Goal: Task Accomplishment & Management: Complete application form

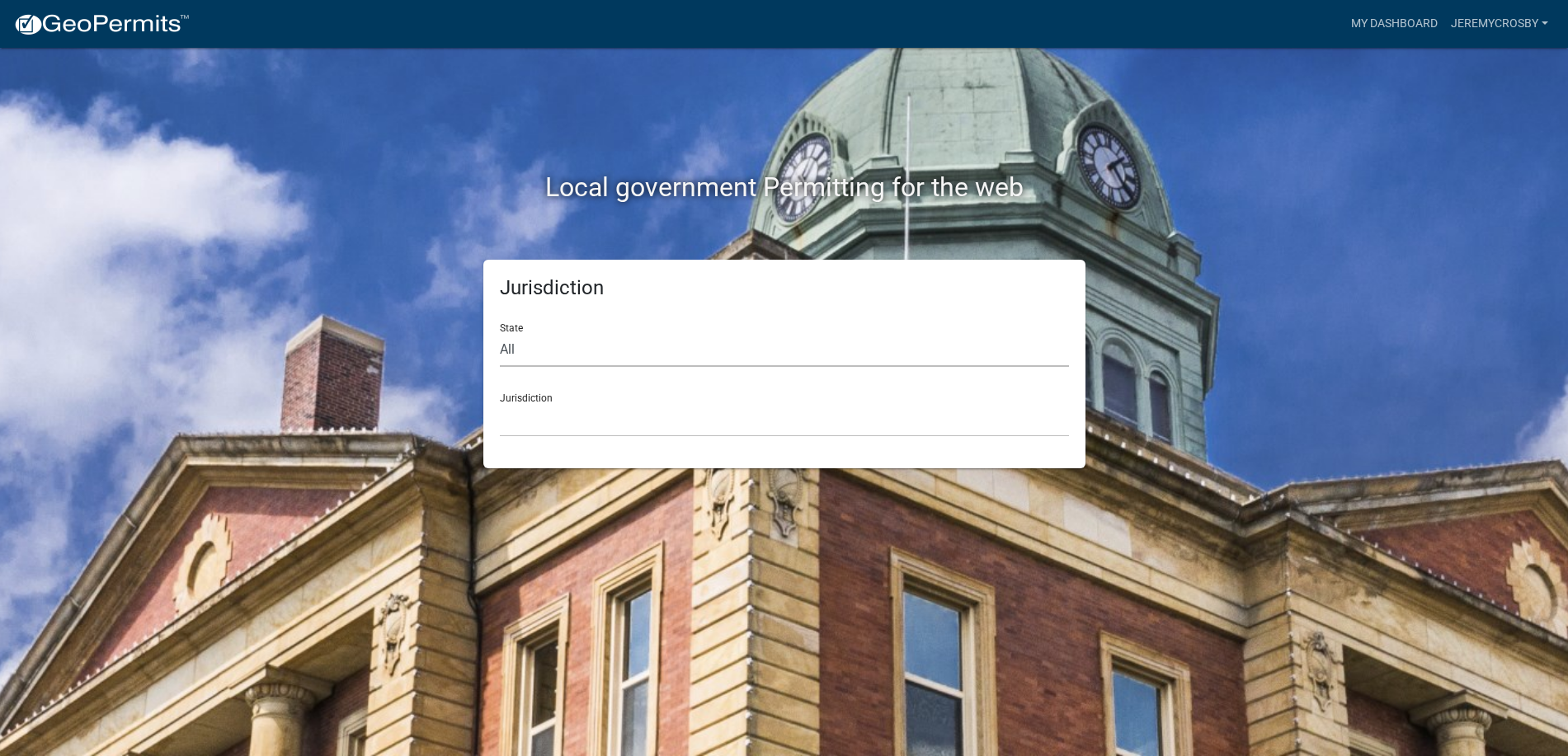
click at [555, 355] on select "All [US_STATE] [US_STATE] [US_STATE] [US_STATE] [US_STATE] [US_STATE] [US_STATE…" at bounding box center [784, 350] width 569 height 34
select select "[US_STATE]"
click at [500, 333] on select "All [US_STATE] [US_STATE] [US_STATE] [US_STATE] [US_STATE] [US_STATE] [US_STATE…" at bounding box center [784, 350] width 569 height 34
click at [564, 420] on select "[GEOGRAPHIC_DATA], [US_STATE][PERSON_NAME][GEOGRAPHIC_DATA], [US_STATE][PERSON_…" at bounding box center [784, 420] width 569 height 34
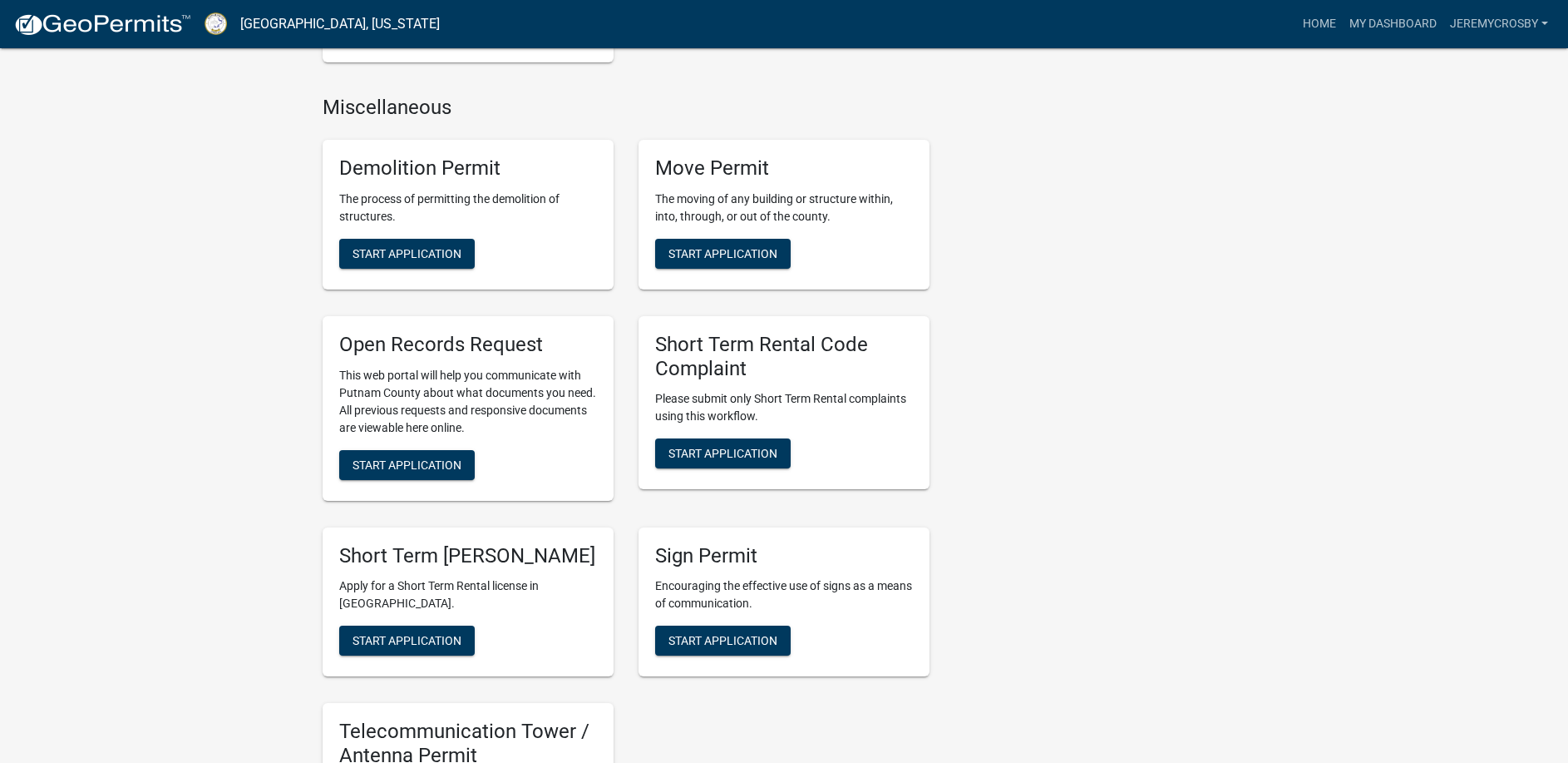
scroll to position [1742, 0]
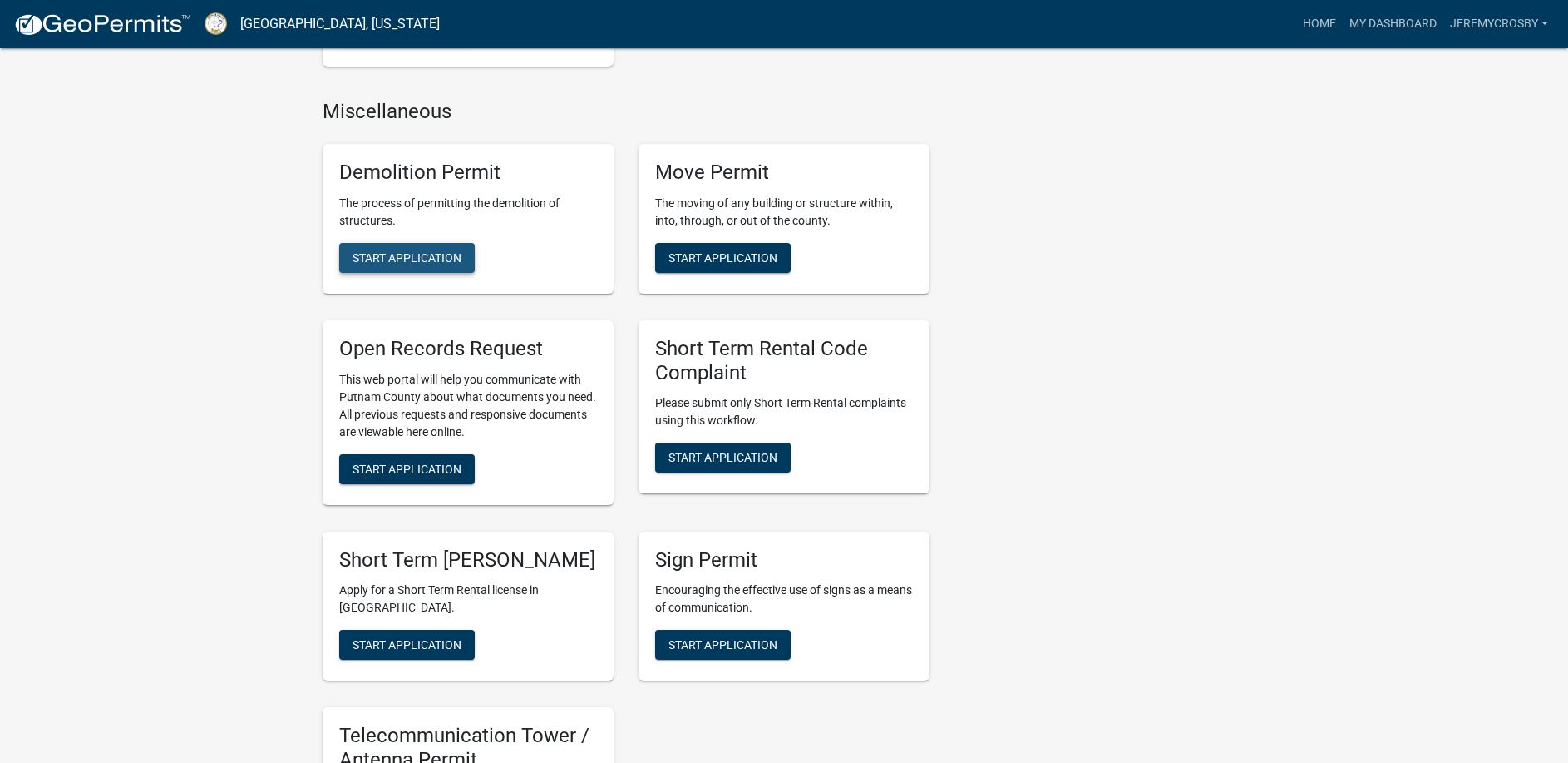
click at [429, 251] on span "Start Application" at bounding box center [406, 257] width 109 height 13
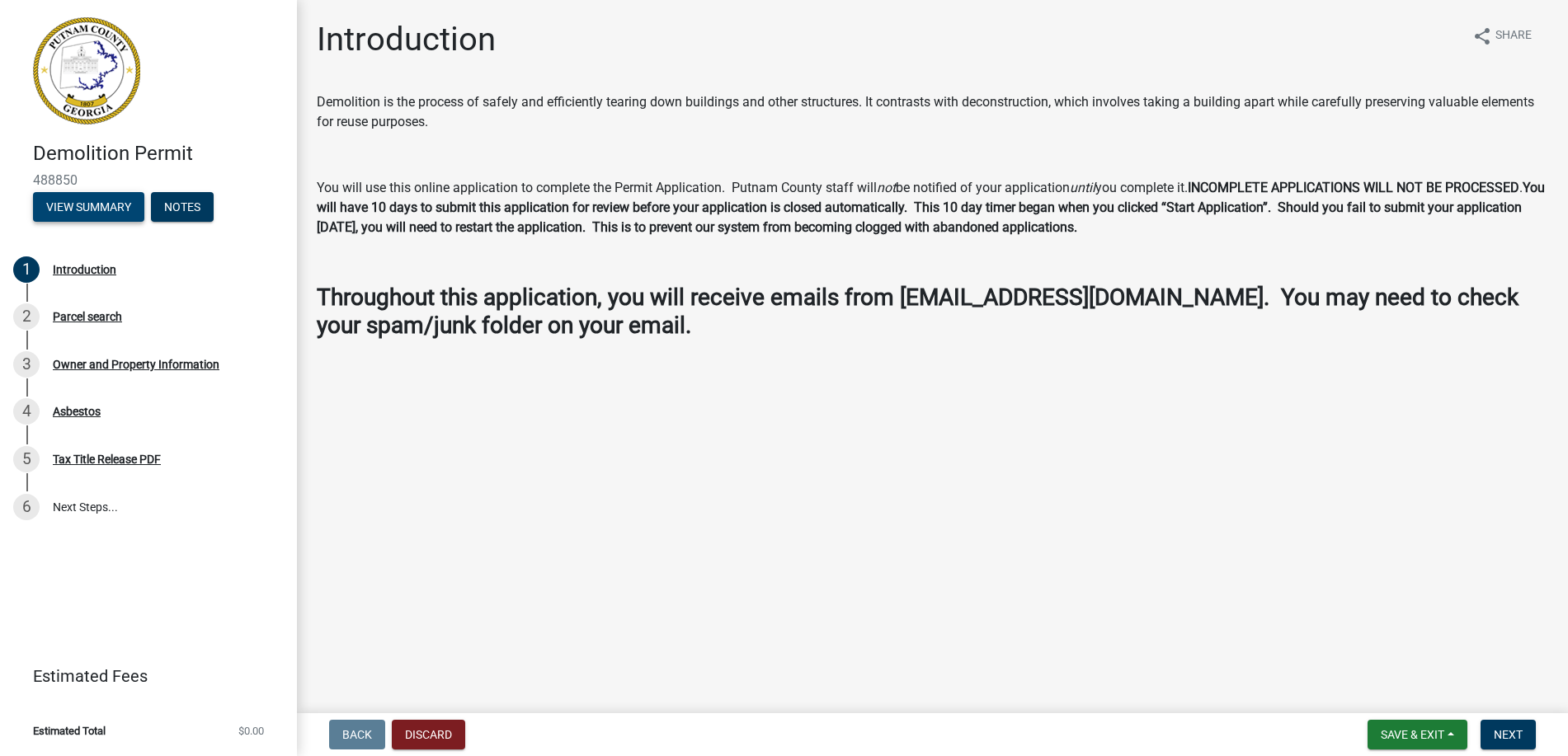
click at [56, 203] on button "View Summary" at bounding box center [88, 207] width 111 height 30
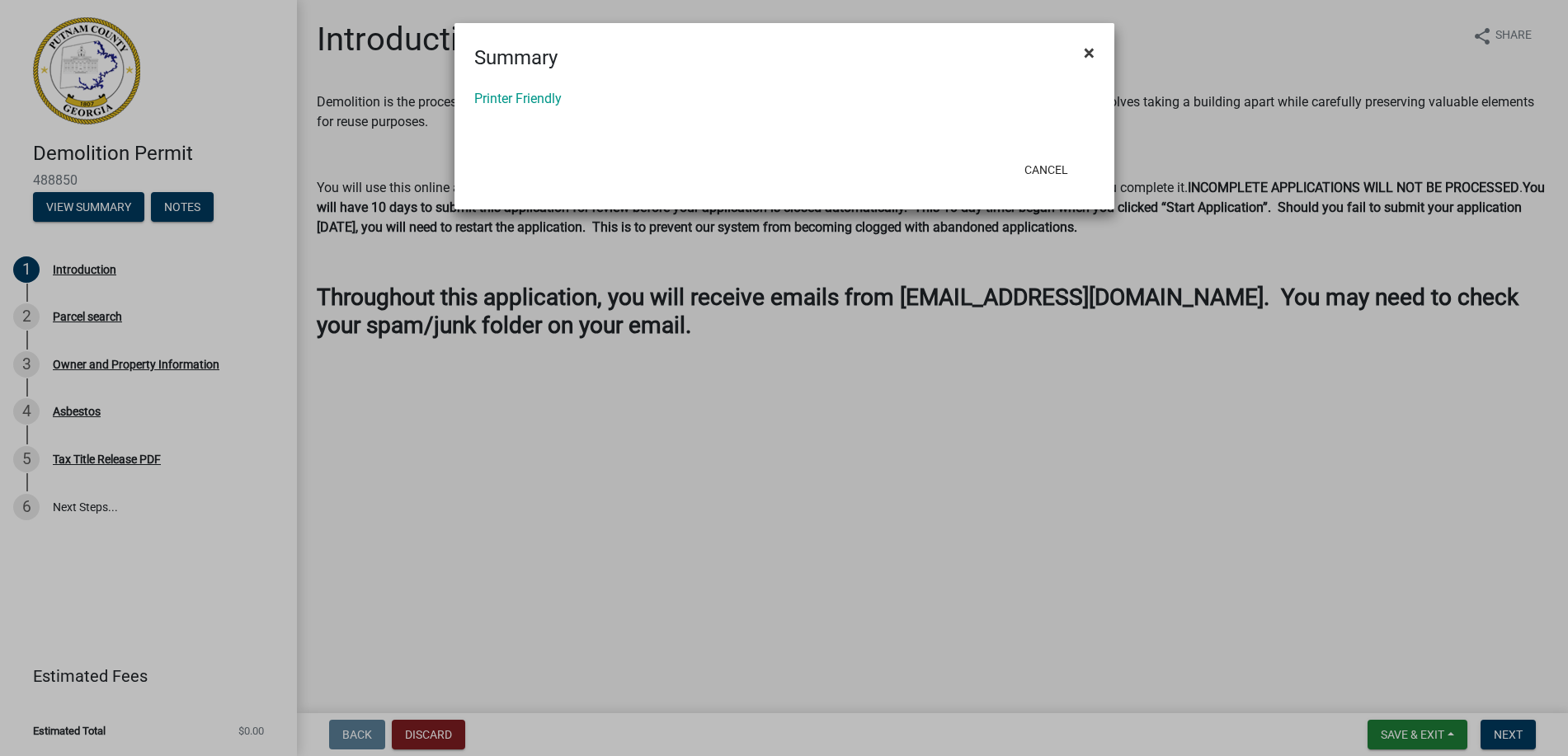
click at [1085, 57] on span "×" at bounding box center [1089, 52] width 11 height 23
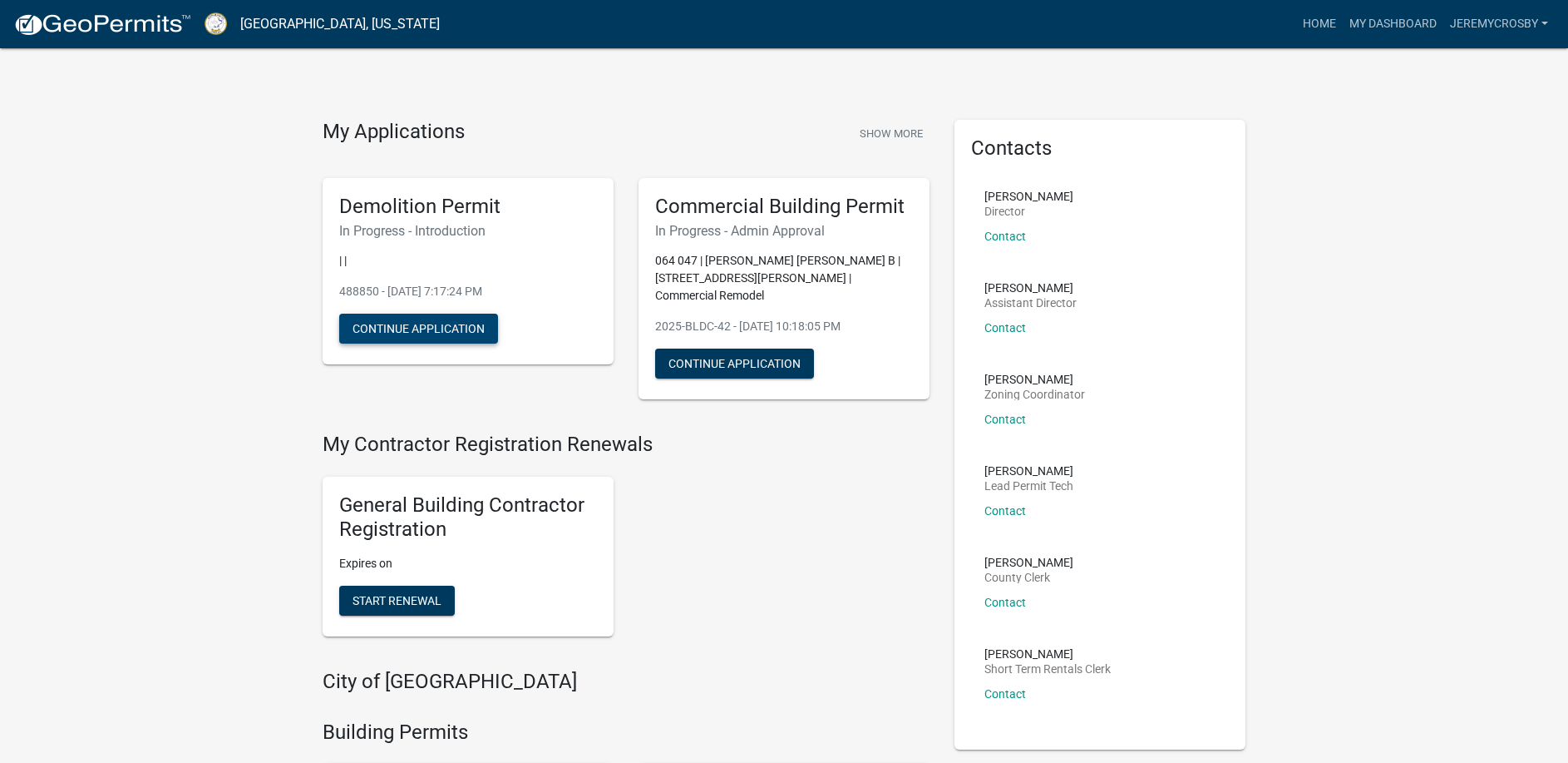
click at [470, 323] on button "Continue Application" at bounding box center [418, 329] width 159 height 30
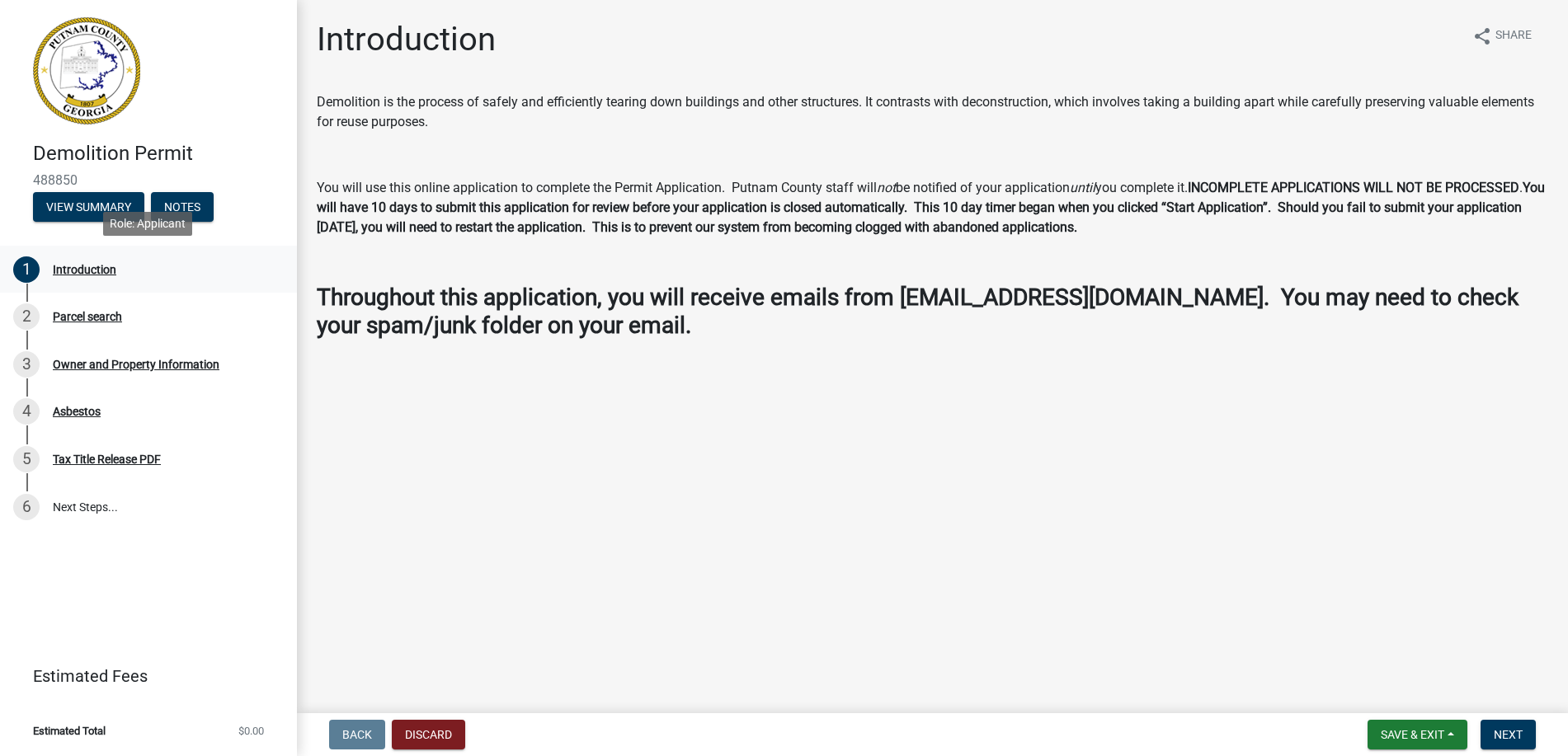
click at [86, 264] on div "Introduction" at bounding box center [84, 270] width 63 height 12
click at [27, 262] on div "1" at bounding box center [26, 269] width 27 height 27
click at [22, 313] on div "2" at bounding box center [26, 317] width 27 height 27
click at [106, 315] on div "Parcel search" at bounding box center [87, 317] width 69 height 12
click at [81, 314] on div "Parcel search" at bounding box center [87, 317] width 69 height 12
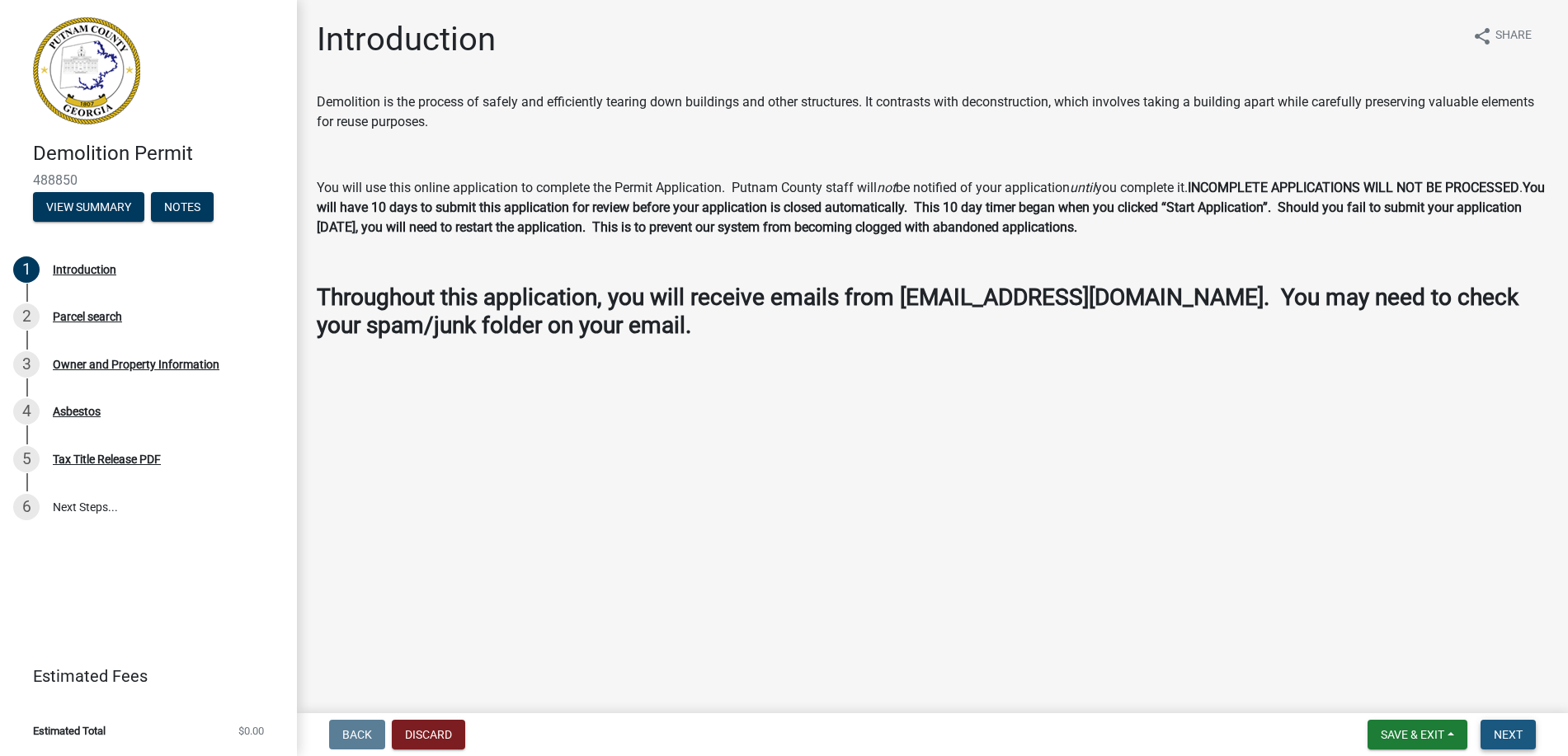
click at [1511, 736] on span "Next" at bounding box center [1508, 734] width 29 height 13
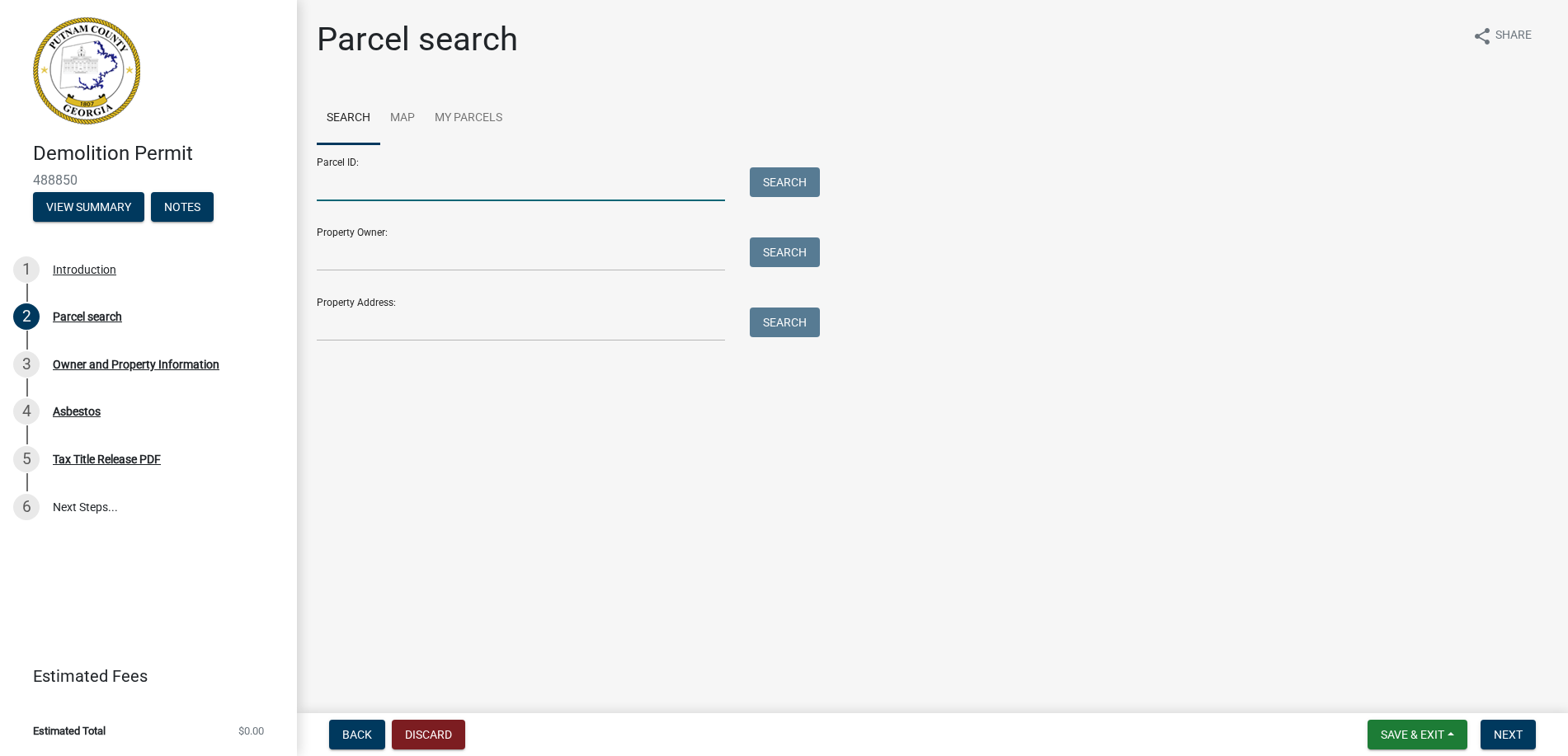
click at [390, 180] on input "Parcel ID:" at bounding box center [521, 184] width 408 height 34
click at [403, 116] on link "Map" at bounding box center [402, 118] width 45 height 52
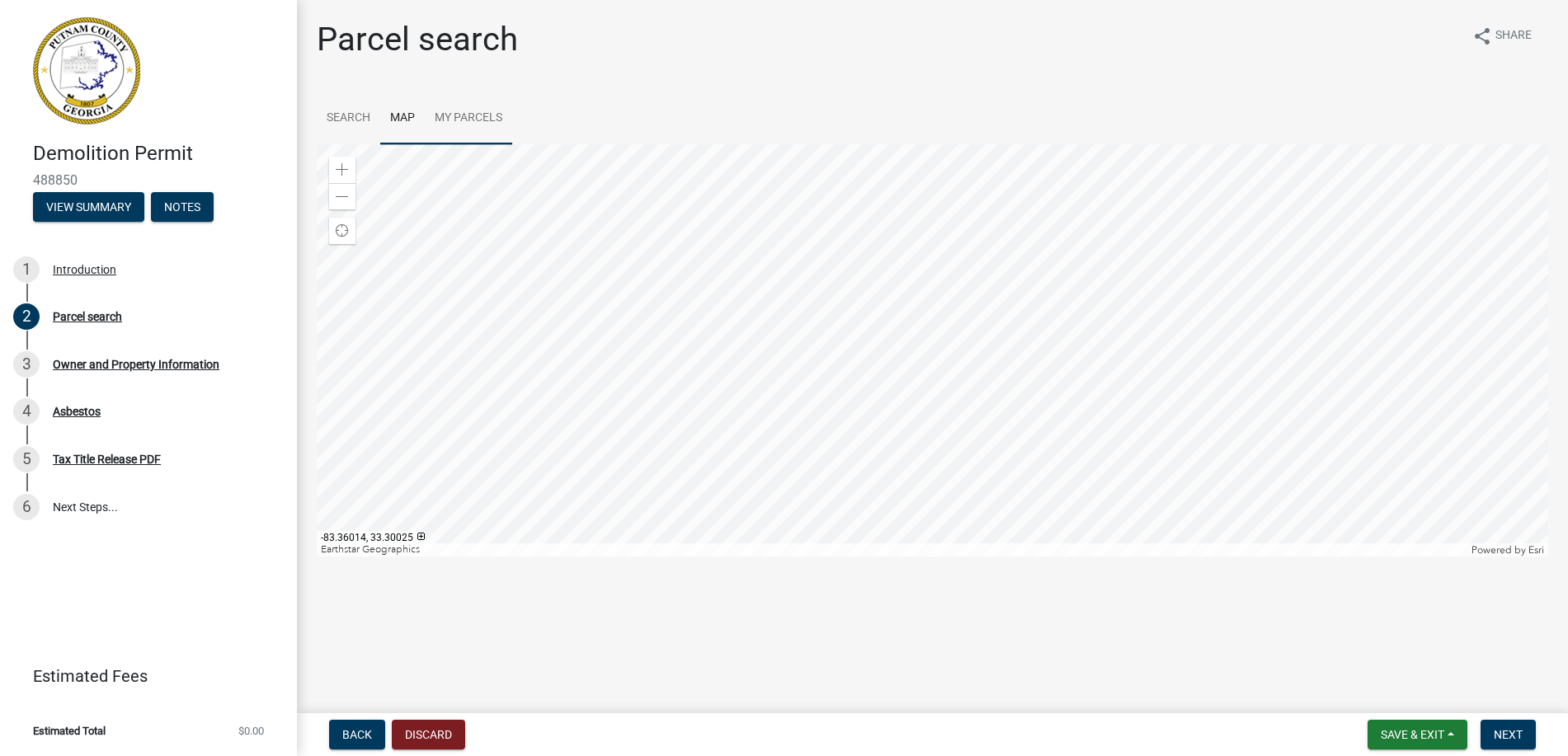
click at [1065, 358] on div at bounding box center [932, 350] width 1231 height 413
click at [359, 121] on link "Search" at bounding box center [348, 118] width 63 height 52
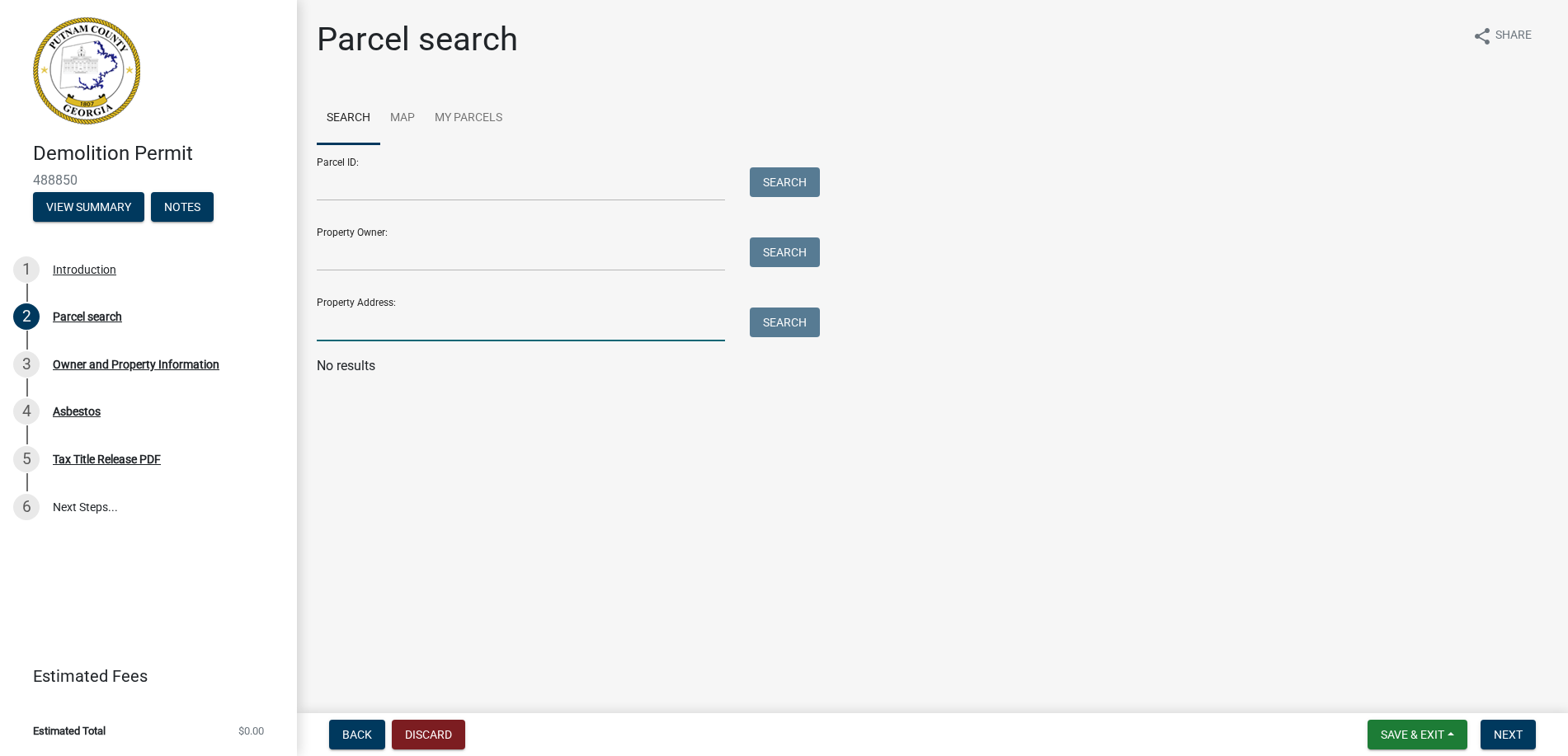
click at [363, 324] on input "Property Address:" at bounding box center [521, 325] width 408 height 34
type input "[STREET_ADDRESS]"
click at [465, 250] on input "Property Owner:" at bounding box center [521, 254] width 408 height 34
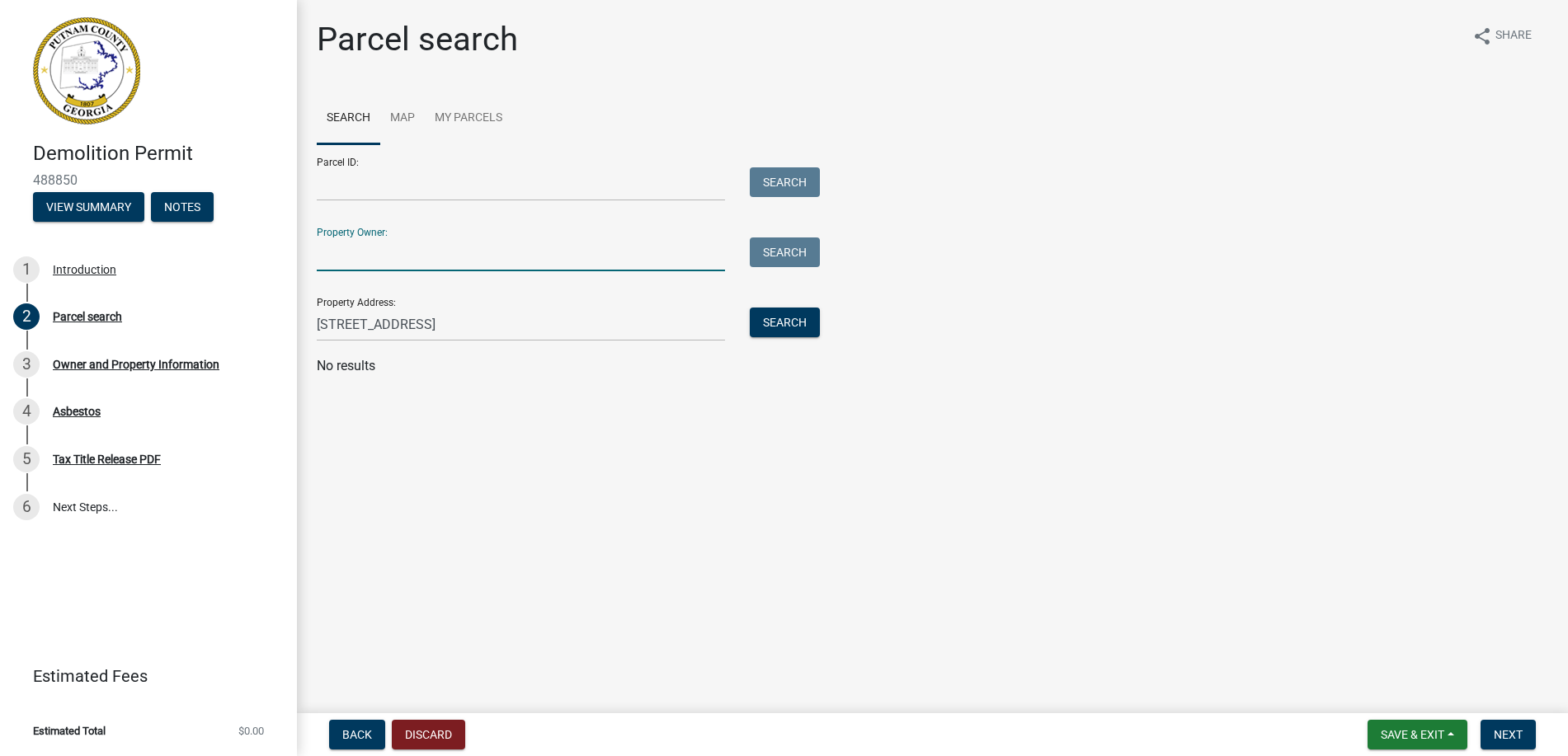
type input "[PERSON_NAME]"
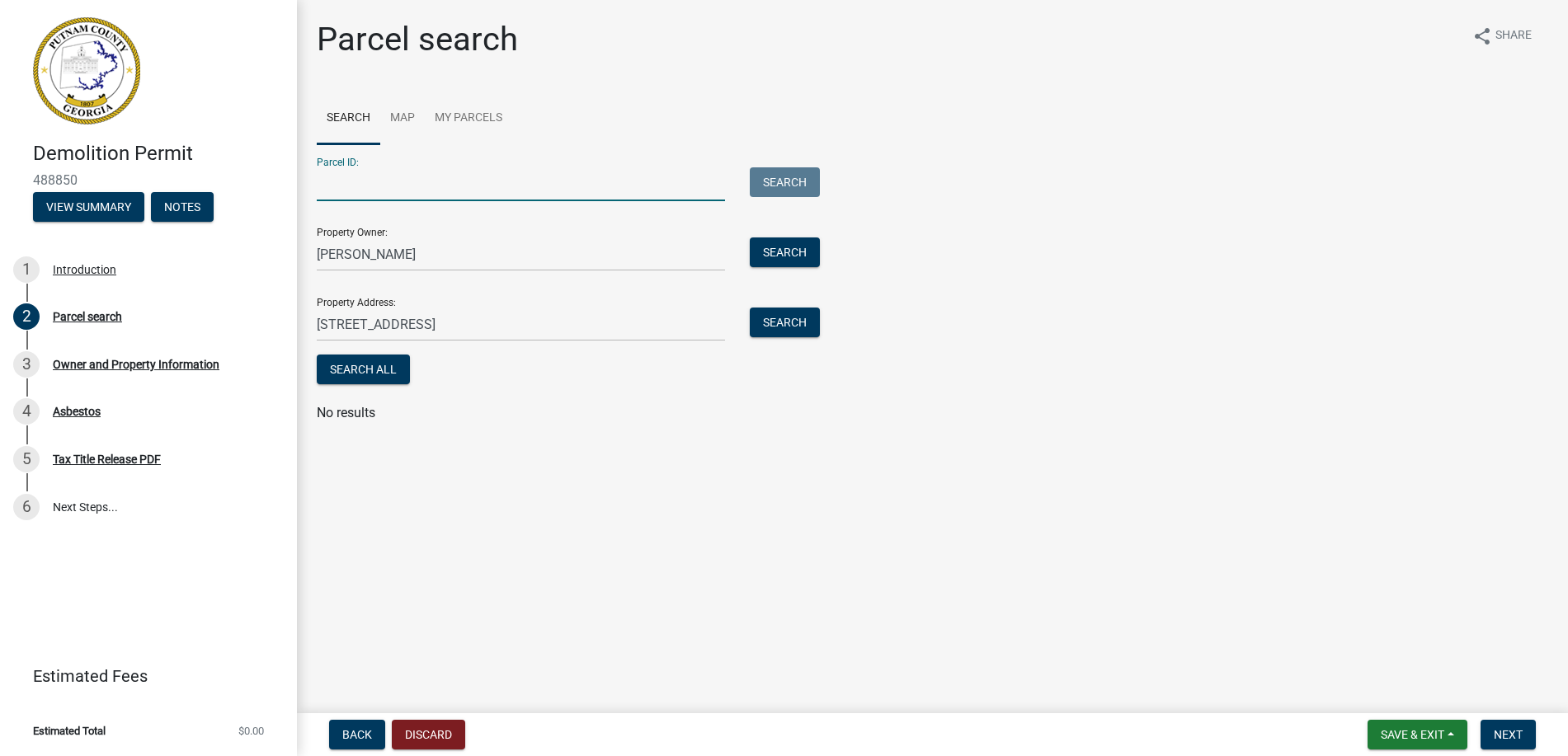
click at [426, 188] on input "Parcel ID:" at bounding box center [521, 184] width 408 height 34
click at [454, 116] on link "My Parcels" at bounding box center [468, 118] width 87 height 52
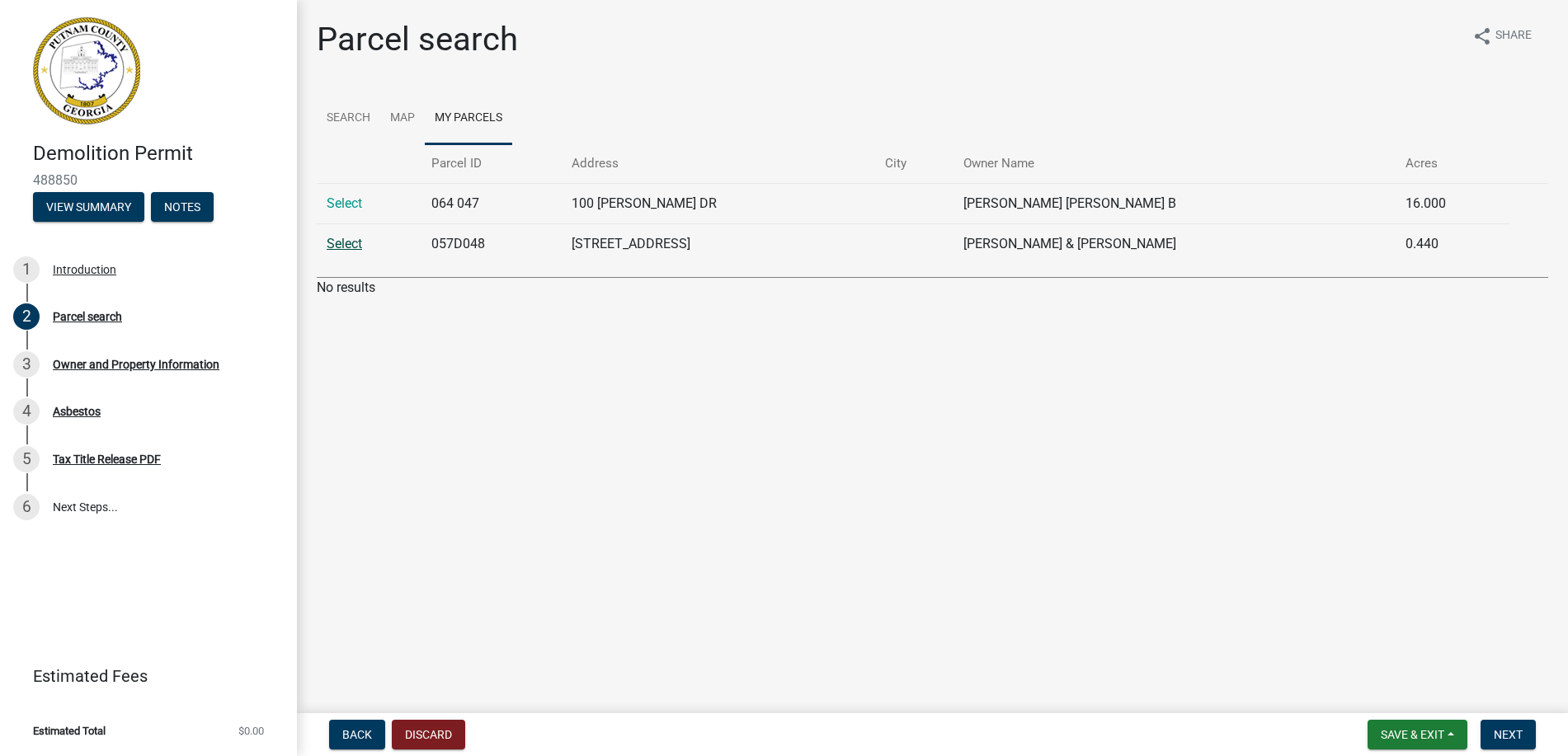
click at [346, 239] on link "Select" at bounding box center [344, 243] width 36 height 16
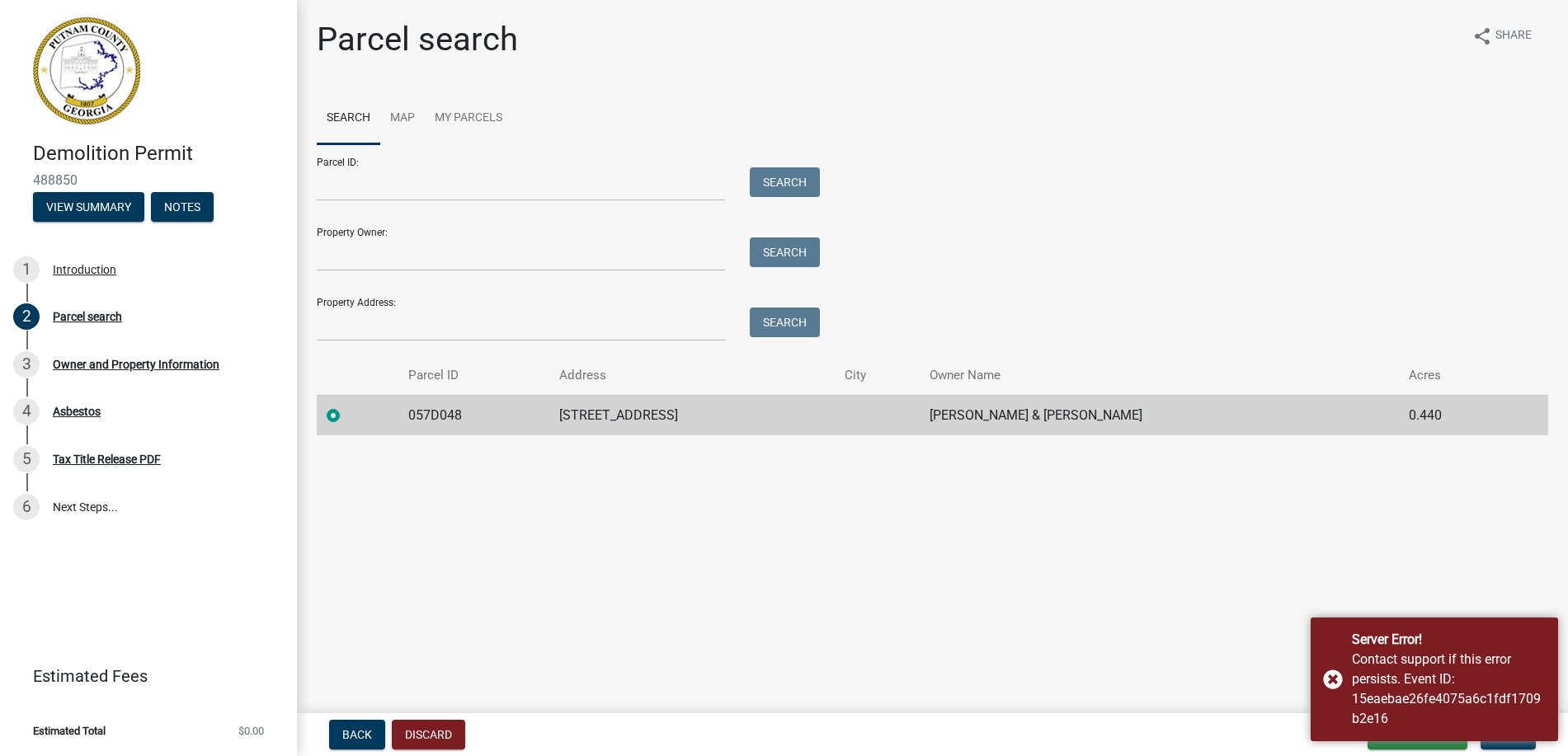
click at [433, 418] on td "057D048" at bounding box center [473, 415] width 150 height 41
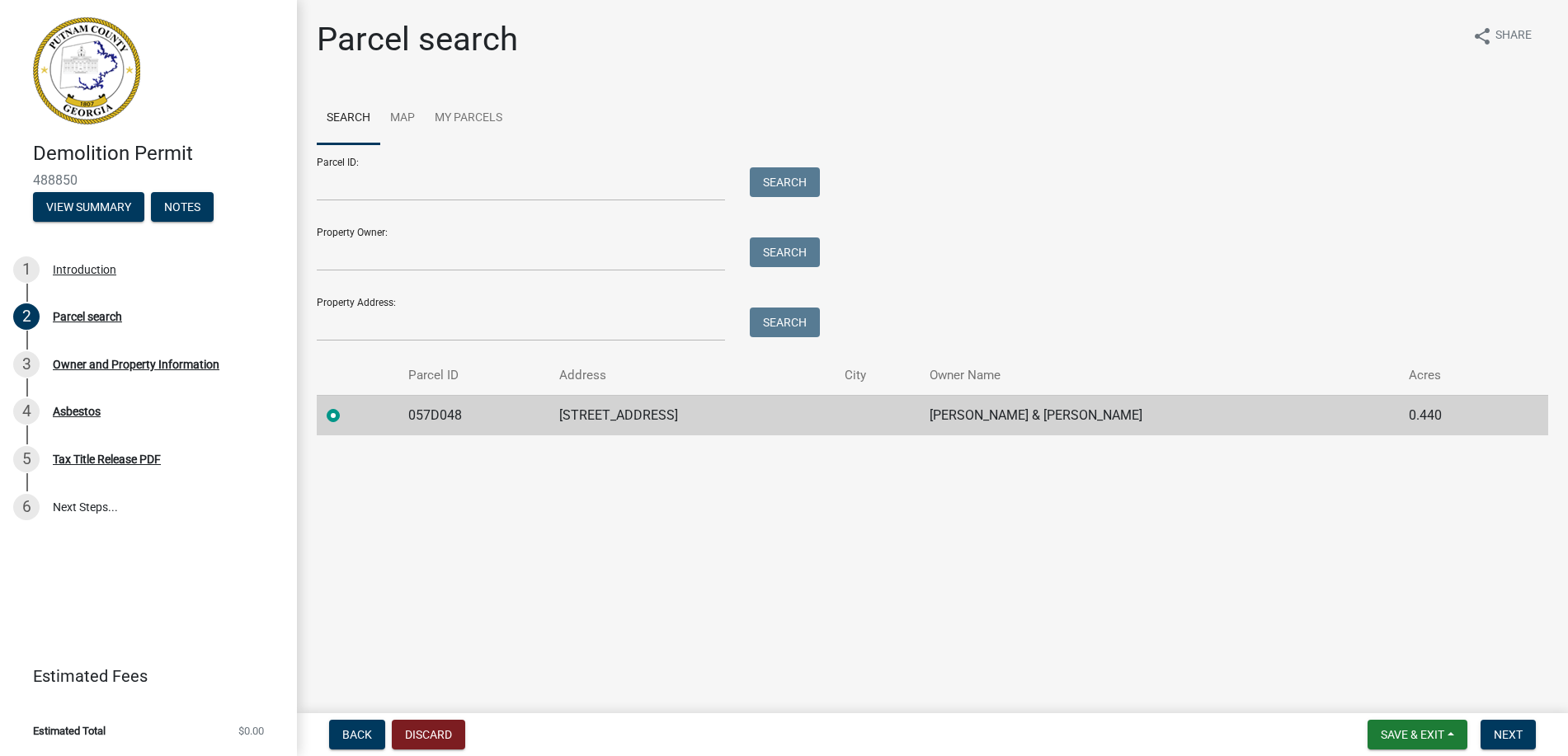
click at [346, 406] on label at bounding box center [346, 406] width 0 height 0
click at [346, 417] on input "radio" at bounding box center [351, 411] width 11 height 11
click at [346, 406] on label at bounding box center [346, 406] width 0 height 0
click at [346, 417] on input "radio" at bounding box center [351, 411] width 11 height 11
click at [350, 329] on input "Property Address:" at bounding box center [521, 325] width 408 height 34
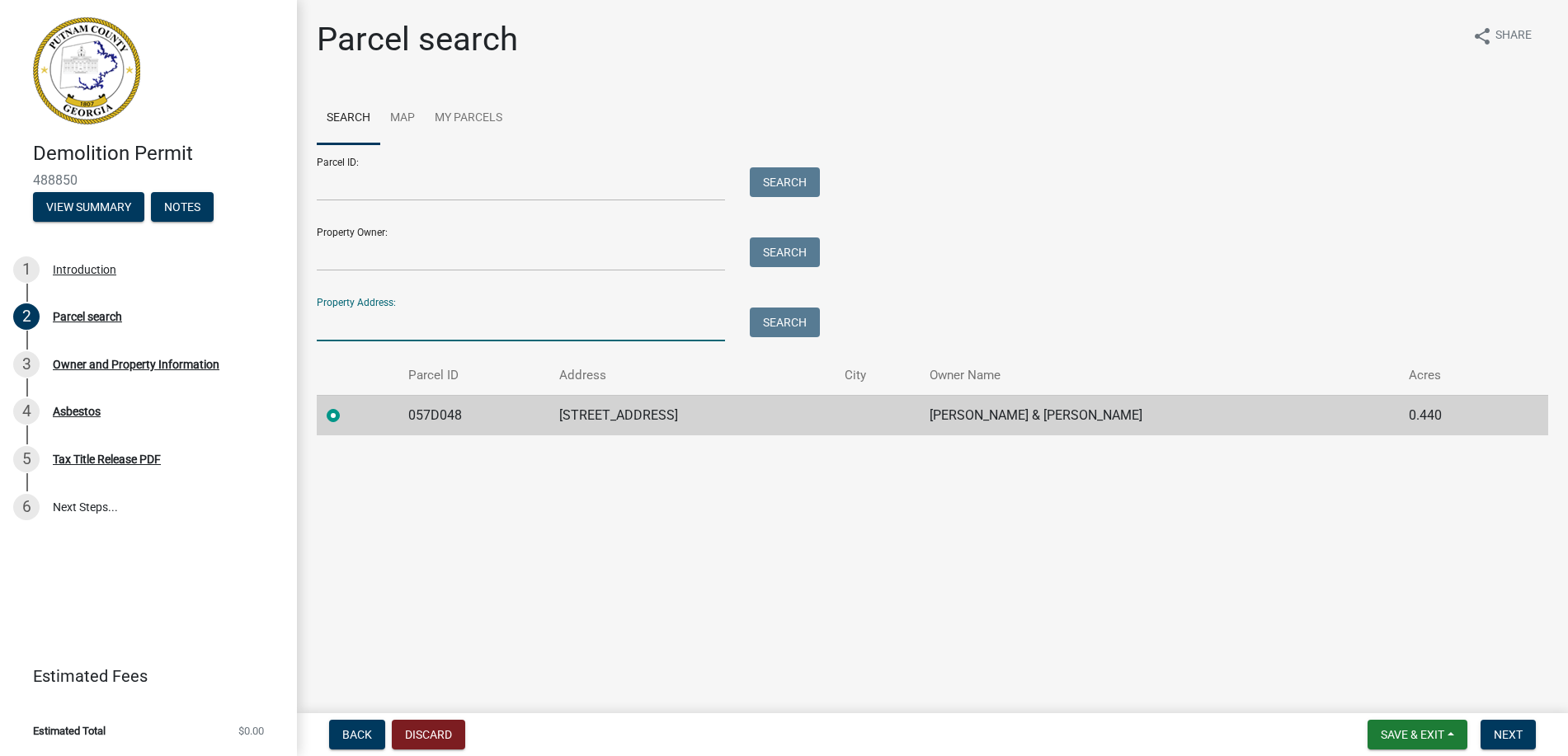
type input "[STREET_ADDRESS]"
click at [380, 251] on input "Property Owner:" at bounding box center [521, 254] width 408 height 34
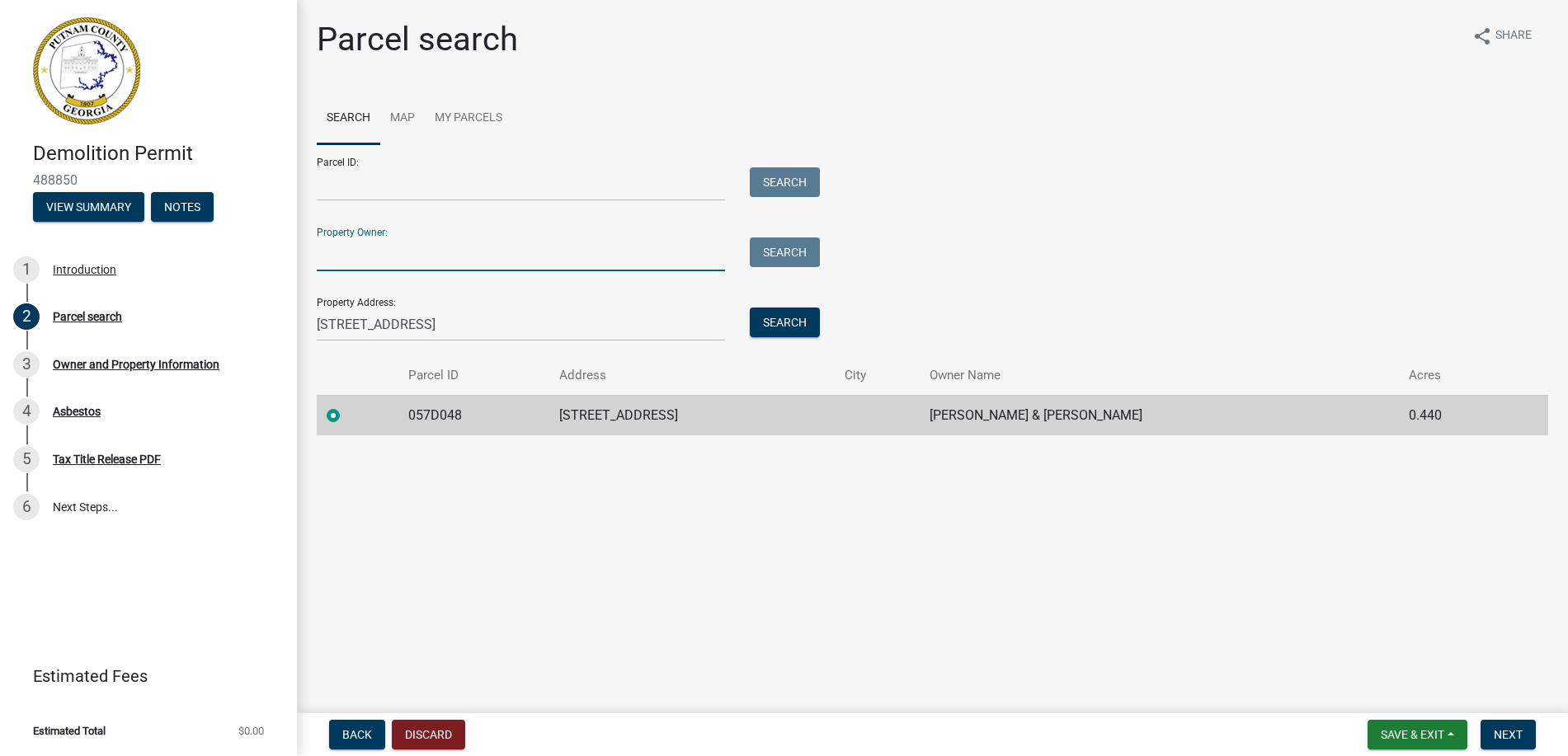
type input "[PERSON_NAME]"
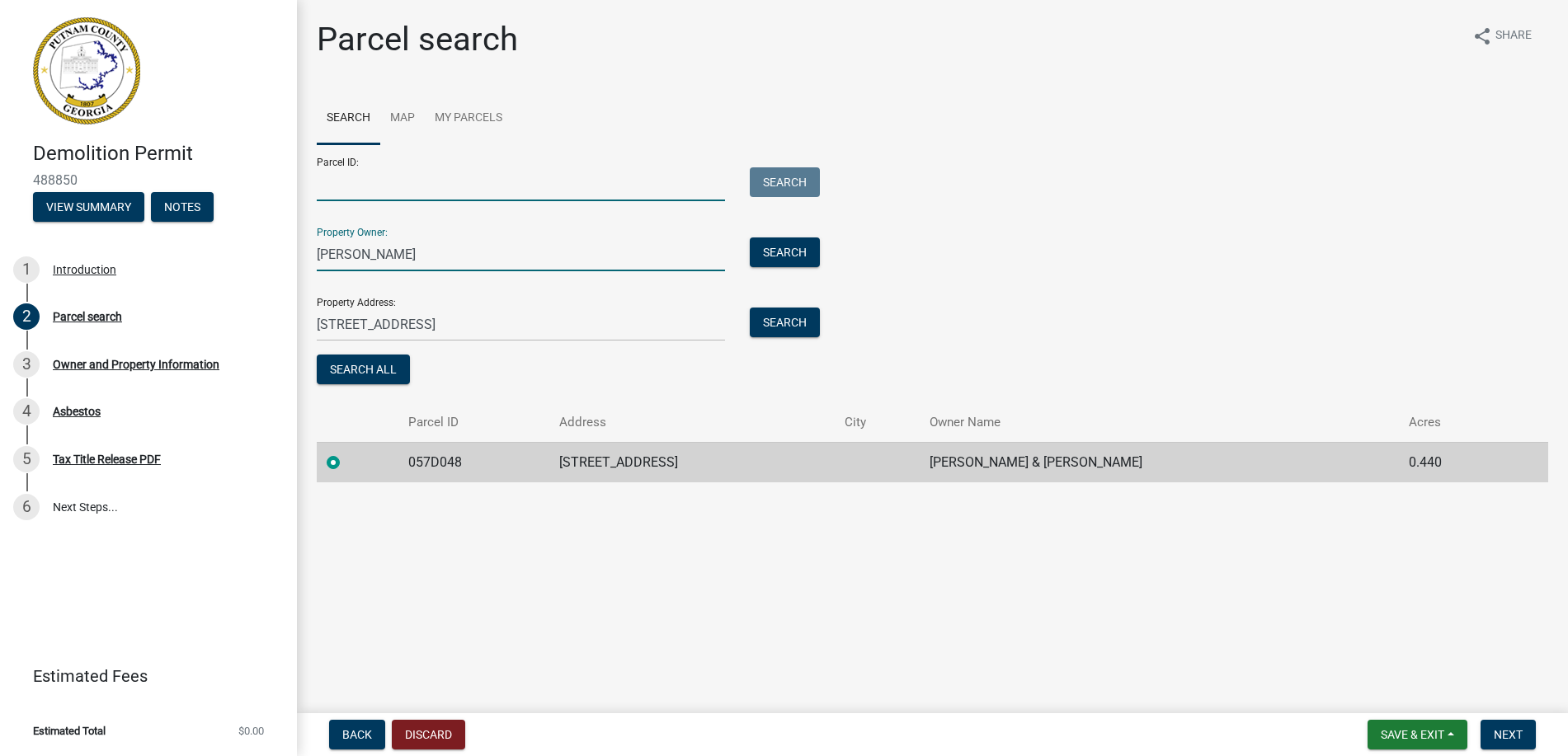
click at [339, 182] on input "Parcel ID:" at bounding box center [521, 184] width 408 height 34
type input "057D048"
click at [1507, 728] on span "Next" at bounding box center [1508, 734] width 29 height 13
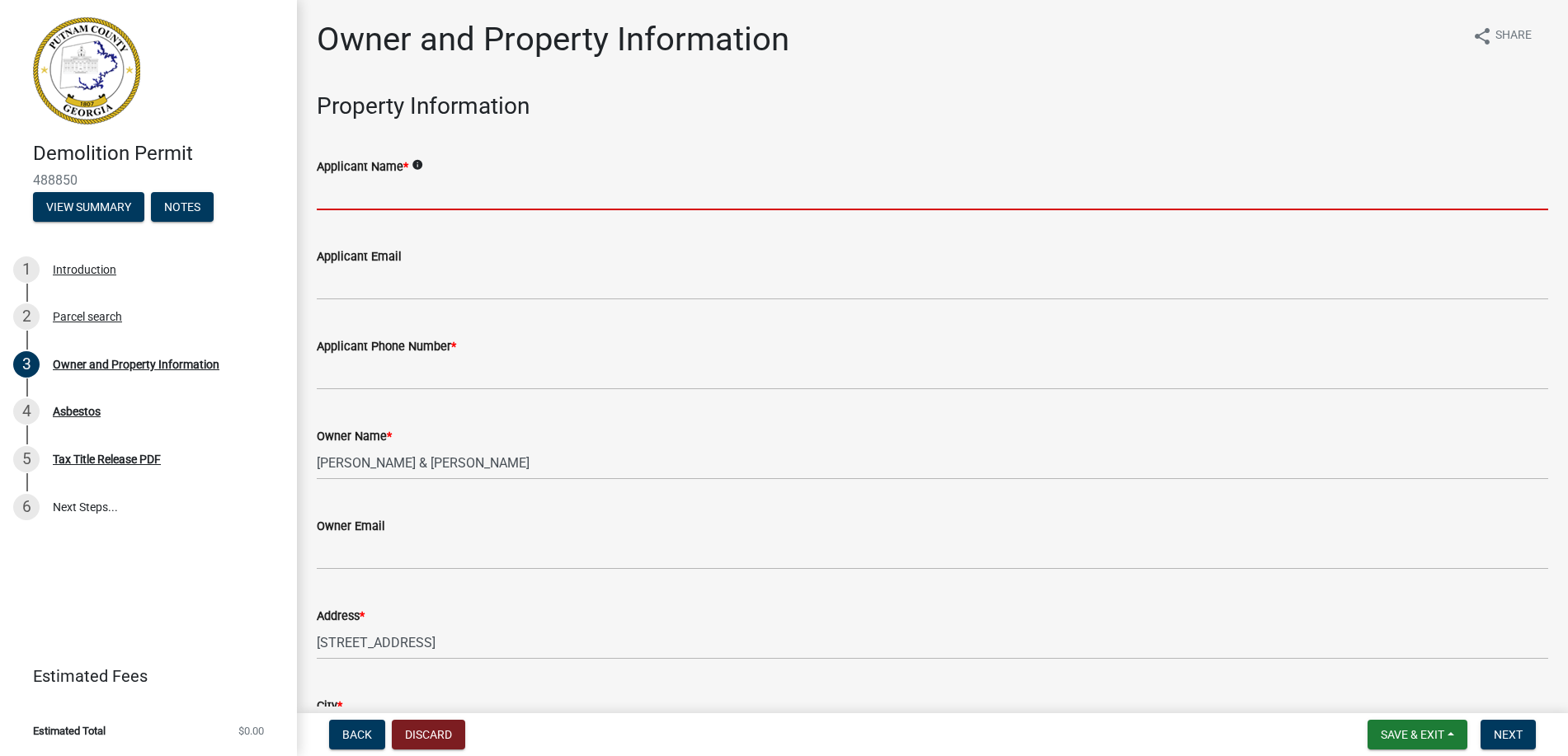
click at [354, 188] on input "Applicant Name *" at bounding box center [932, 193] width 1231 height 34
type input "[PERSON_NAME] / JPC Construction Co Inc"
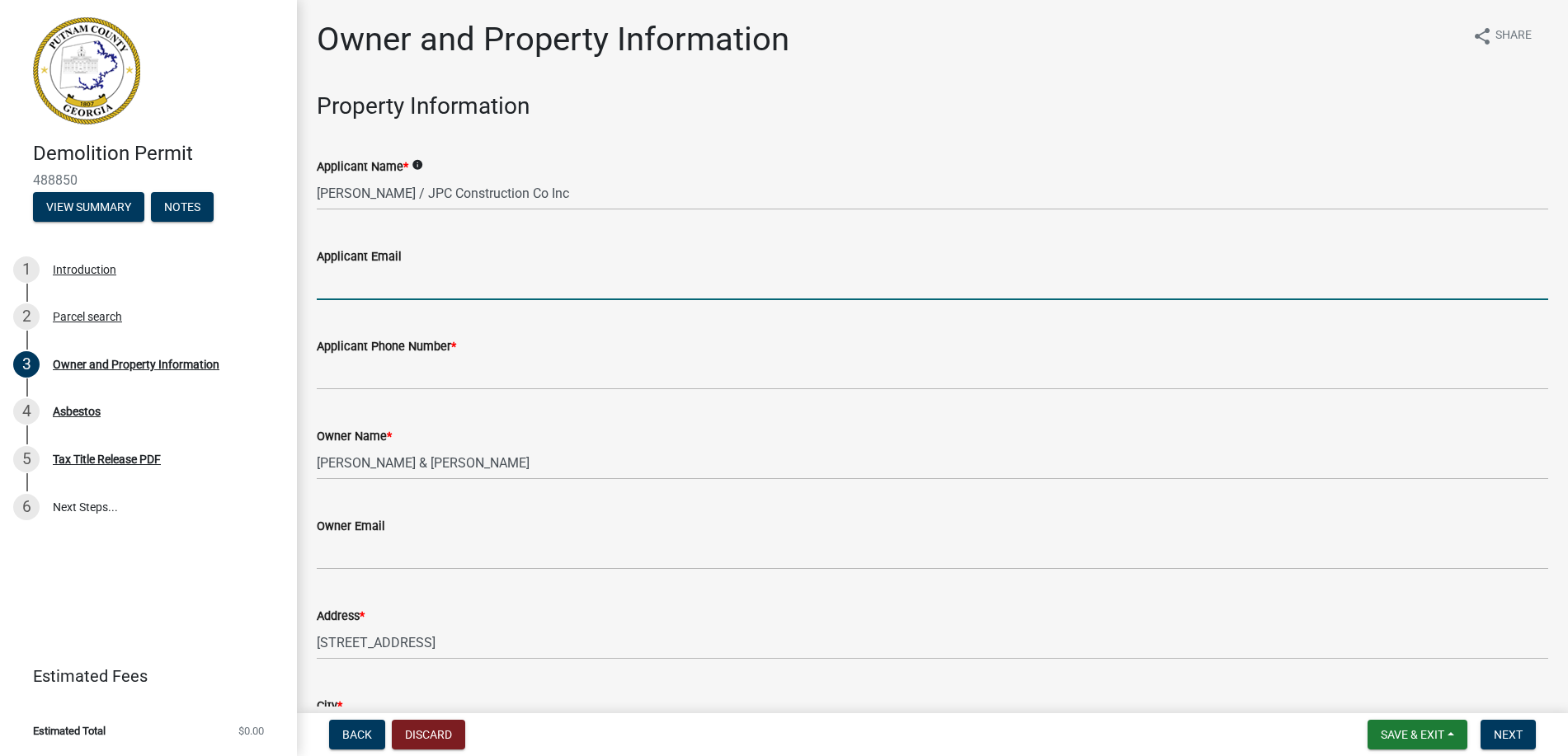
click at [511, 286] on input "Applicant Email" at bounding box center [932, 283] width 1231 height 34
type input "[EMAIL_ADDRESS][DOMAIN_NAME]"
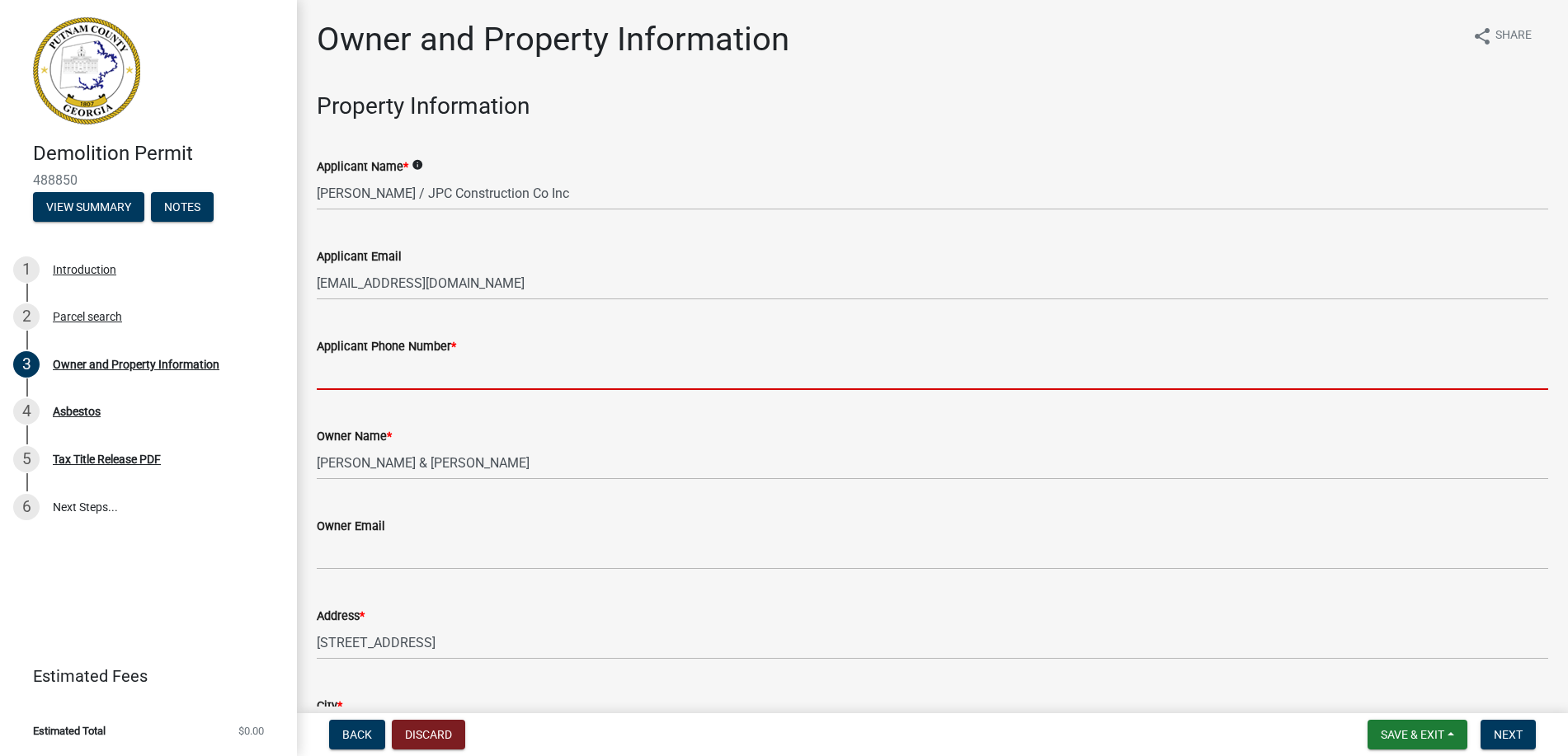
click at [485, 373] on input "Applicant Phone Number *" at bounding box center [932, 373] width 1231 height 34
type input "[PHONE_NUMBER]"
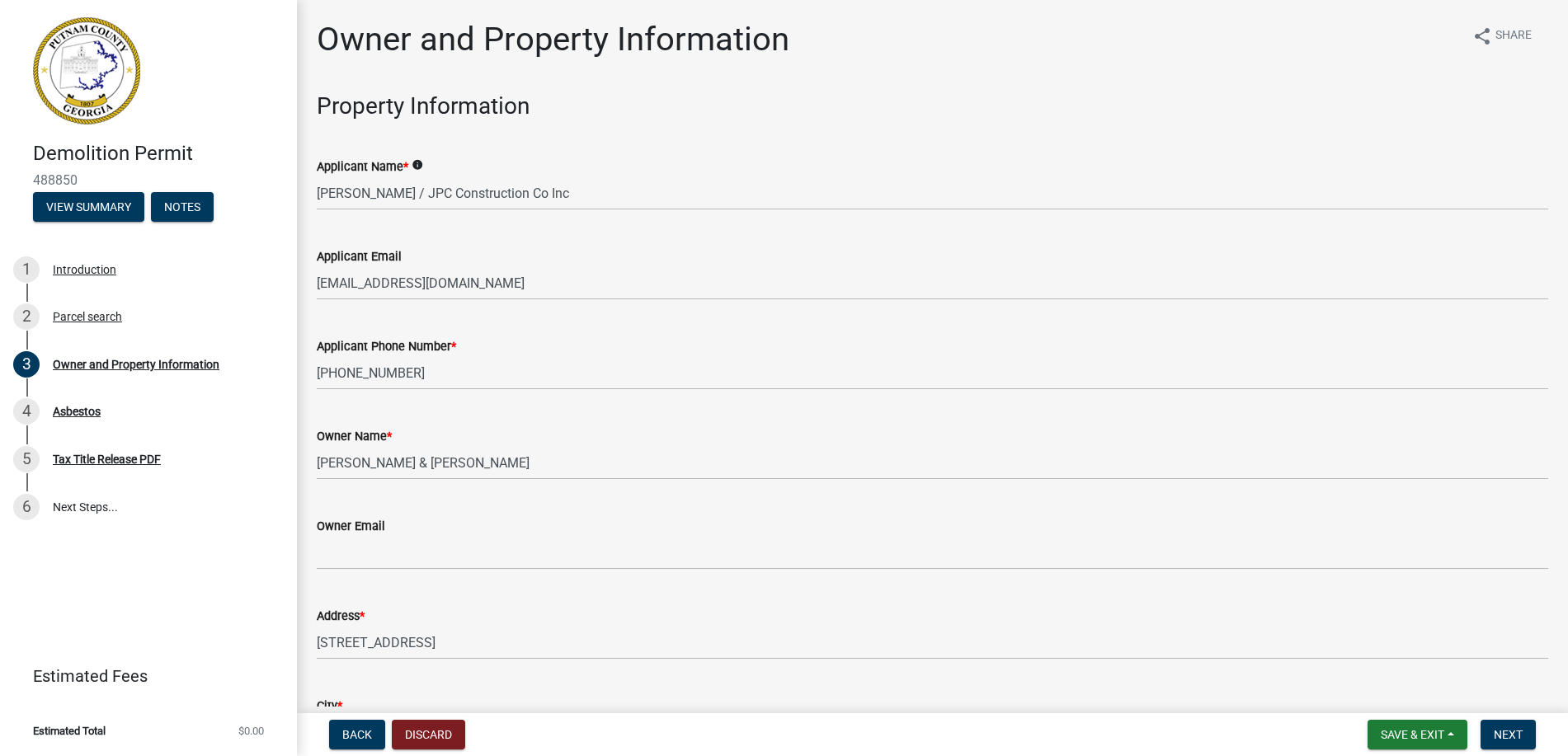
drag, startPoint x: 422, startPoint y: 570, endPoint x: 424, endPoint y: 553, distance: 17.1
click at [422, 569] on wm-data-entity-input "Owner Email" at bounding box center [932, 537] width 1231 height 90
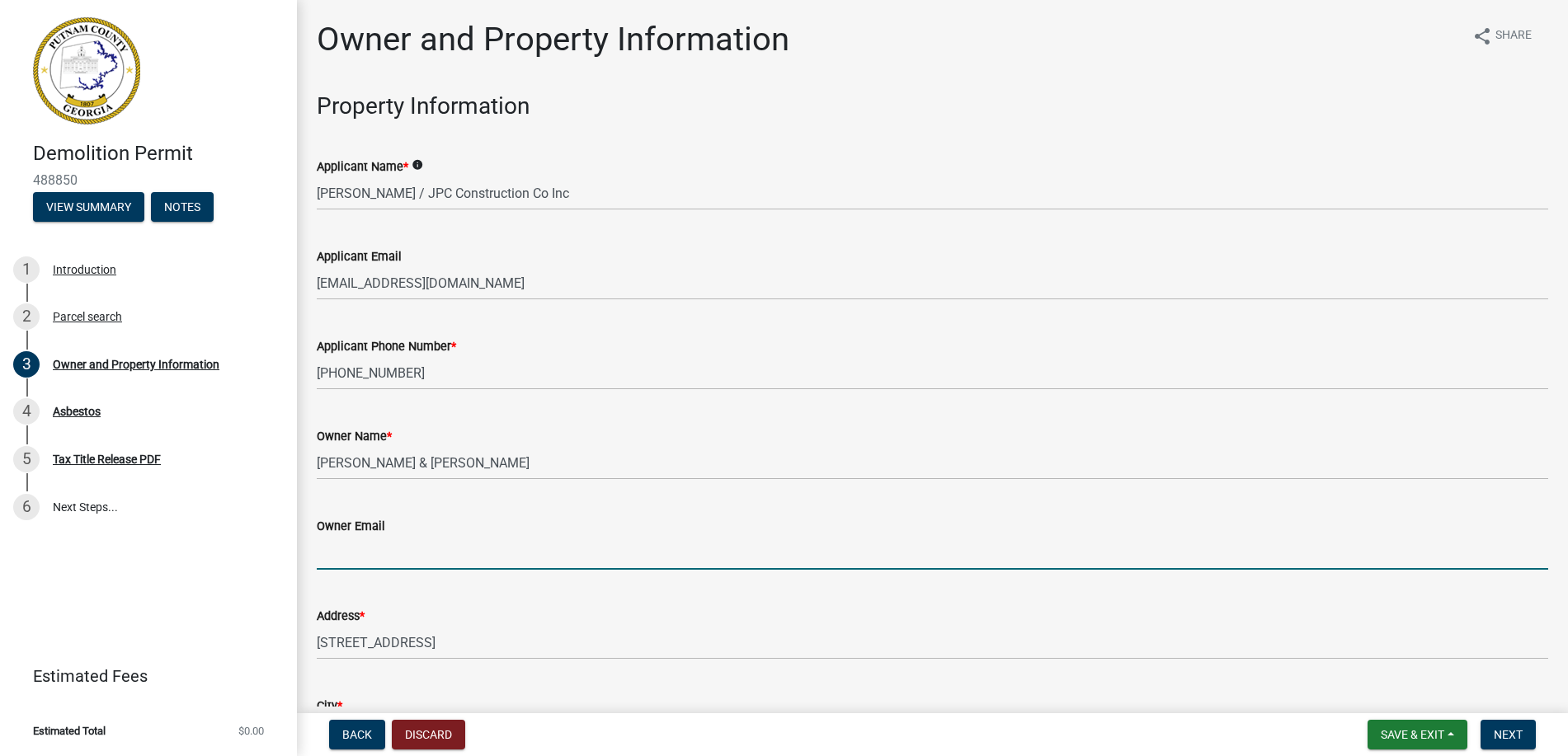
click at [424, 553] on input "Owner Email" at bounding box center [932, 552] width 1231 height 34
type input "[PERSON_NAME][DOMAIN_NAME][EMAIL_ADDRESS][PERSON_NAME][DOMAIN_NAME]"
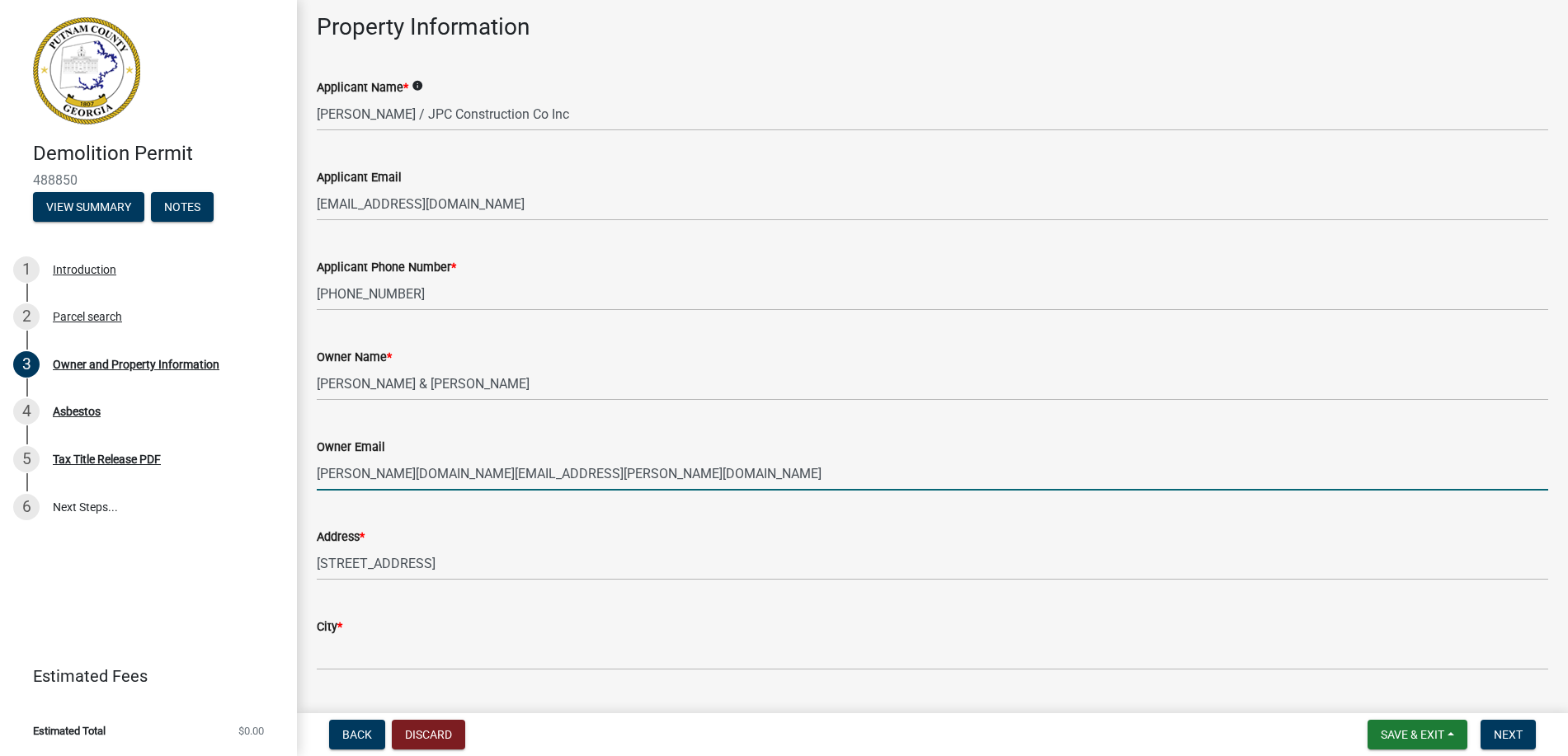
scroll to position [330, 0]
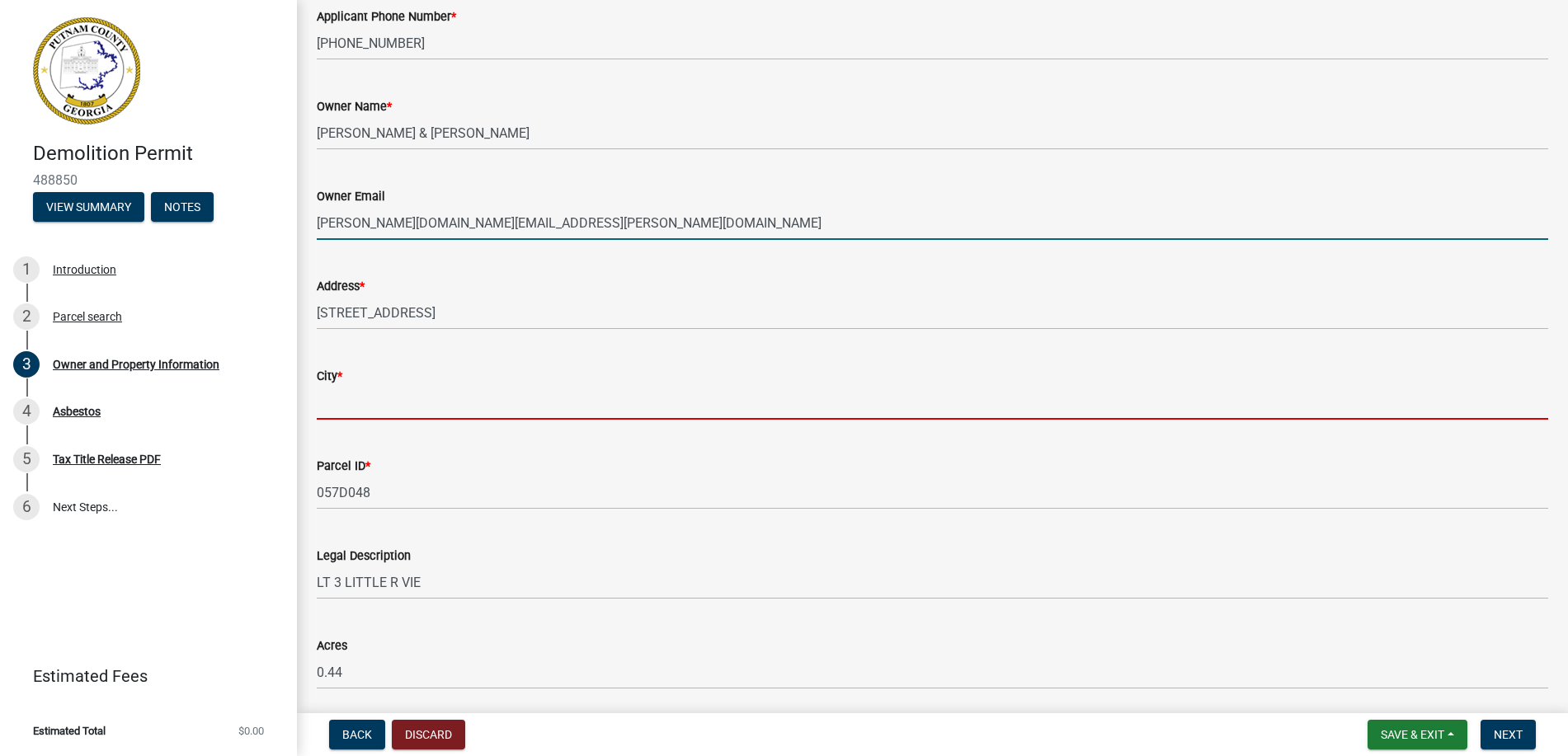
click at [373, 403] on form "City *" at bounding box center [932, 393] width 1231 height 53
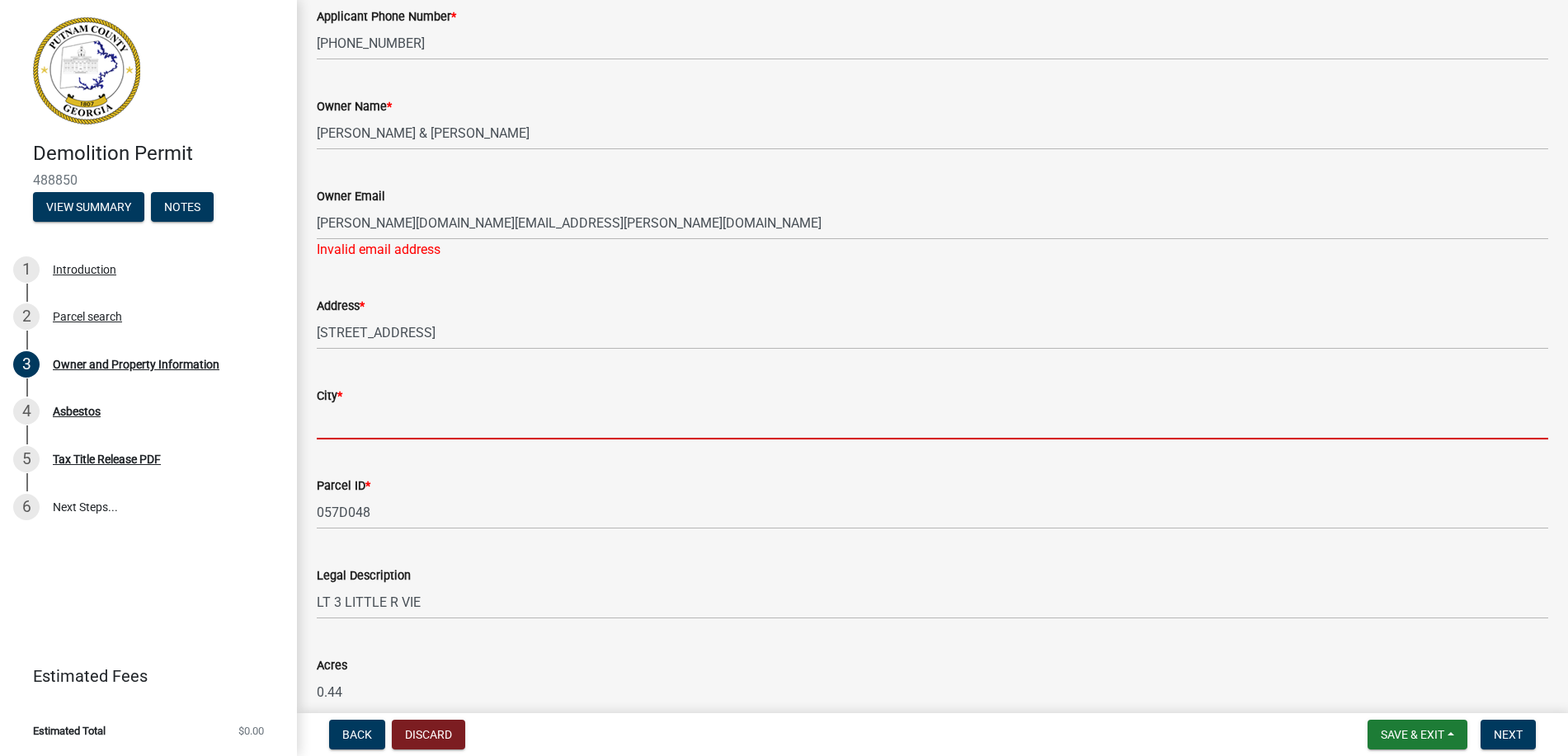
type input "Eatonton"
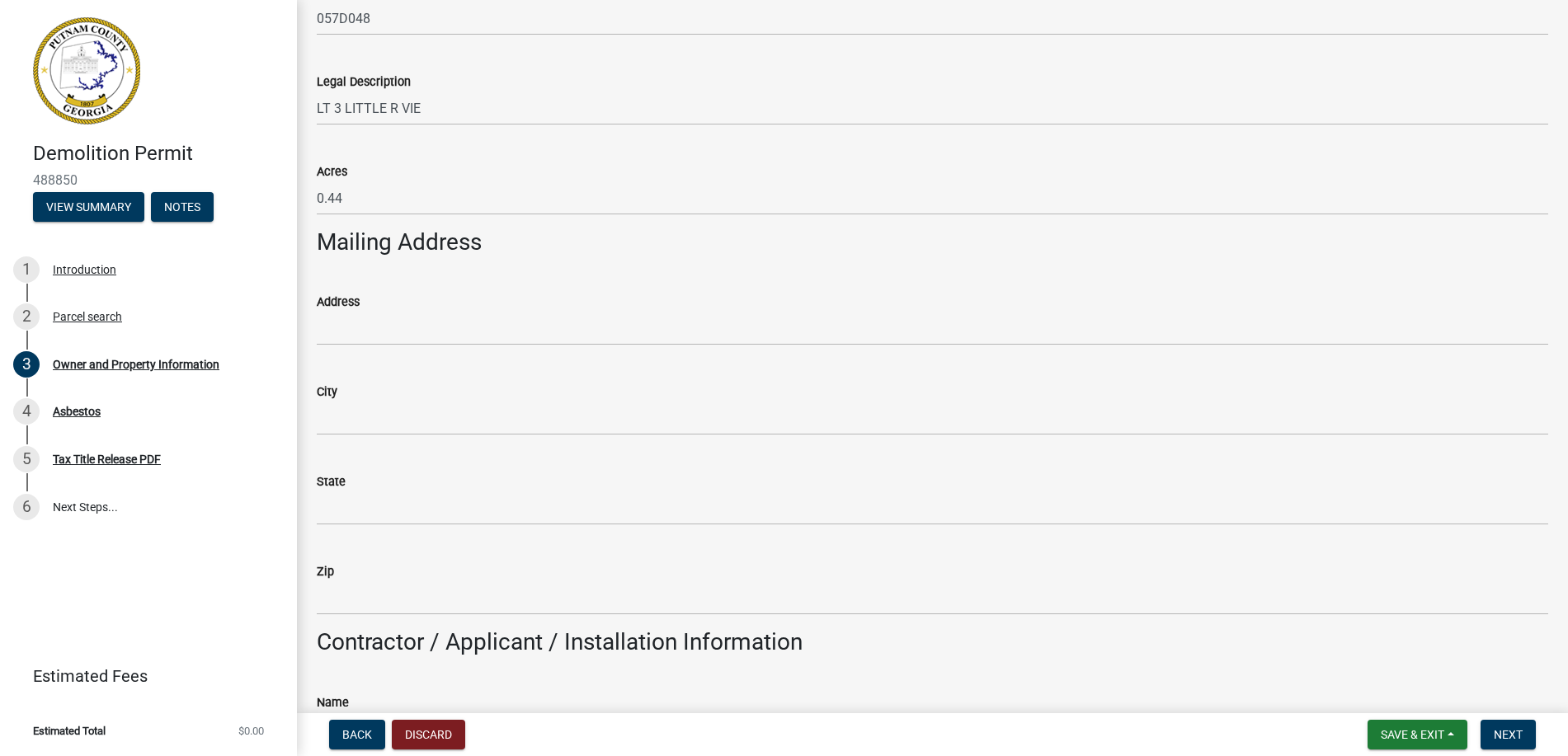
scroll to position [824, 0]
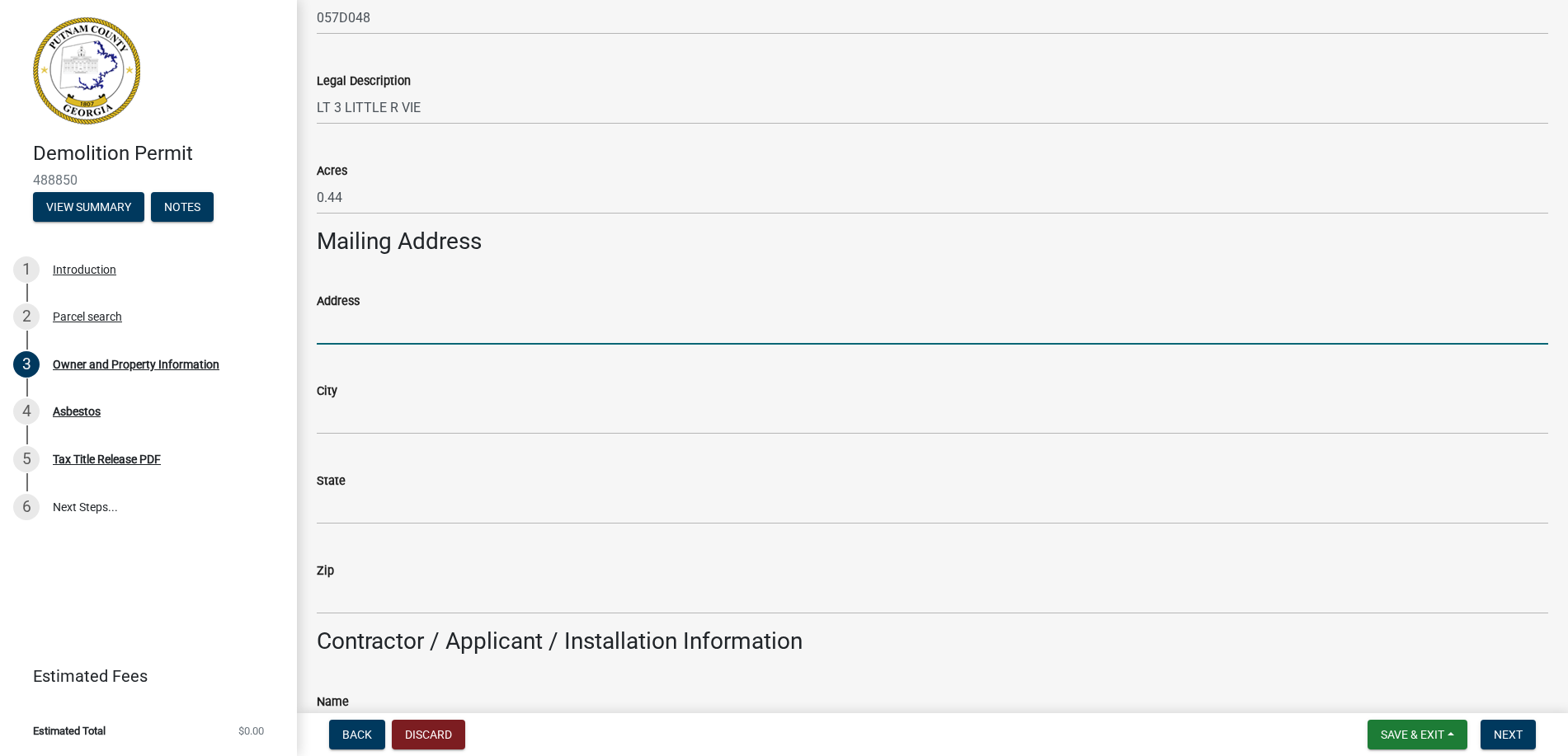
click at [368, 325] on input "Address" at bounding box center [932, 328] width 1231 height 34
type input "PO Box 710"
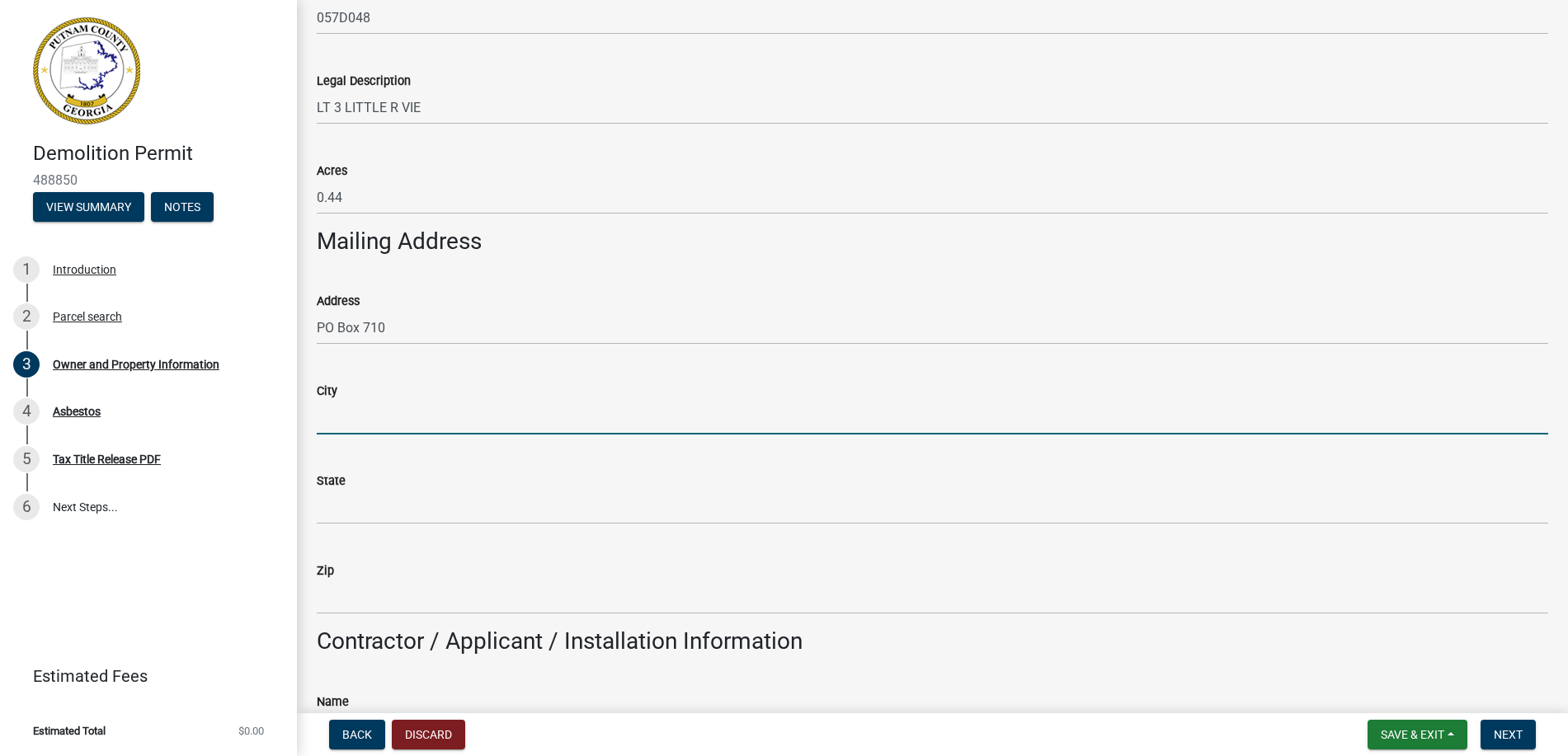
click at [375, 401] on input "City" at bounding box center [932, 418] width 1231 height 34
type input "[PERSON_NAME]"
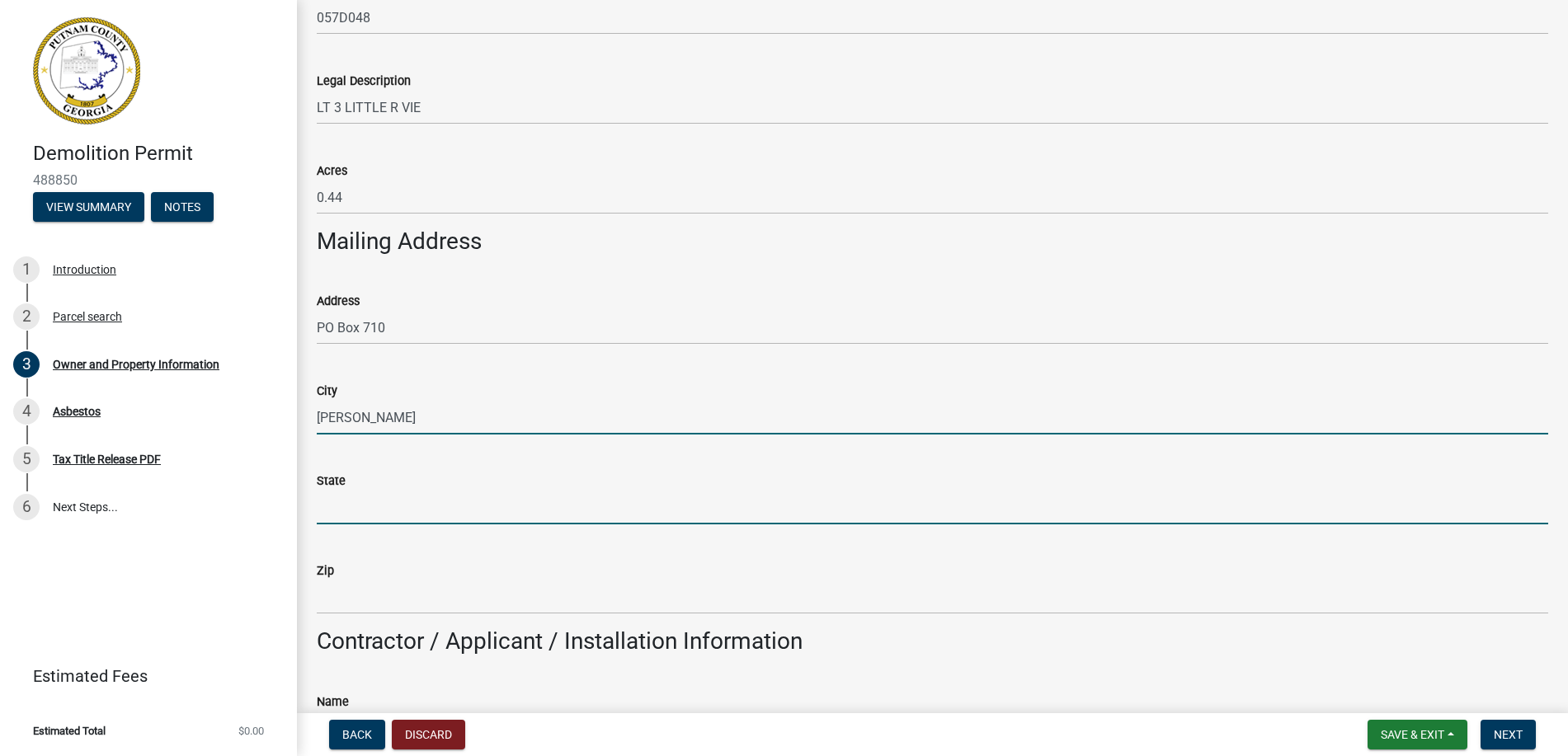
click at [386, 506] on input "State" at bounding box center [932, 508] width 1231 height 34
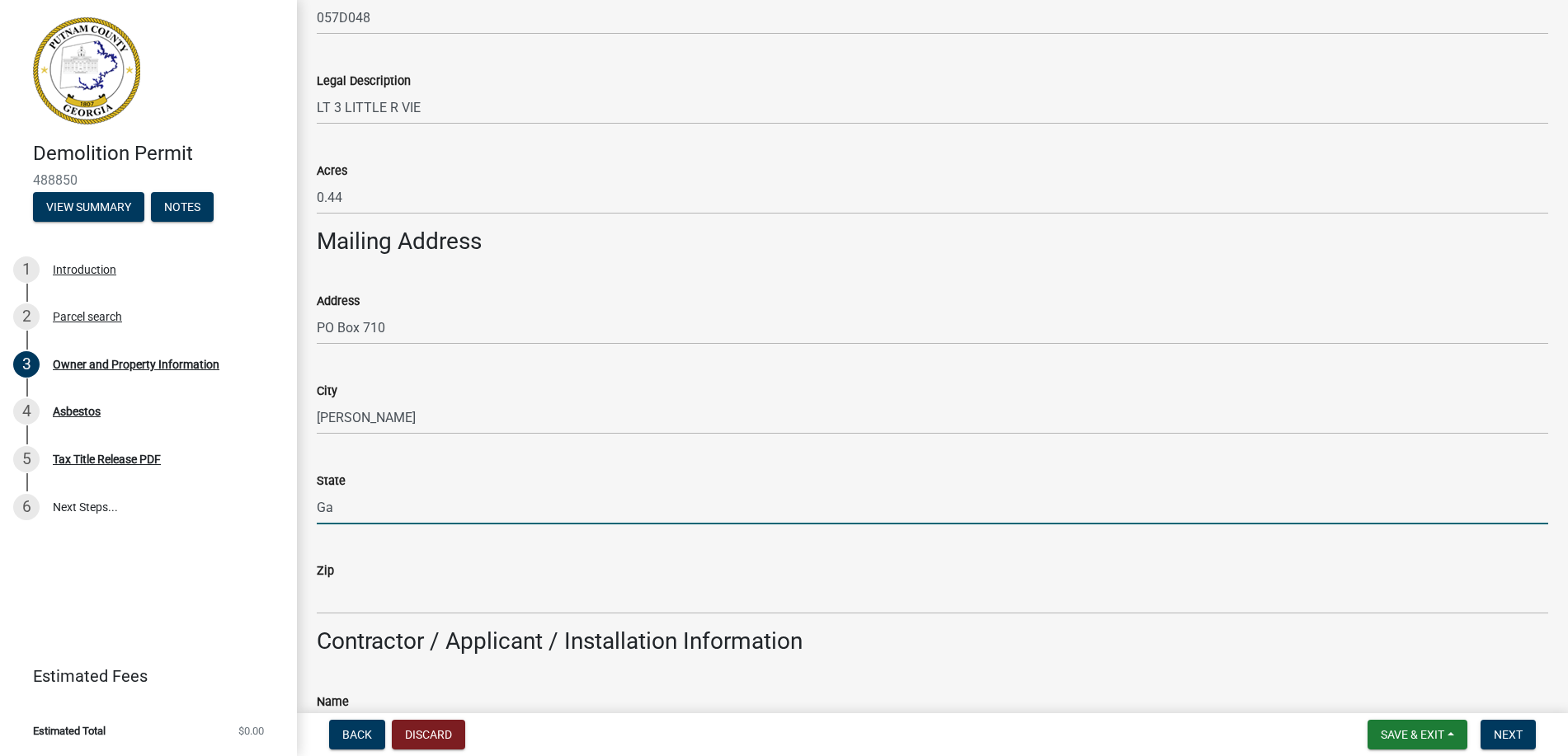
type input "Ga"
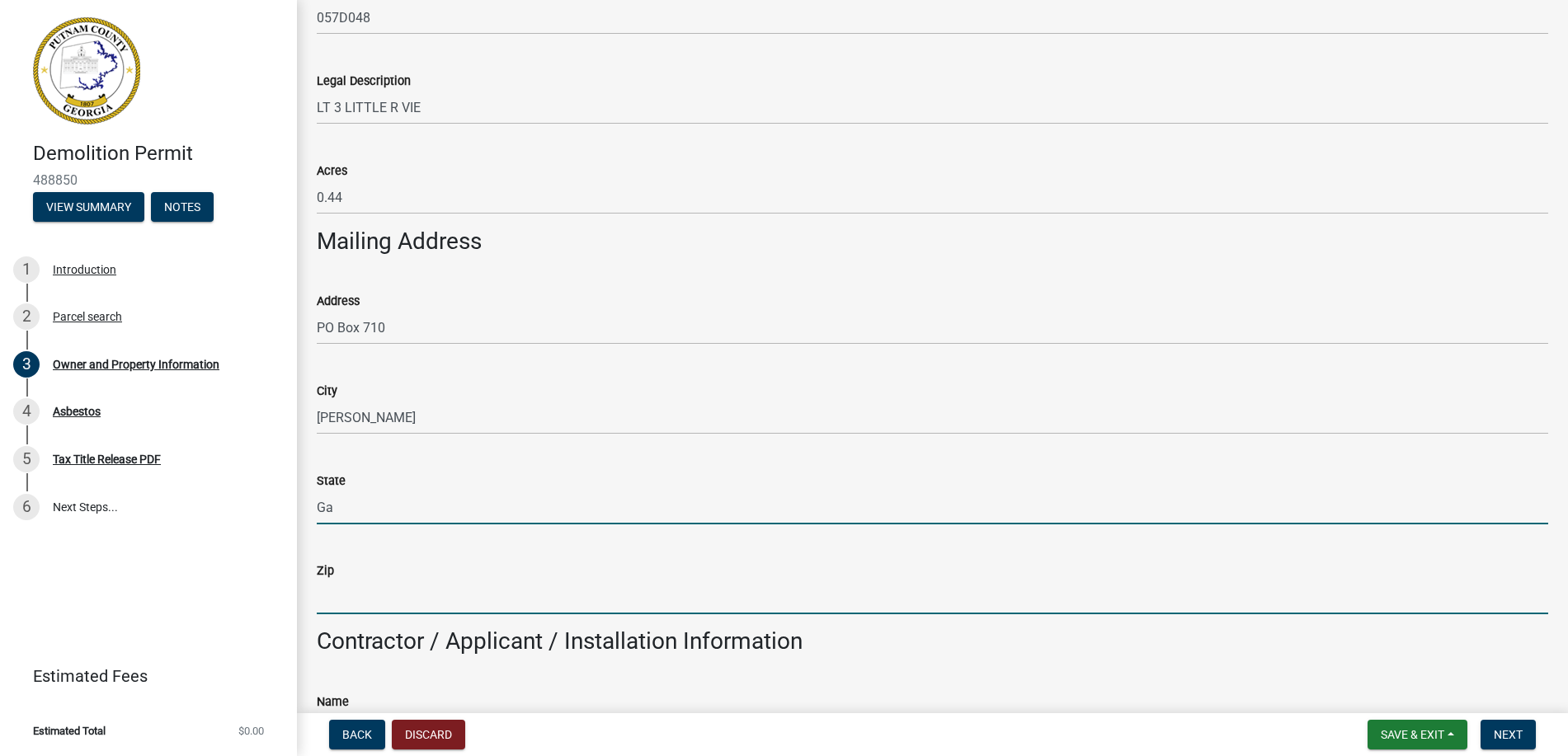
click at [390, 595] on input "Zip" at bounding box center [932, 597] width 1231 height 34
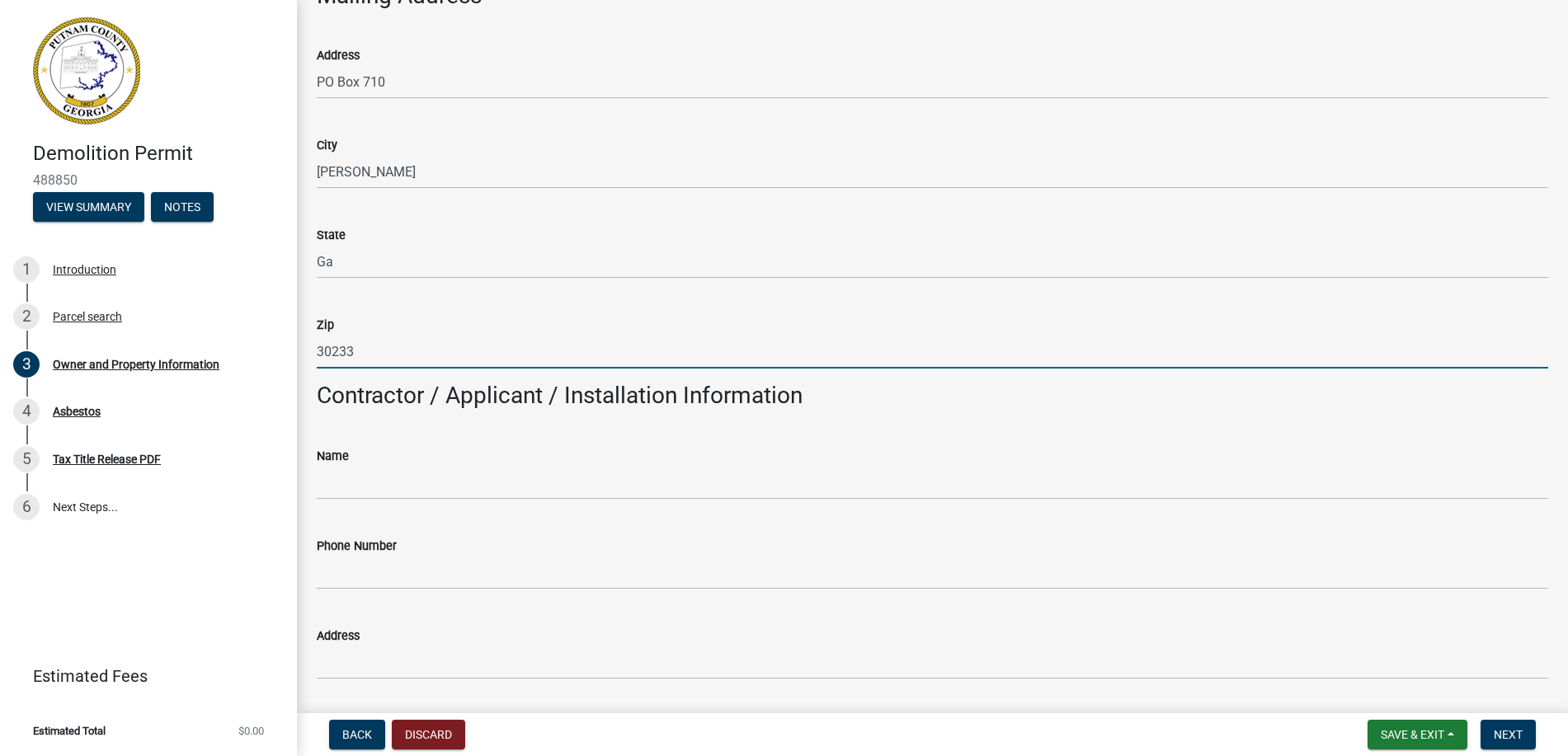
scroll to position [1154, 0]
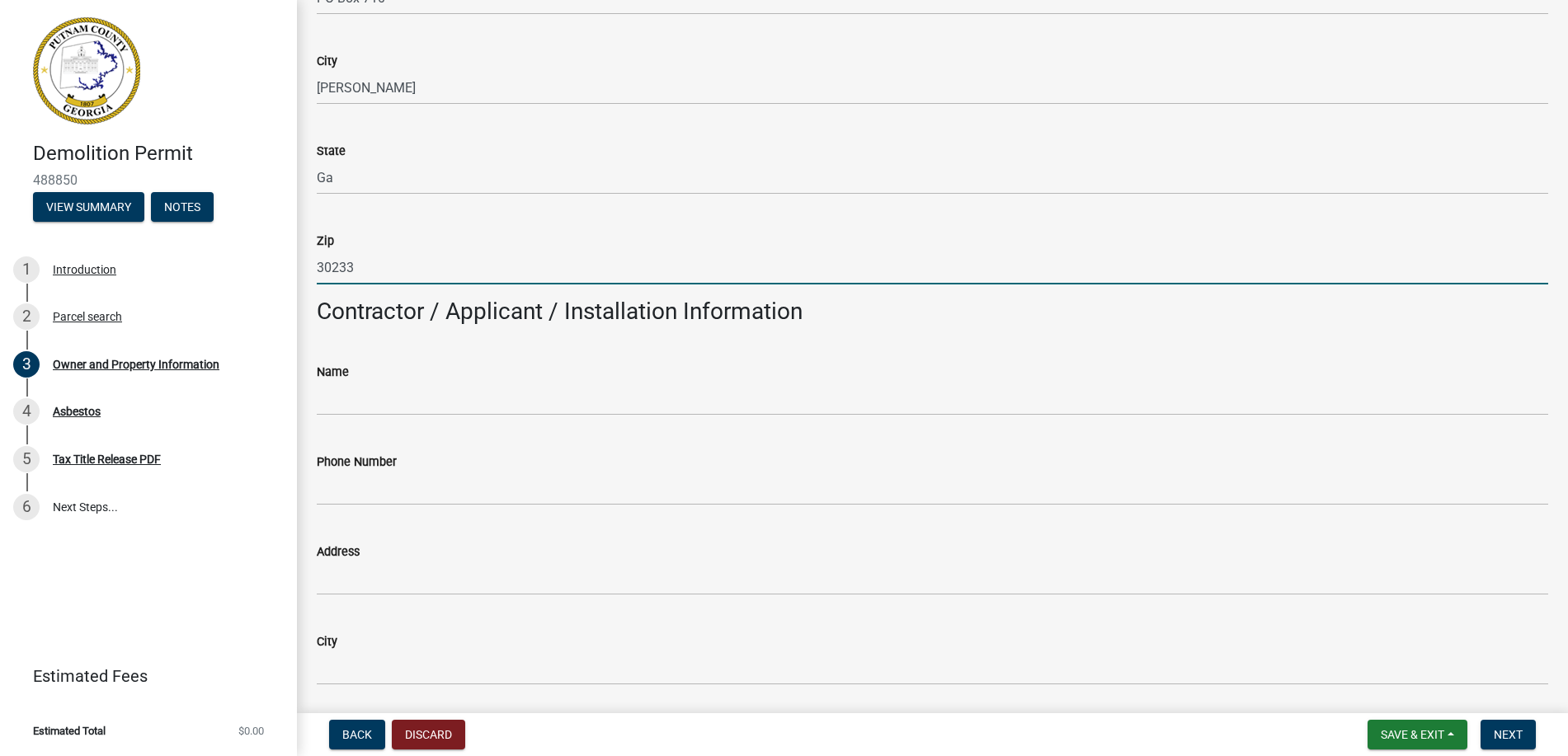
type input "30233"
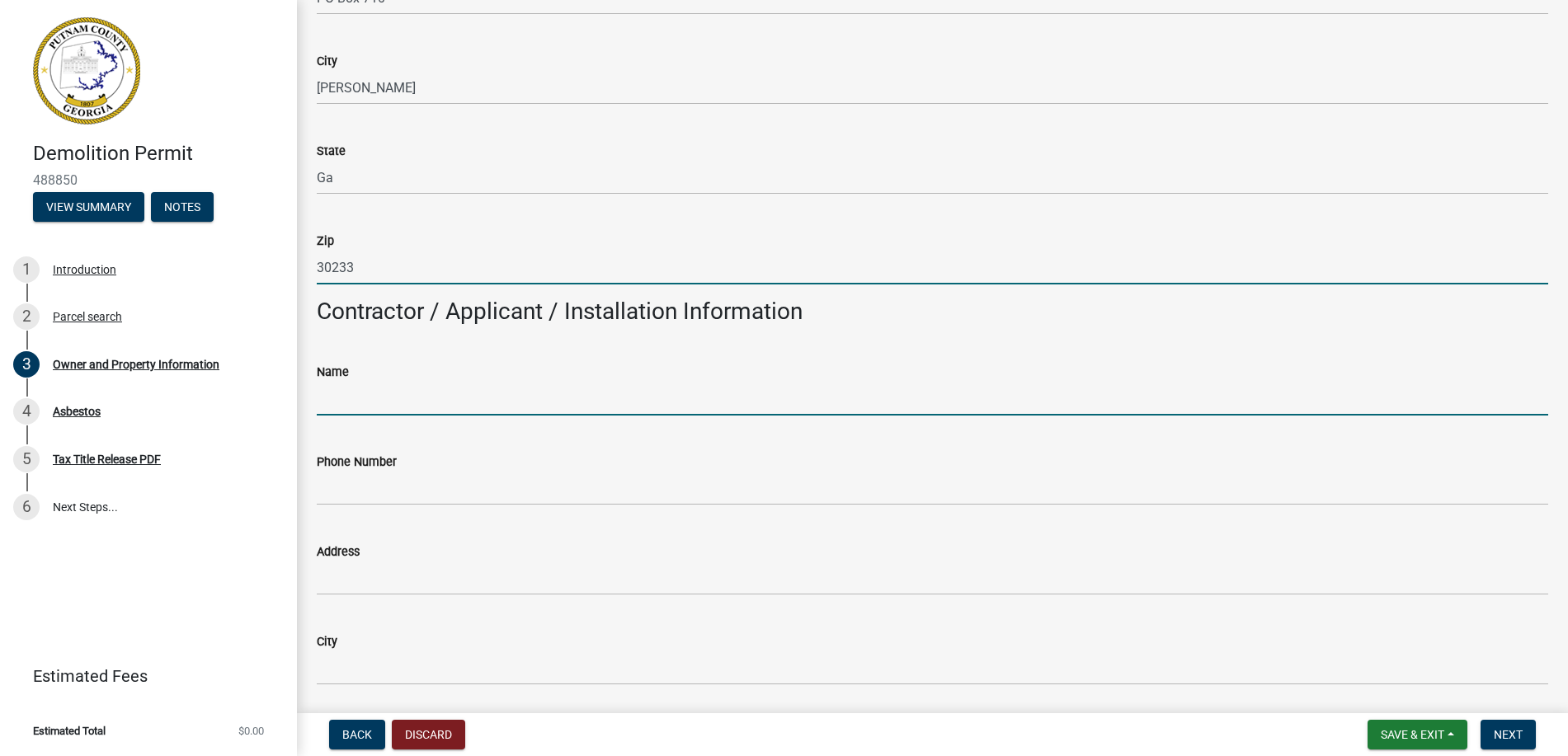
click at [442, 395] on input "Name" at bounding box center [932, 399] width 1231 height 34
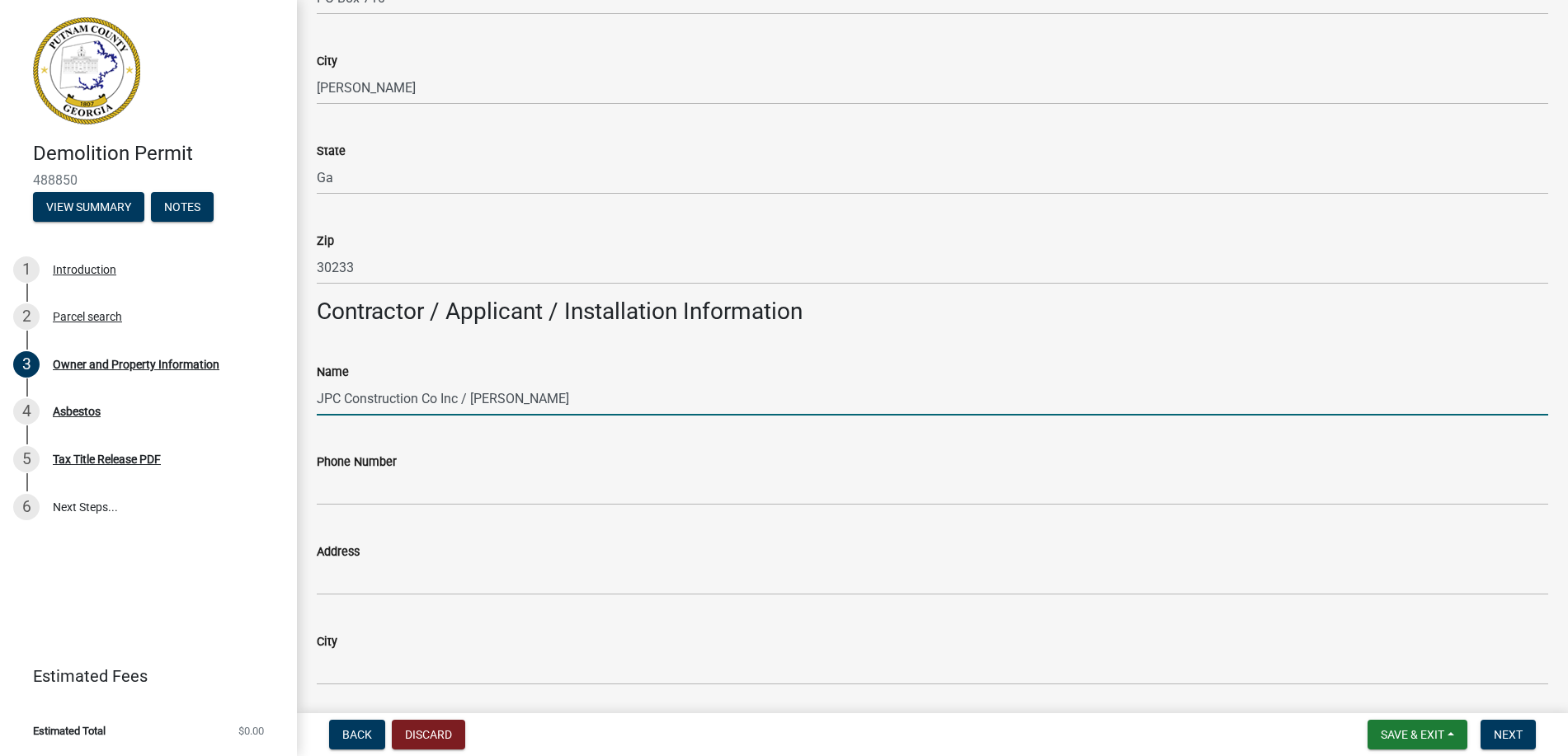
type input "JPC Construction Co Inc / [PERSON_NAME]"
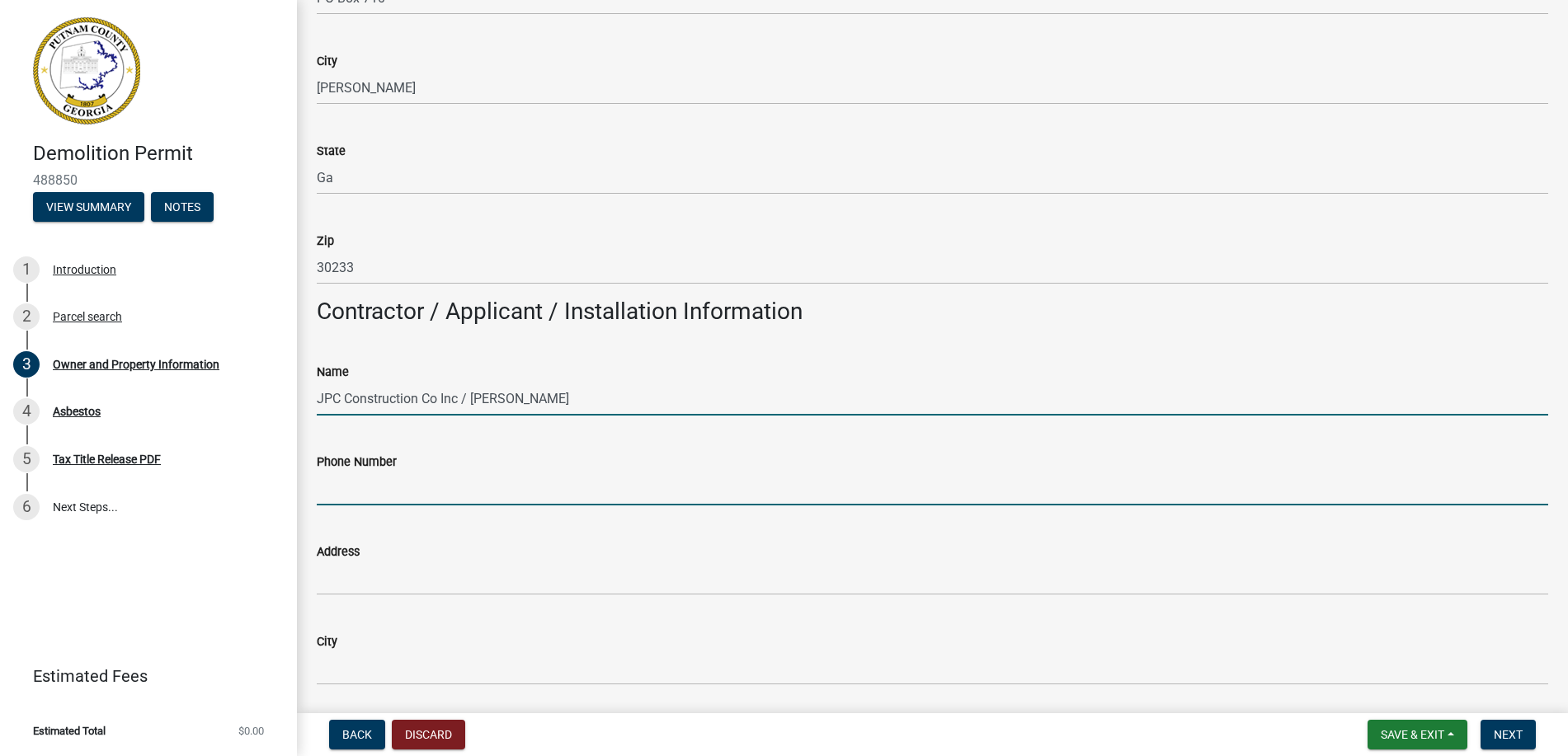
click at [424, 477] on input "Phone Number" at bounding box center [932, 489] width 1231 height 34
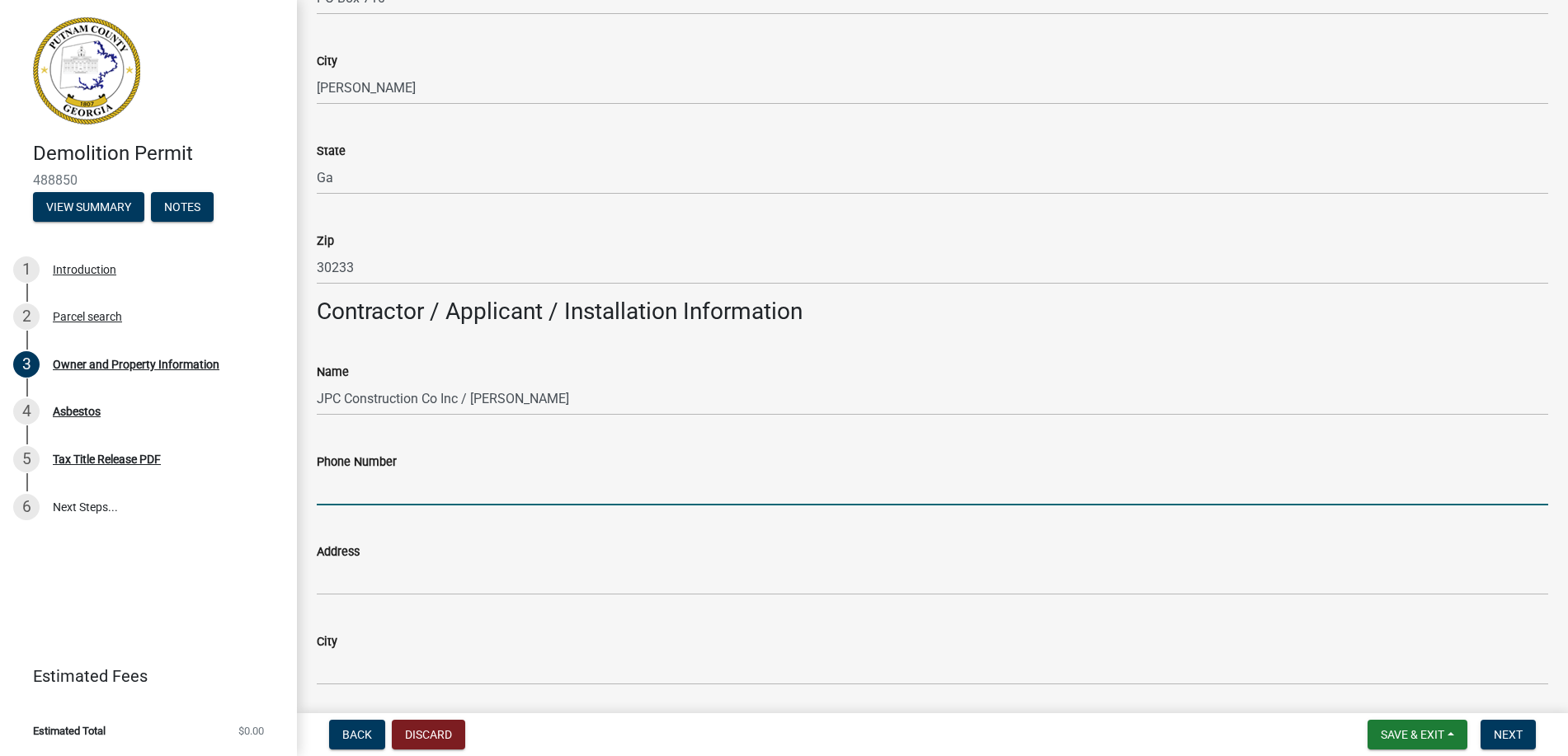
type input "[PHONE_NUMBER]"
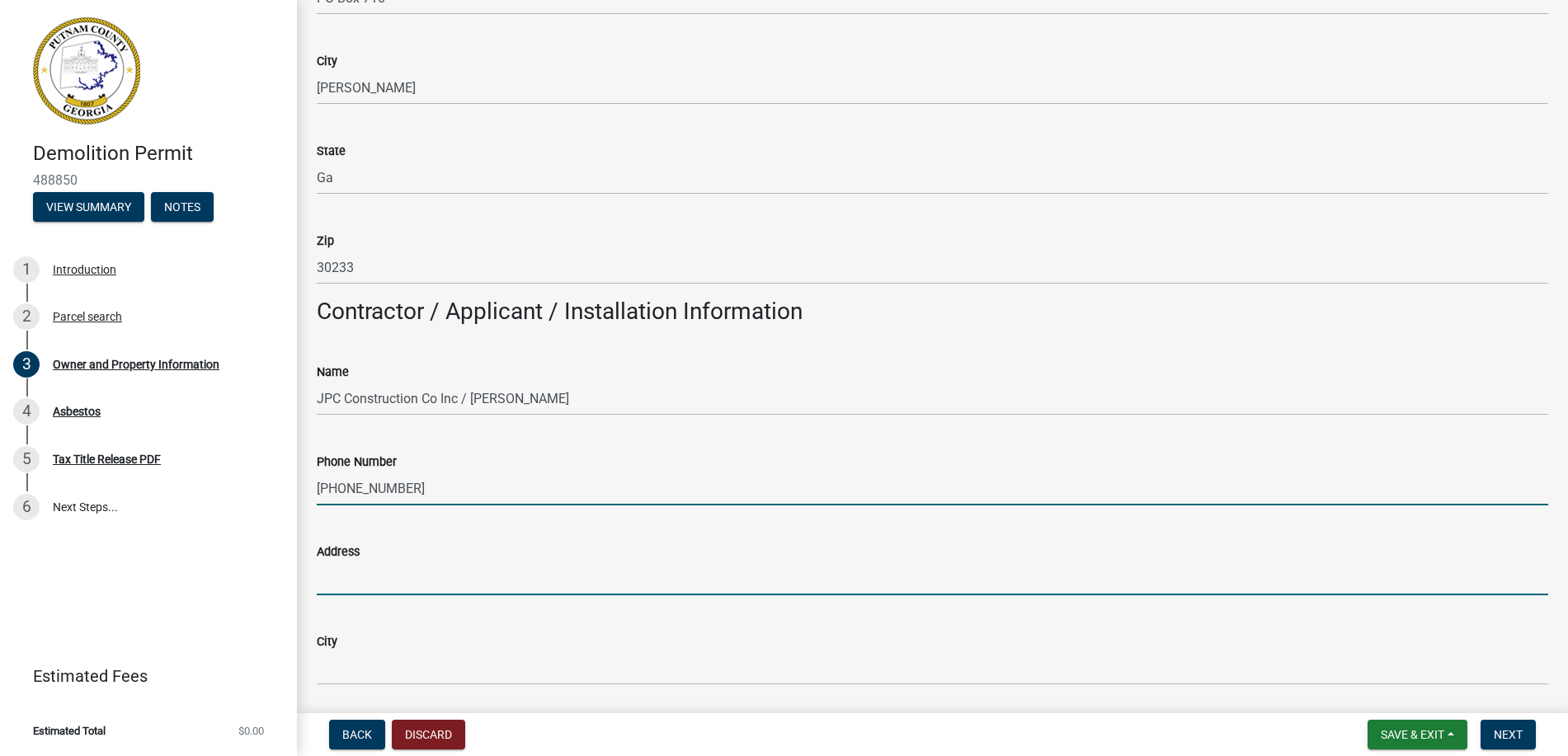
click at [426, 588] on input "Address" at bounding box center [932, 578] width 1231 height 34
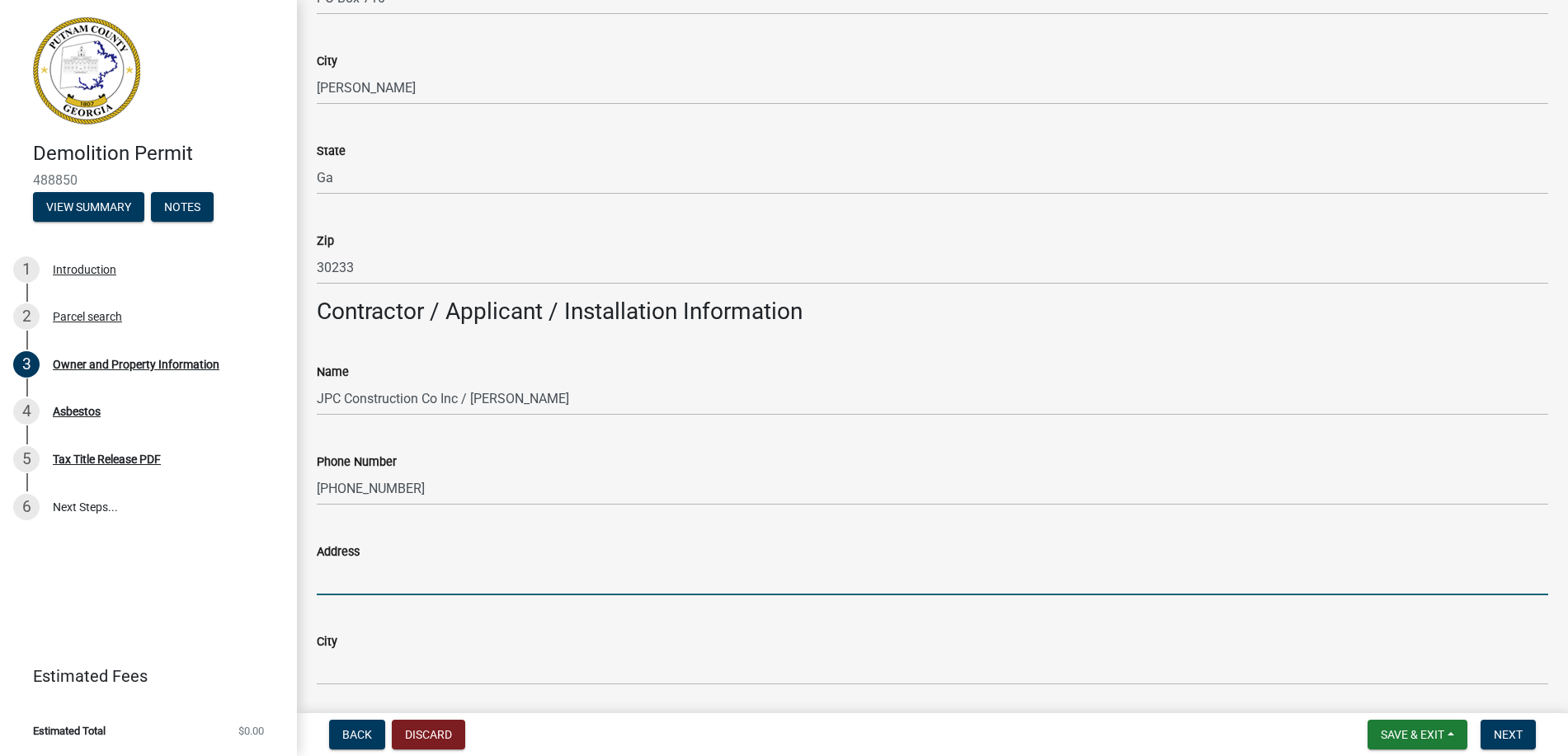
type input "PO Box 710"
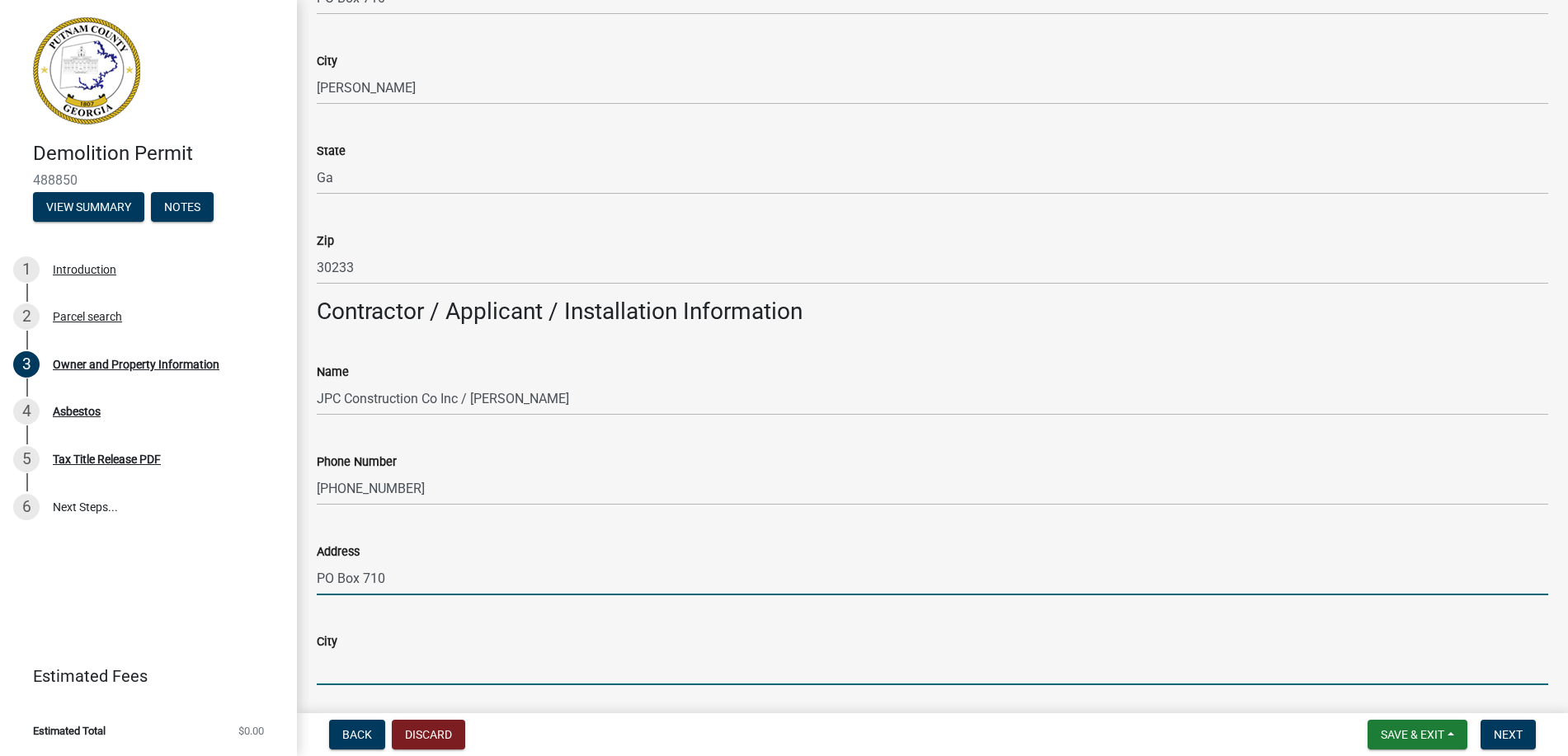
click at [433, 664] on input "City" at bounding box center [932, 668] width 1231 height 34
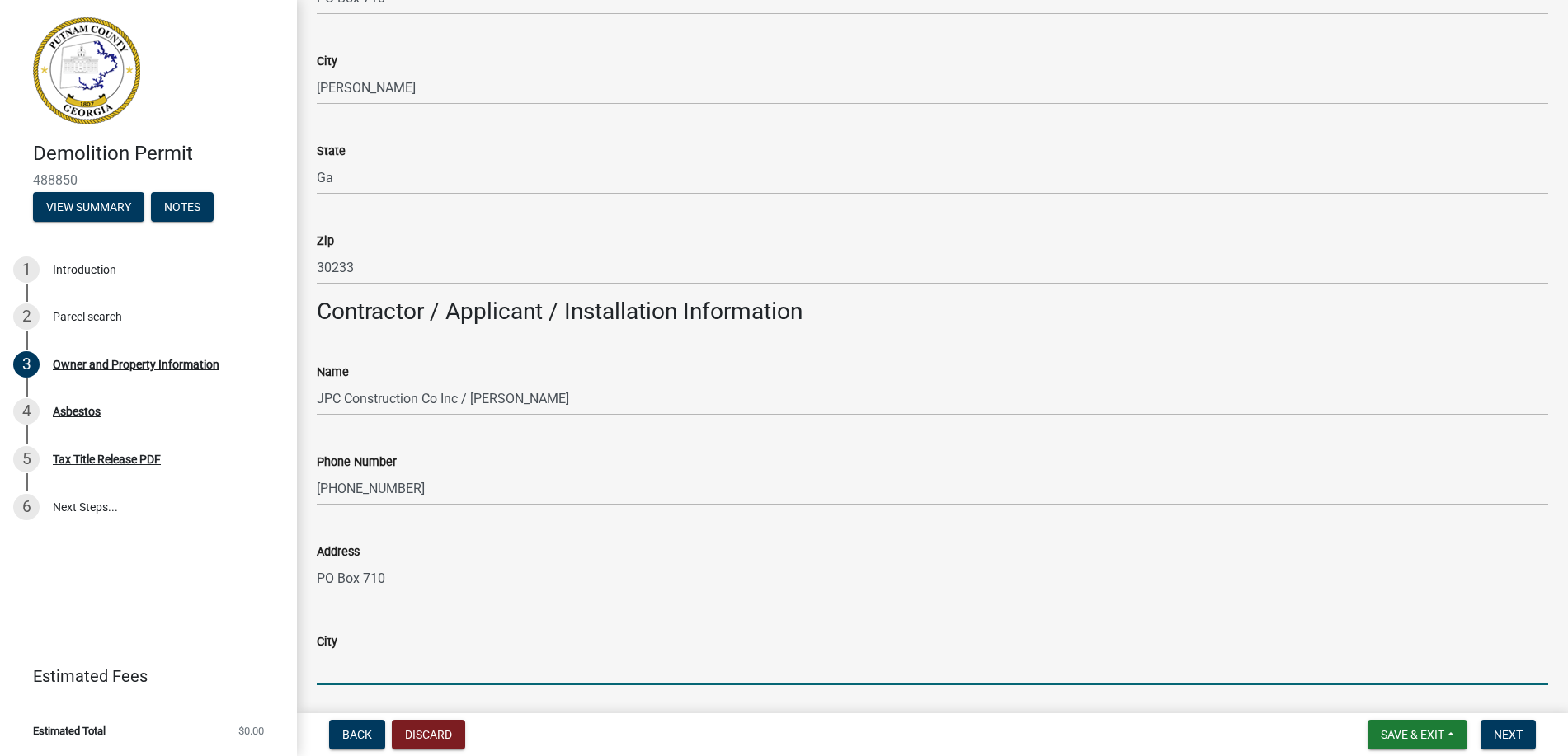
type input "[PERSON_NAME]"
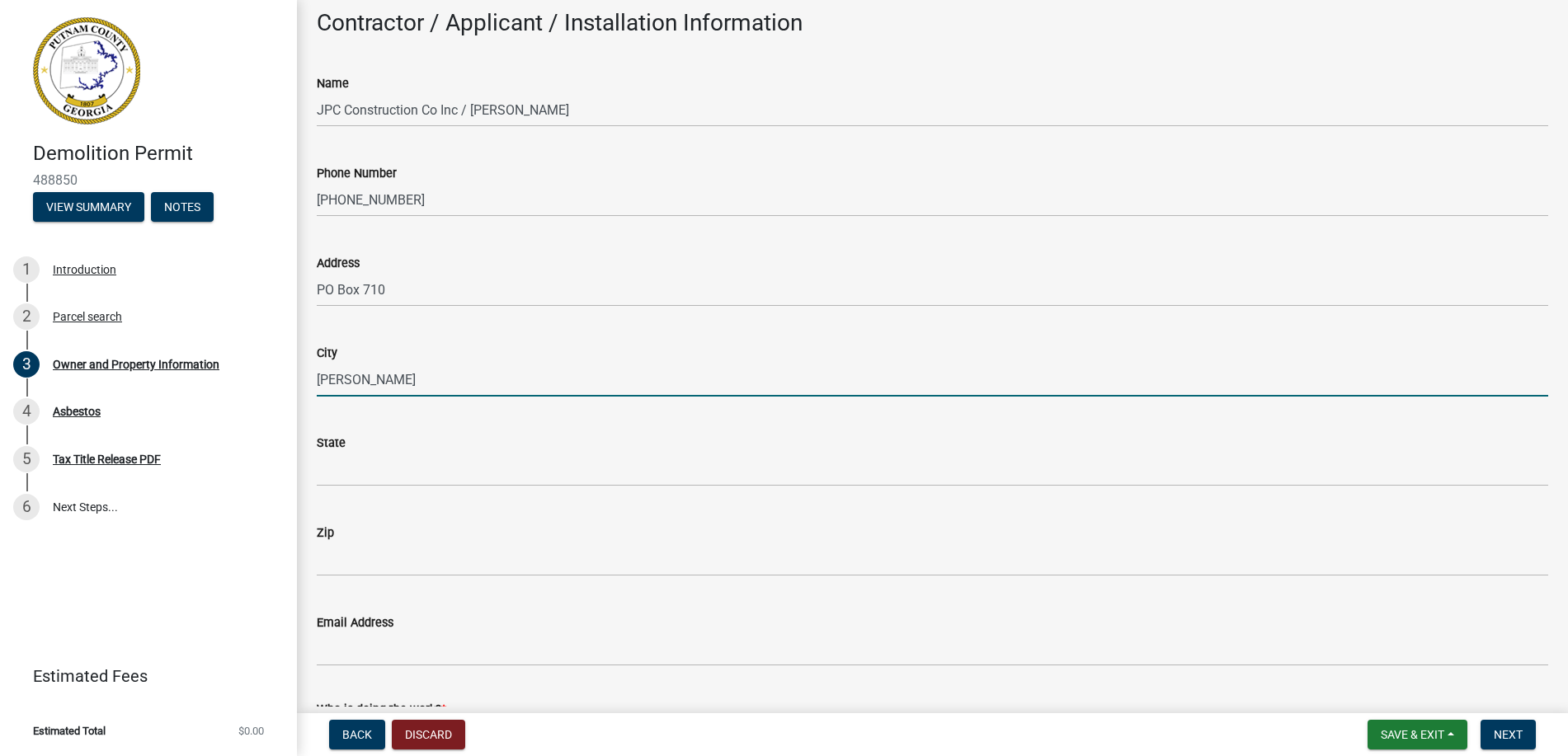
scroll to position [1483, 0]
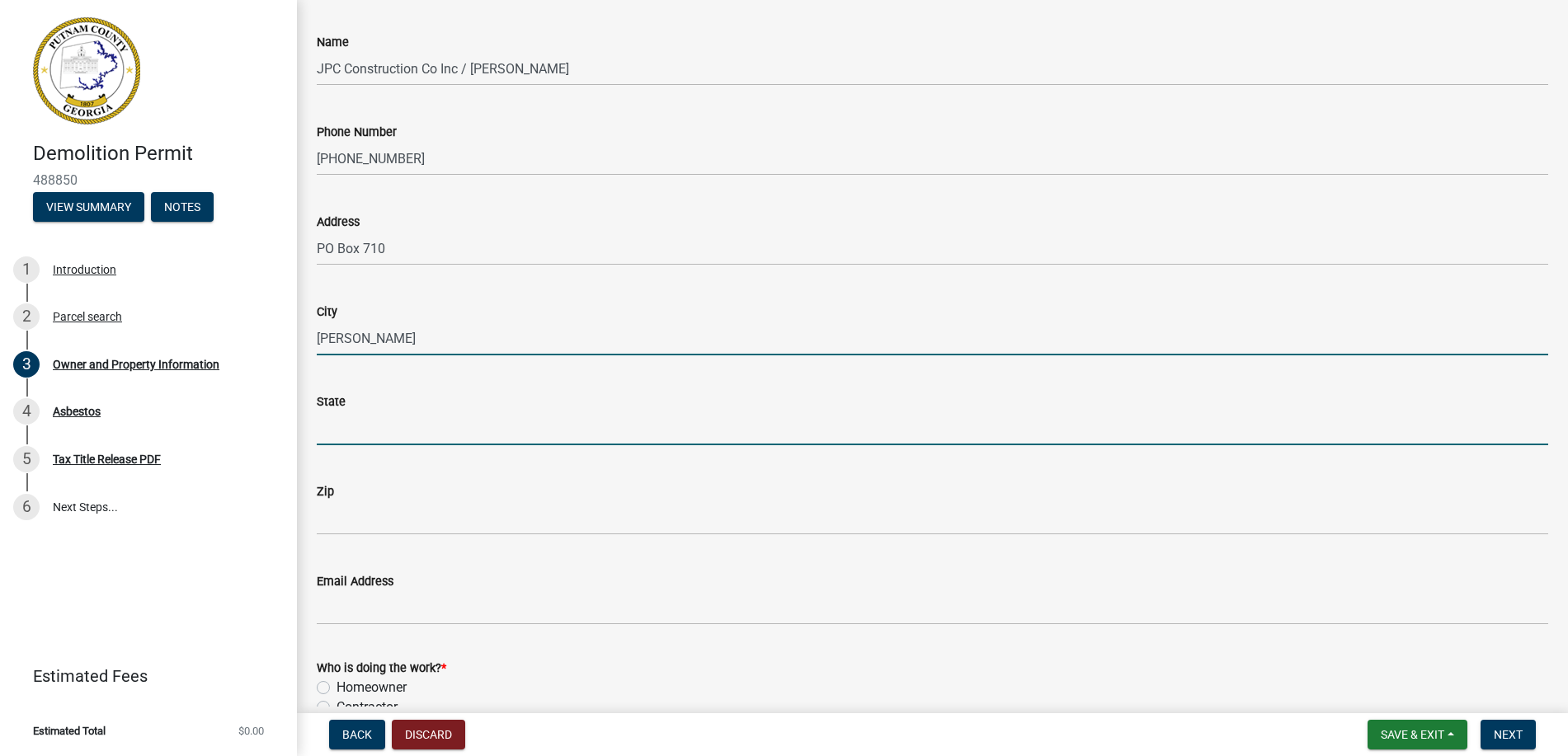
click at [447, 434] on input "State" at bounding box center [932, 428] width 1231 height 34
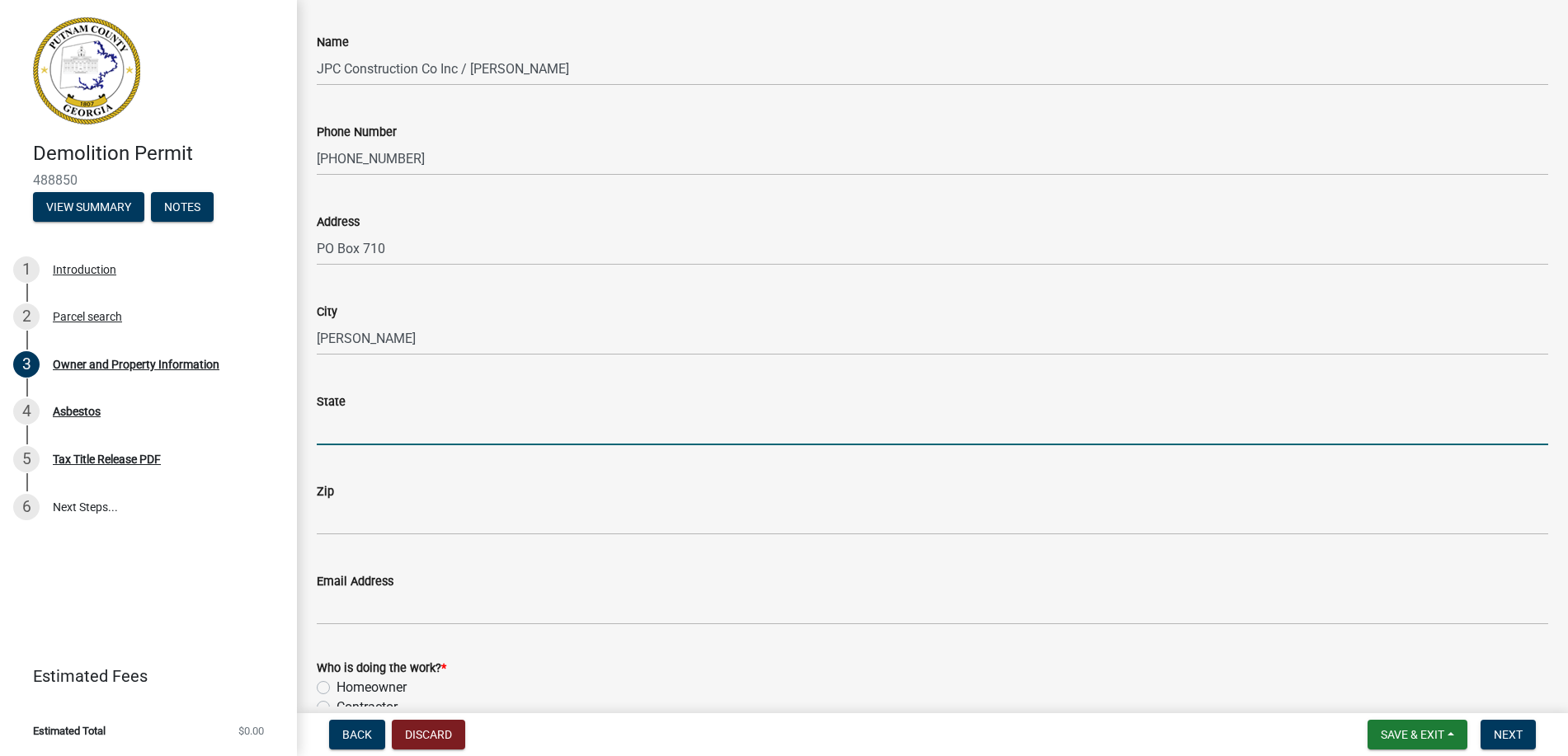
type input "Ga"
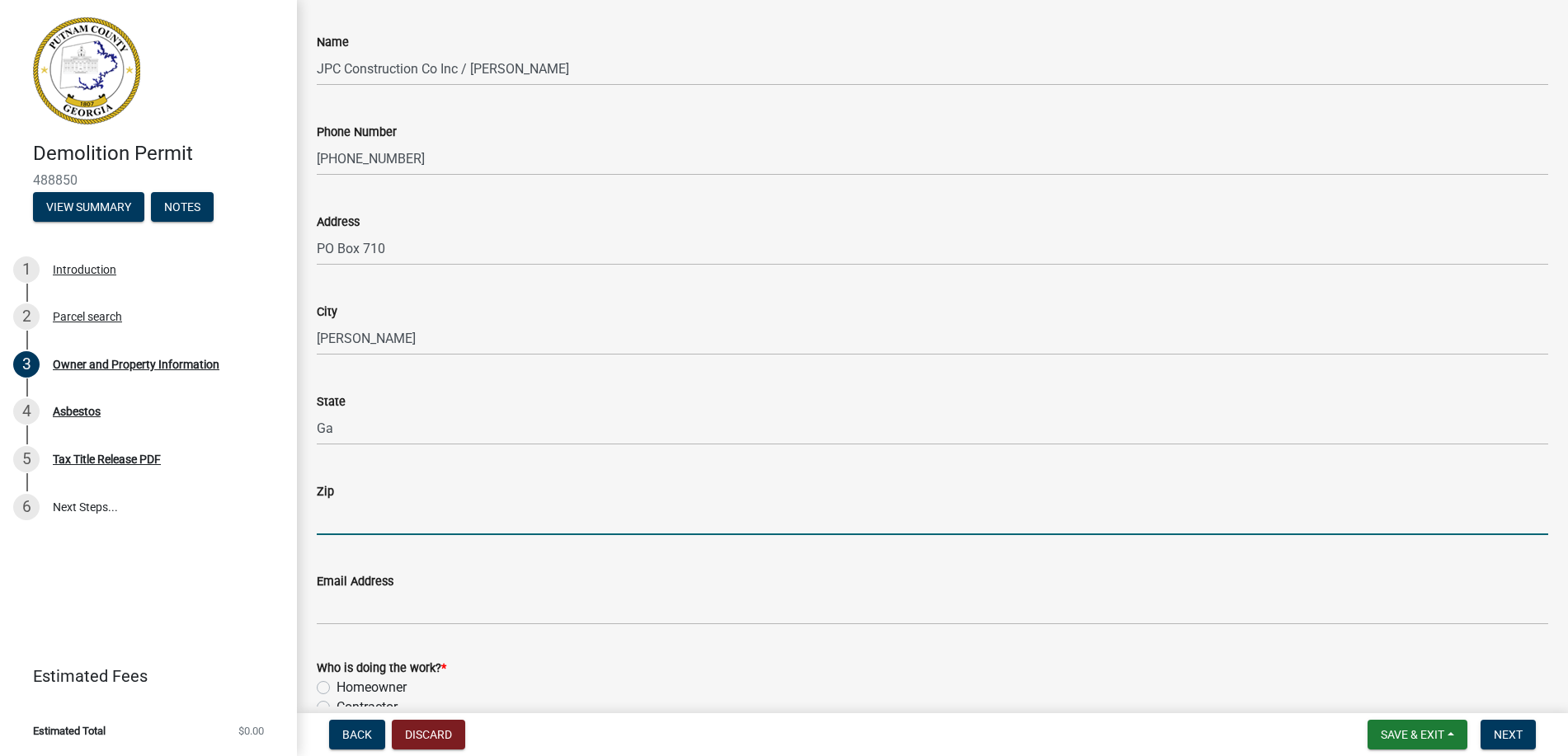
click at [420, 515] on input "Zip" at bounding box center [932, 518] width 1231 height 34
type input "30233"
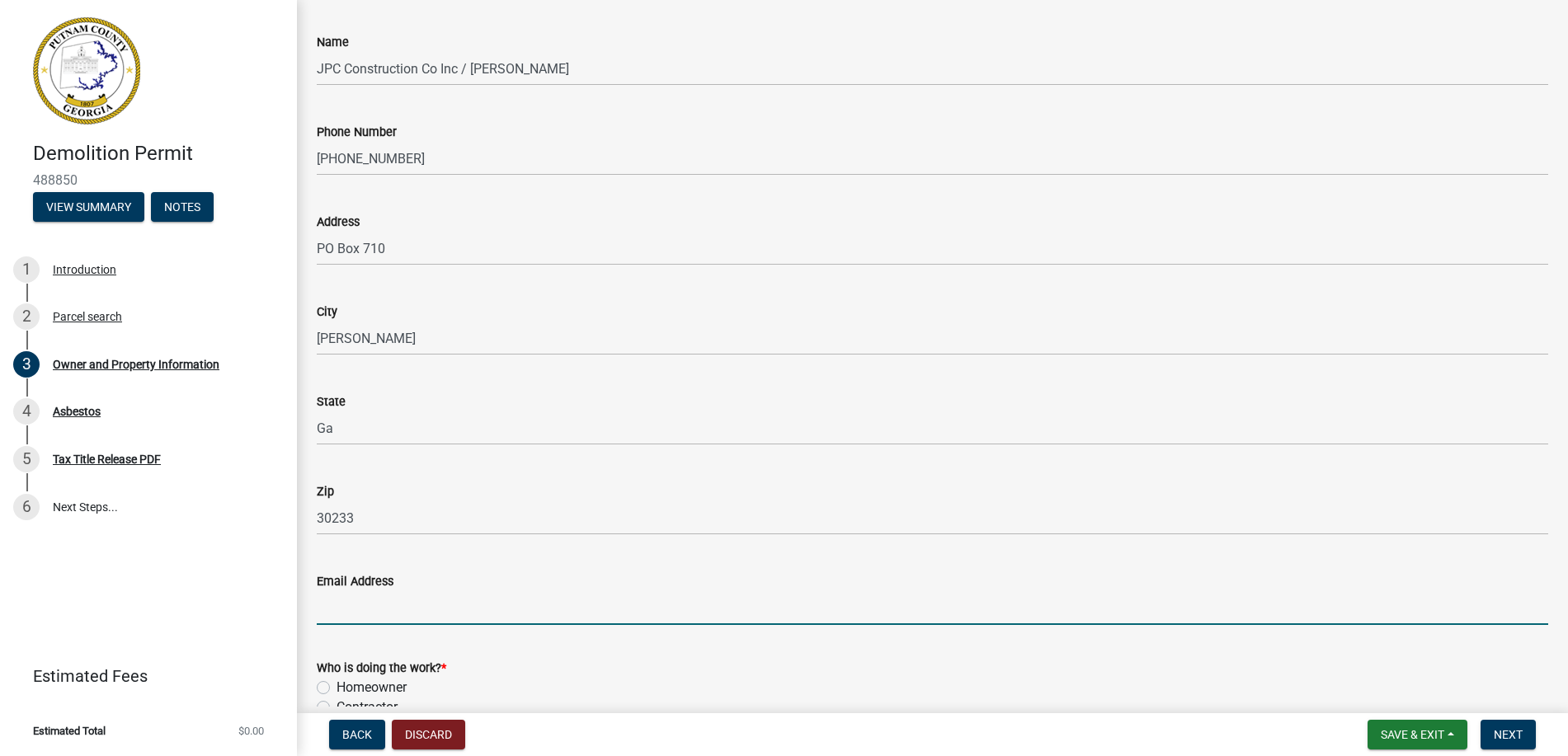
click at [417, 614] on input "Email Address" at bounding box center [932, 608] width 1231 height 34
type input "[EMAIL_ADDRESS][DOMAIN_NAME]"
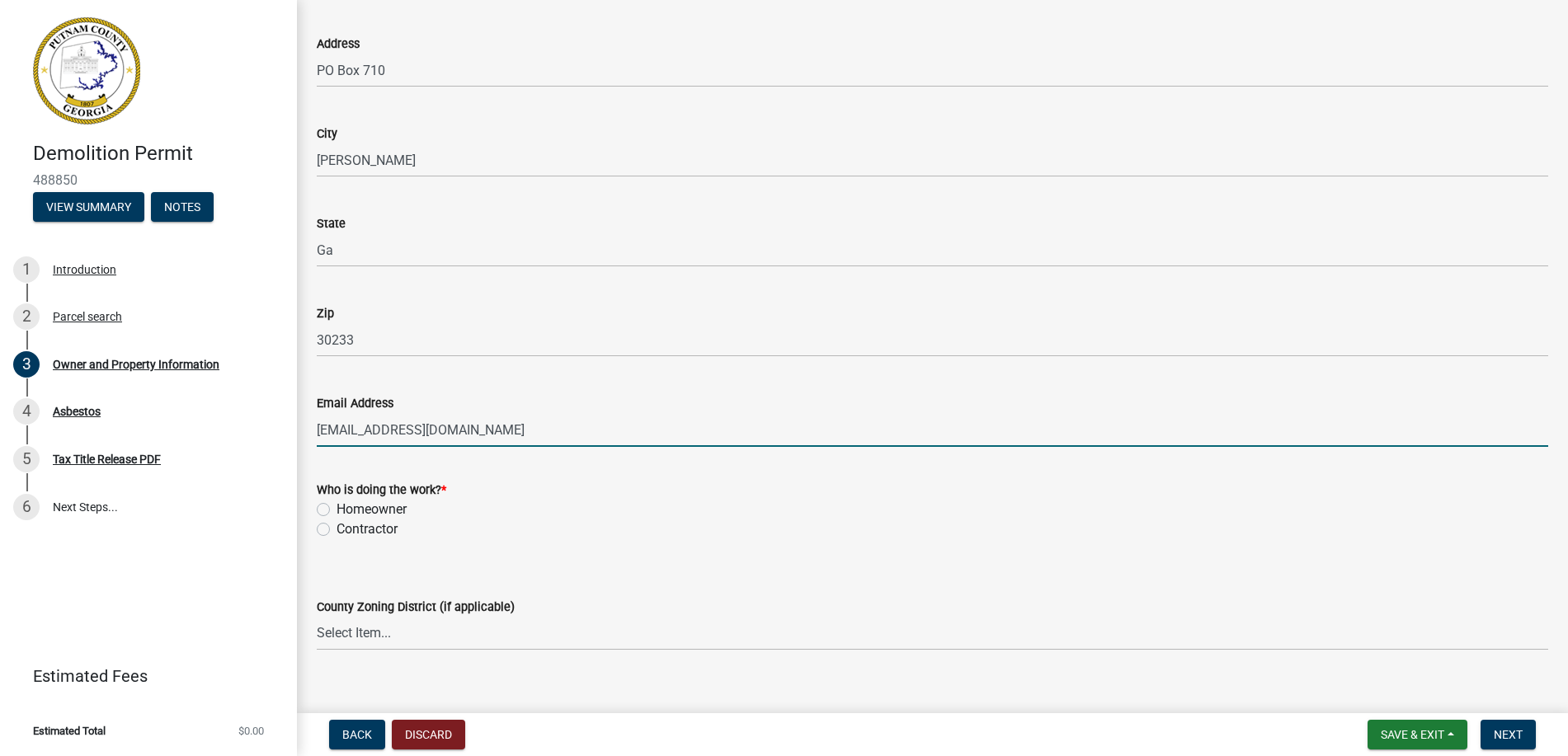
scroll to position [1731, 0]
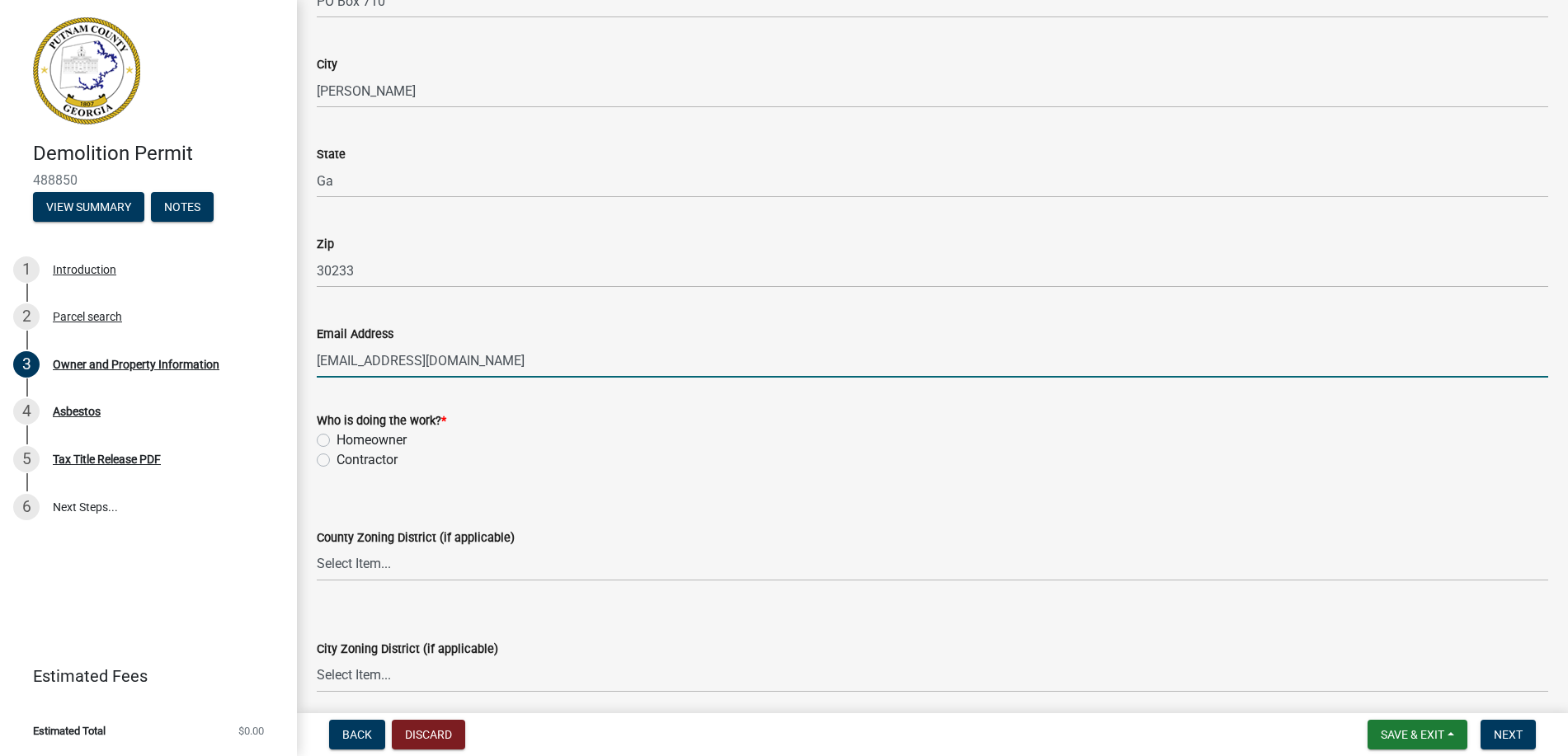
drag, startPoint x: 320, startPoint y: 459, endPoint x: 347, endPoint y: 469, distance: 28.8
click at [337, 459] on label "Contractor" at bounding box center [367, 460] width 61 height 20
click at [337, 459] on input "Contractor" at bounding box center [342, 455] width 11 height 11
radio input "true"
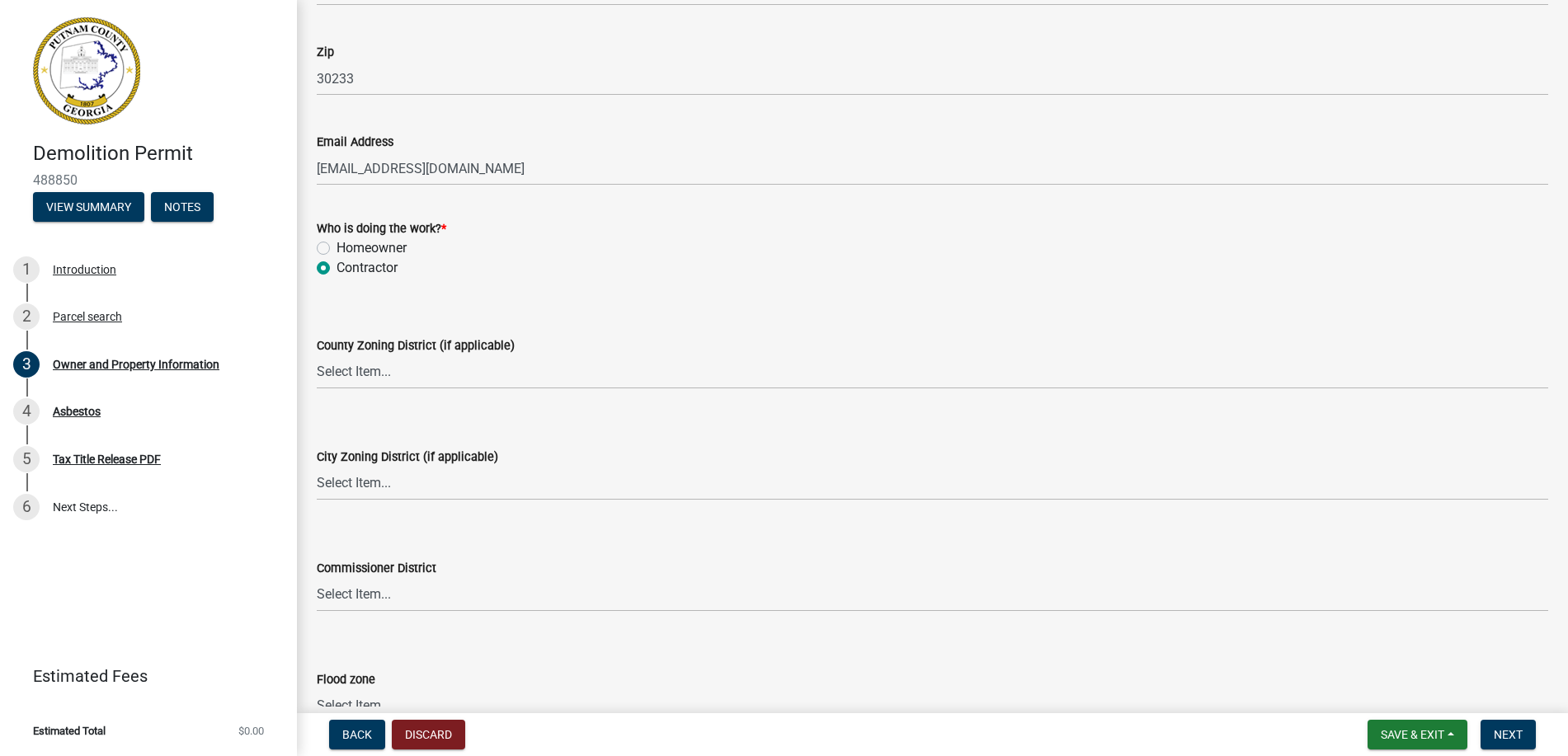
scroll to position [1978, 0]
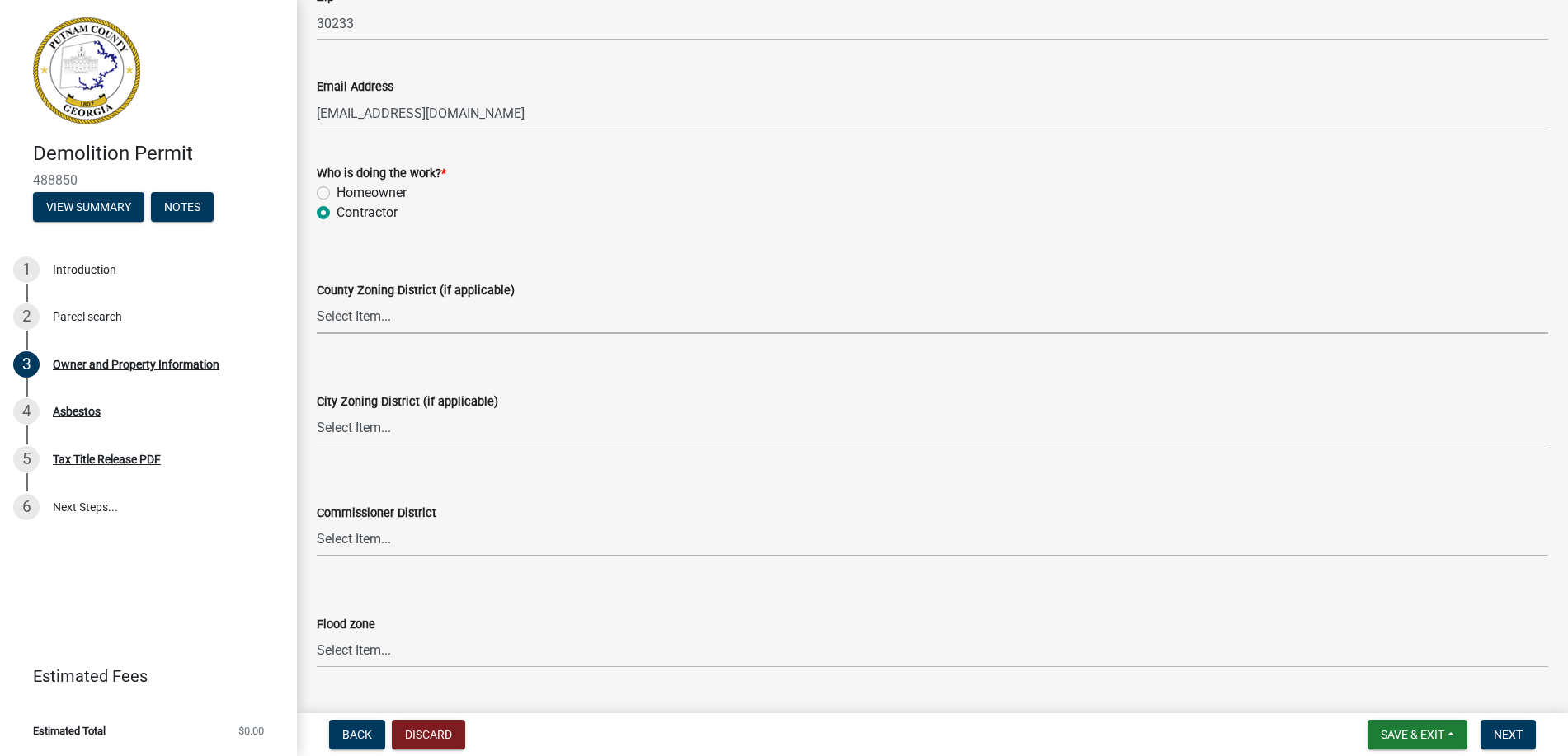
click at [391, 314] on select "Select Item... AG-1 R-1R R-1 R-2 MHP RM-1 RM-3 C-1 C-2 I-M PUD N/A" at bounding box center [932, 317] width 1231 height 34
click at [317, 300] on select "Select Item... AG-1 R-1R R-1 R-2 MHP RM-1 RM-3 C-1 C-2 I-M PUD N/A" at bounding box center [932, 317] width 1231 height 34
select select "78bfdc44-73ff-456e-a557-d4c99b9c08be"
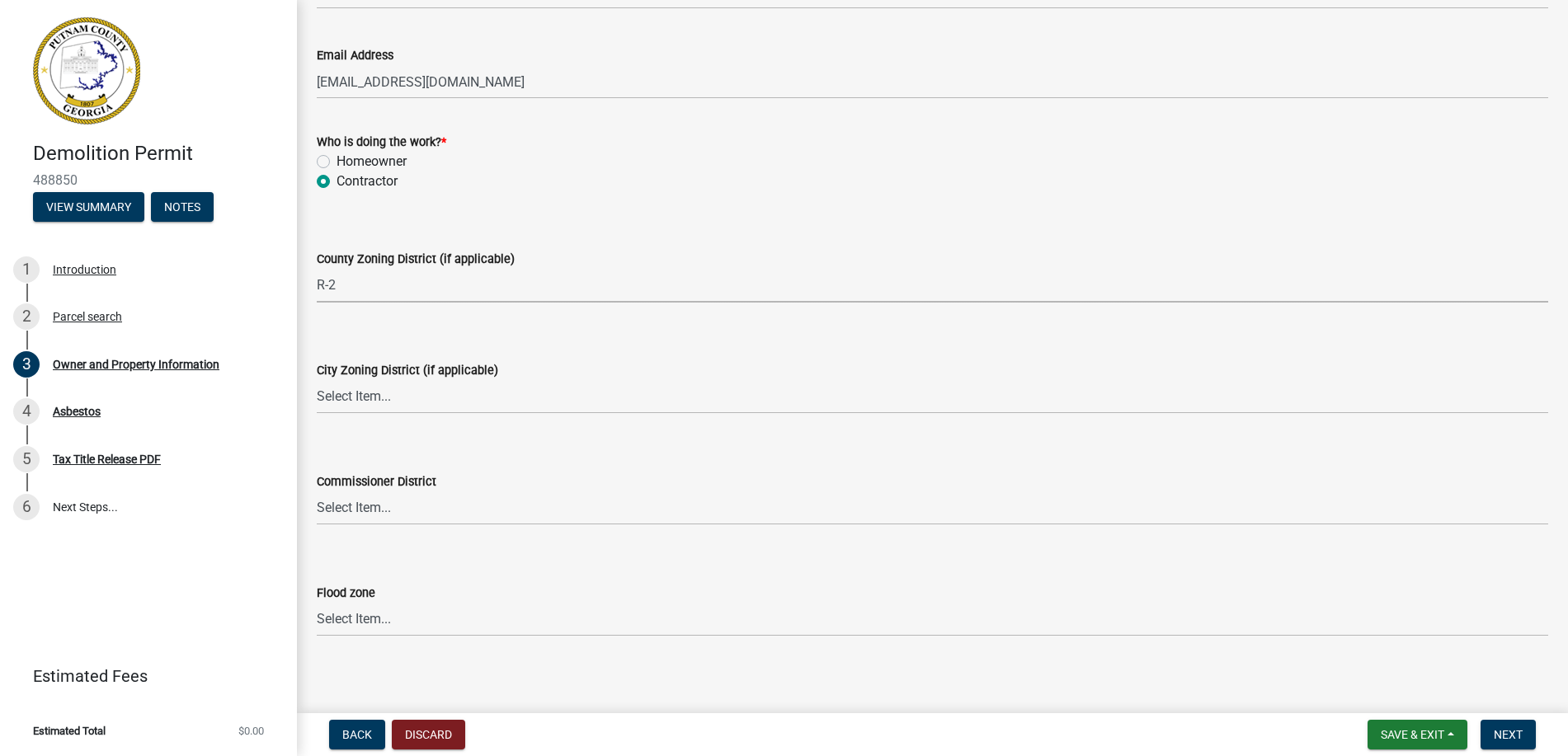
scroll to position [2019, 0]
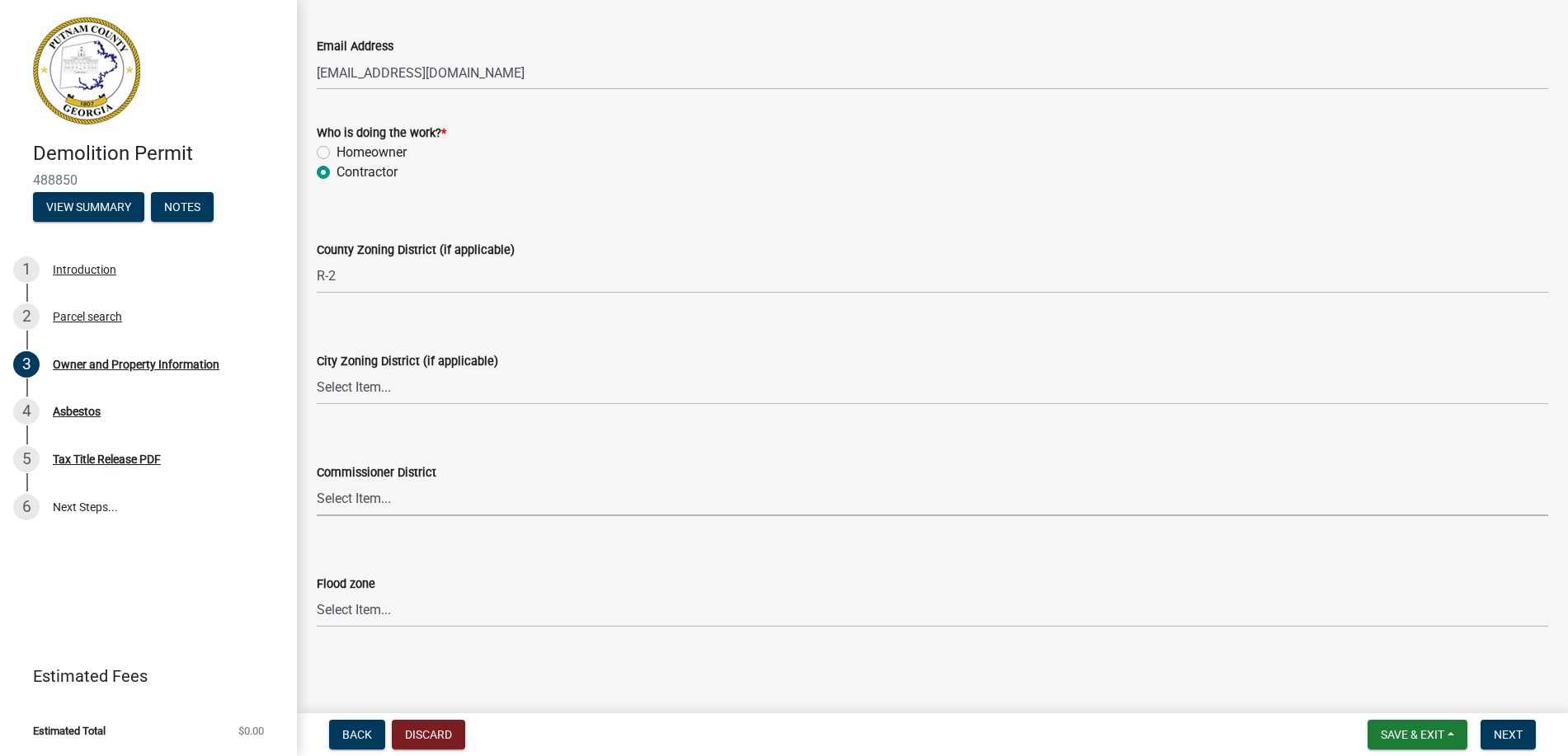
click at [418, 500] on select "Select Item... District 1 District 2 District 3 District 4" at bounding box center [932, 499] width 1231 height 34
click at [317, 482] on select "Select Item... District 1 District 2 District 3 District 4" at bounding box center [932, 499] width 1231 height 34
select select "295c155f-de53-4b68-9fdd-08c8883e9b6f"
click at [359, 608] on select "Select Item... Zone A Zone V Zone A99 Zone AE Zone AO Zone AH Zone VE Zone AR Z…" at bounding box center [932, 611] width 1231 height 34
click at [663, 679] on main "Owner and Property Information share Share Property Information Applicant Name …" at bounding box center [932, 353] width 1271 height 707
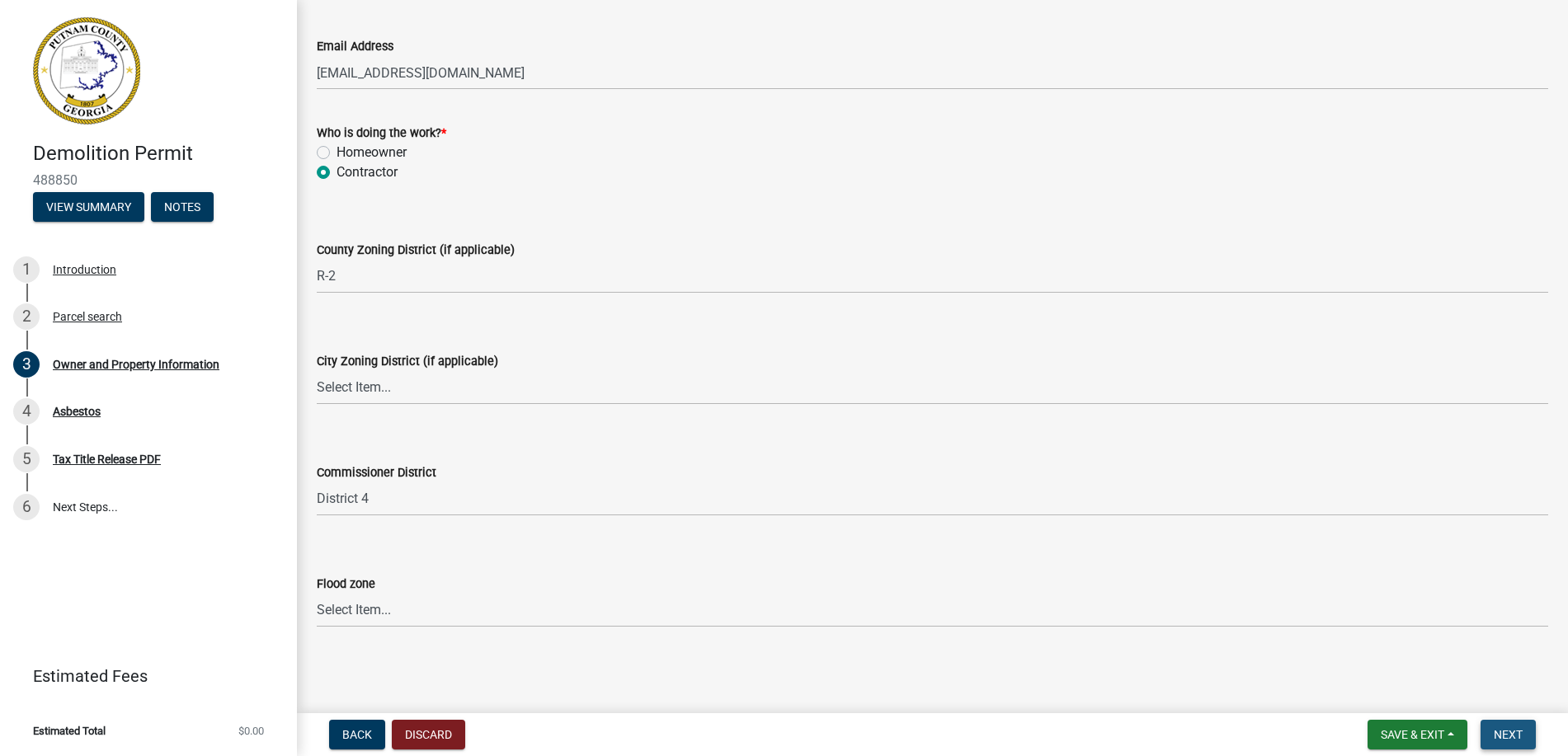
click at [1517, 734] on span "Next" at bounding box center [1508, 734] width 29 height 13
click at [334, 610] on select "Select Item... Zone A Zone V Zone A99 Zone AE Zone AO Zone AH Zone VE Zone AR Z…" at bounding box center [932, 611] width 1231 height 34
click at [317, 594] on select "Select Item... Zone A Zone V Zone A99 Zone AE Zone AO Zone AH Zone VE Zone AR Z…" at bounding box center [932, 611] width 1231 height 34
select select "6f1acead-4b1a-4680-ba5d-beeb03d30465"
click at [1510, 735] on span "Next" at bounding box center [1508, 734] width 29 height 13
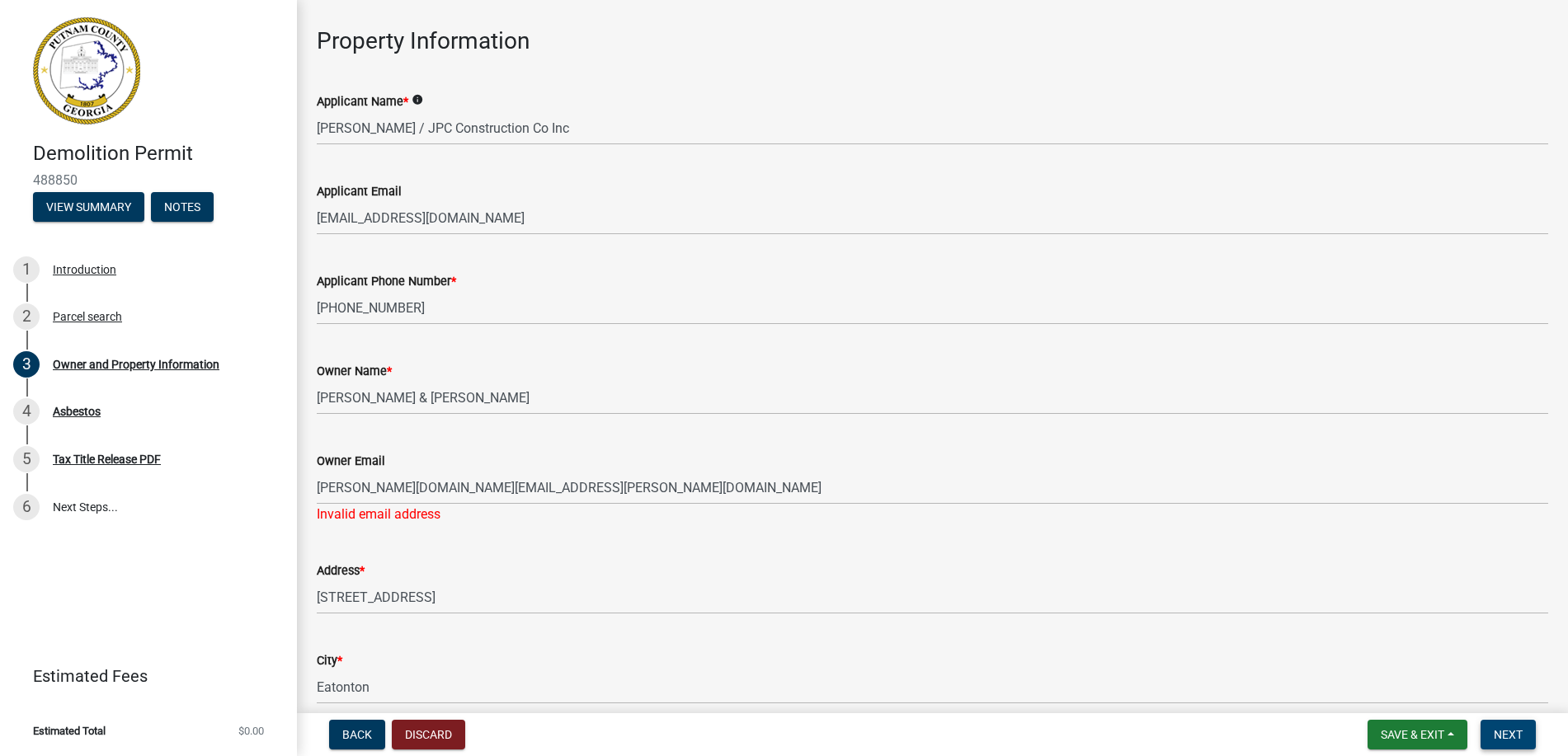
scroll to position [41, 0]
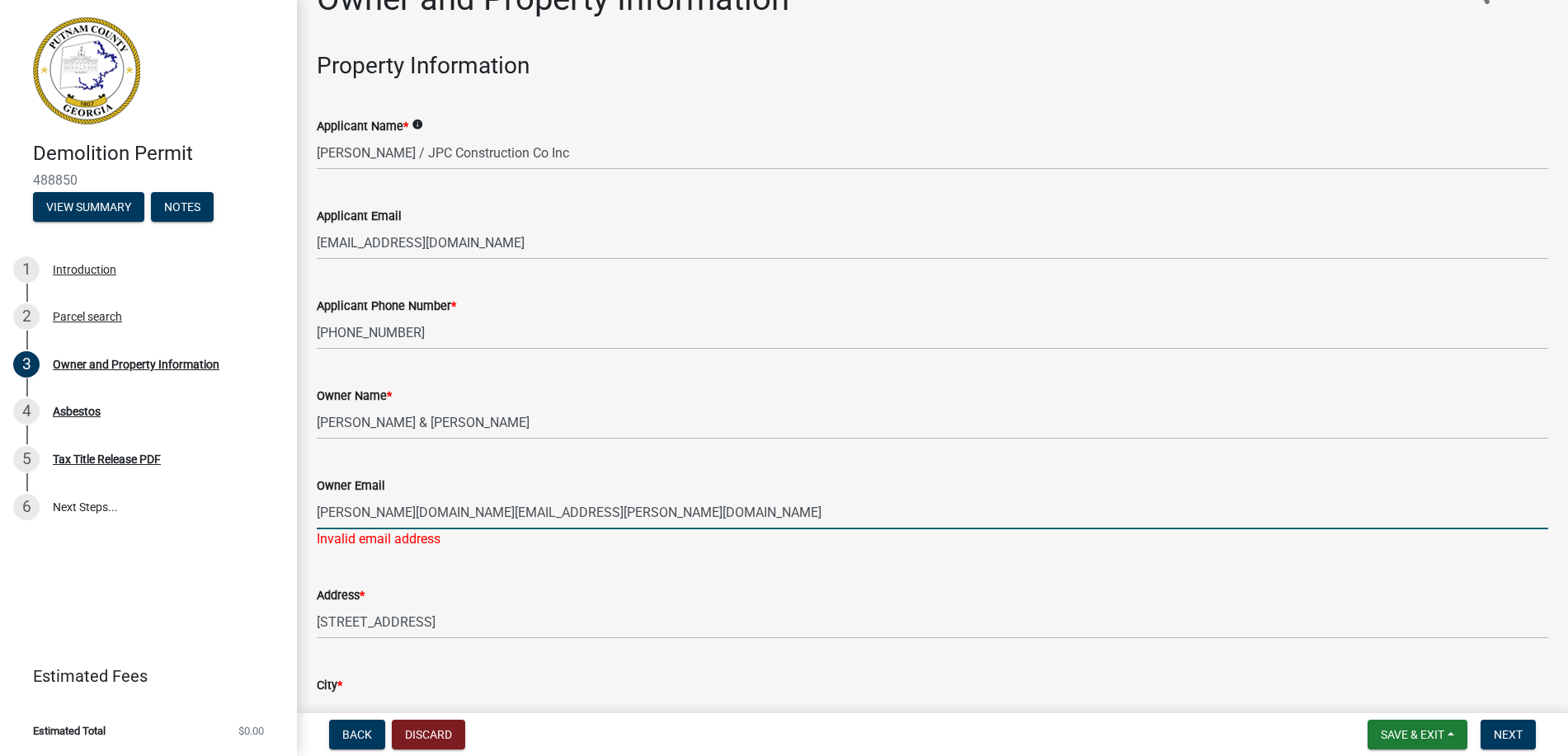
click at [477, 519] on input "[PERSON_NAME][DOMAIN_NAME][EMAIL_ADDRESS][PERSON_NAME][DOMAIN_NAME]" at bounding box center [932, 513] width 1231 height 34
type input "m"
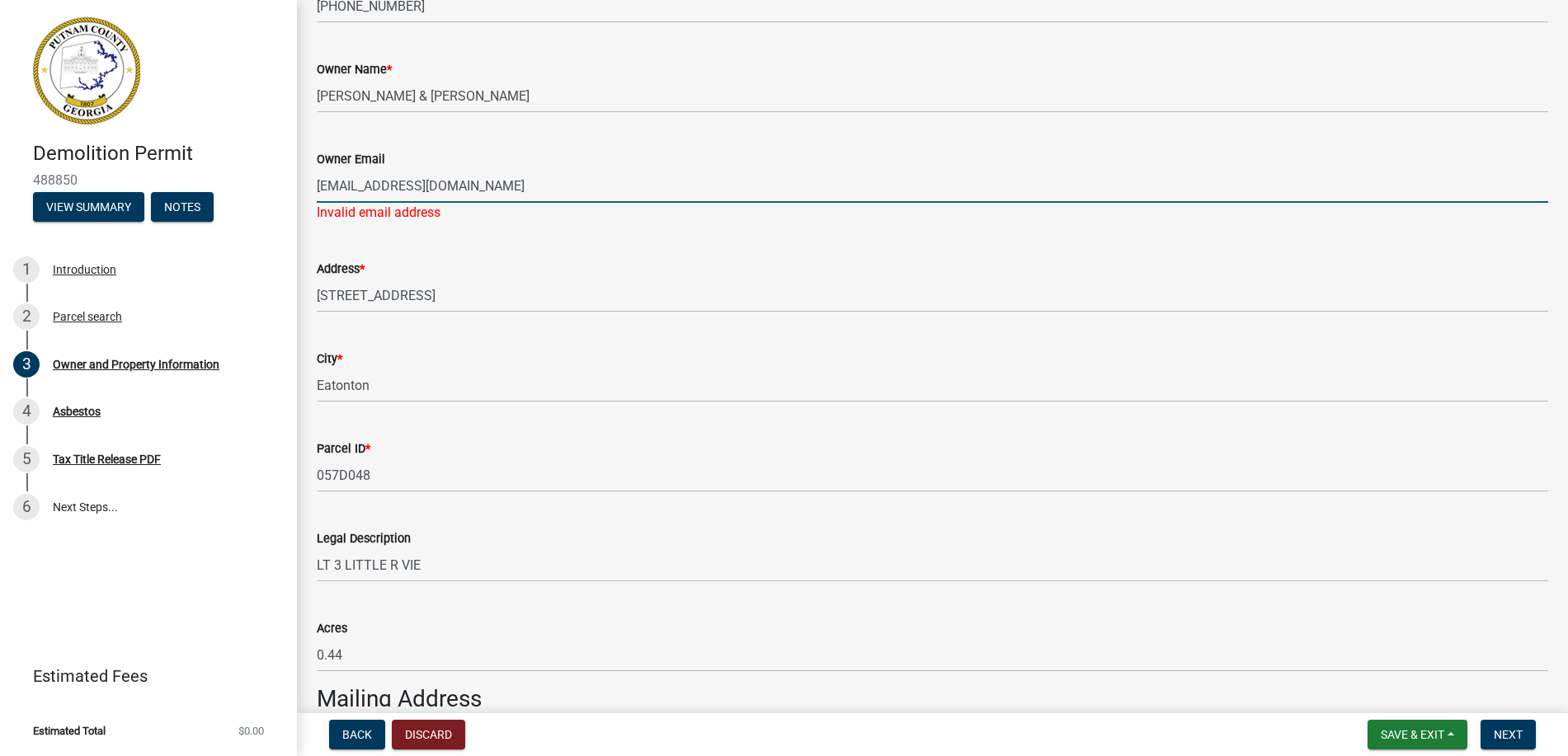
scroll to position [370, 0]
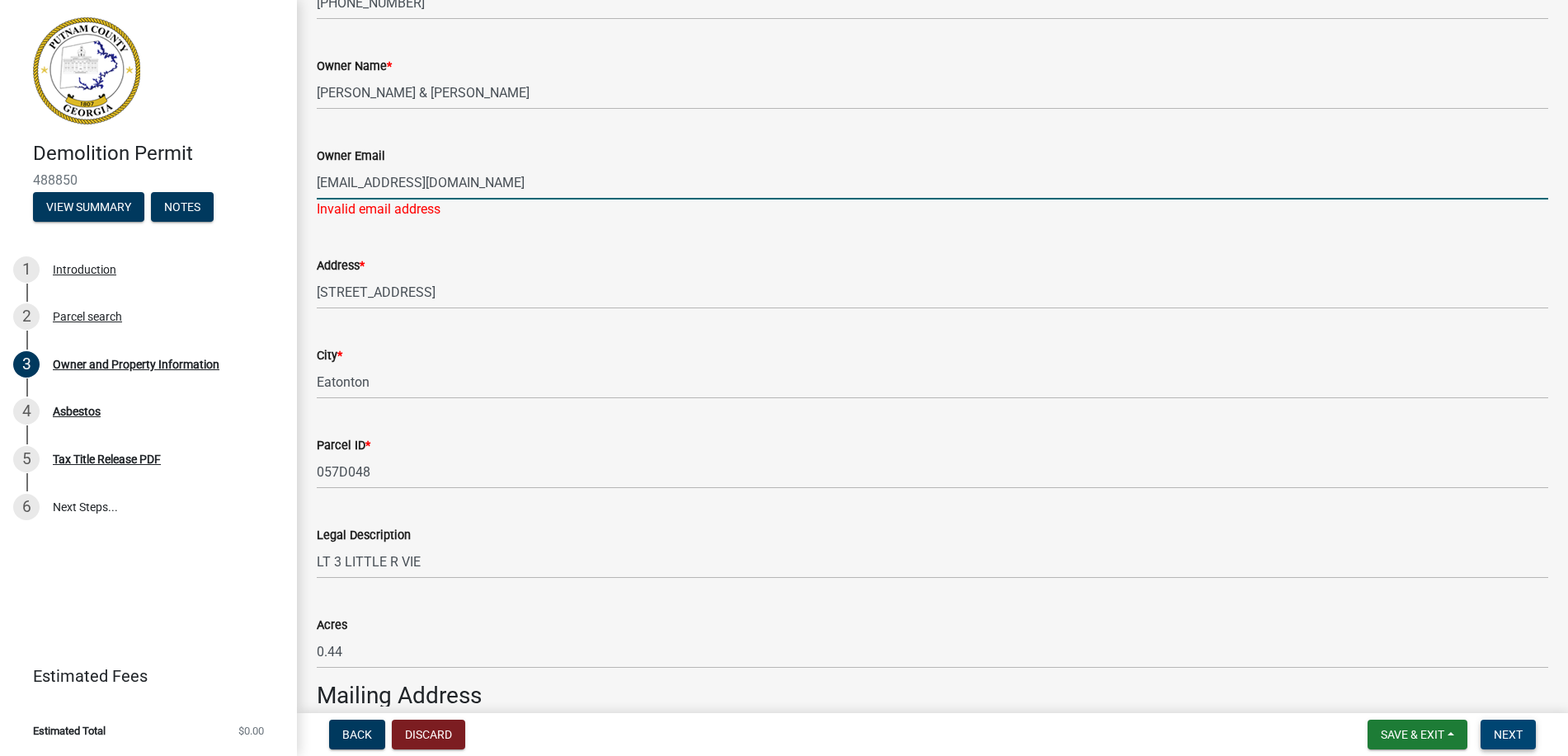
click at [1513, 730] on span "Next" at bounding box center [1508, 734] width 29 height 13
click at [501, 188] on input "[EMAIL_ADDRESS][DOMAIN_NAME]" at bounding box center [932, 182] width 1231 height 34
type input "d"
click at [1517, 738] on span "Next" at bounding box center [1508, 734] width 29 height 13
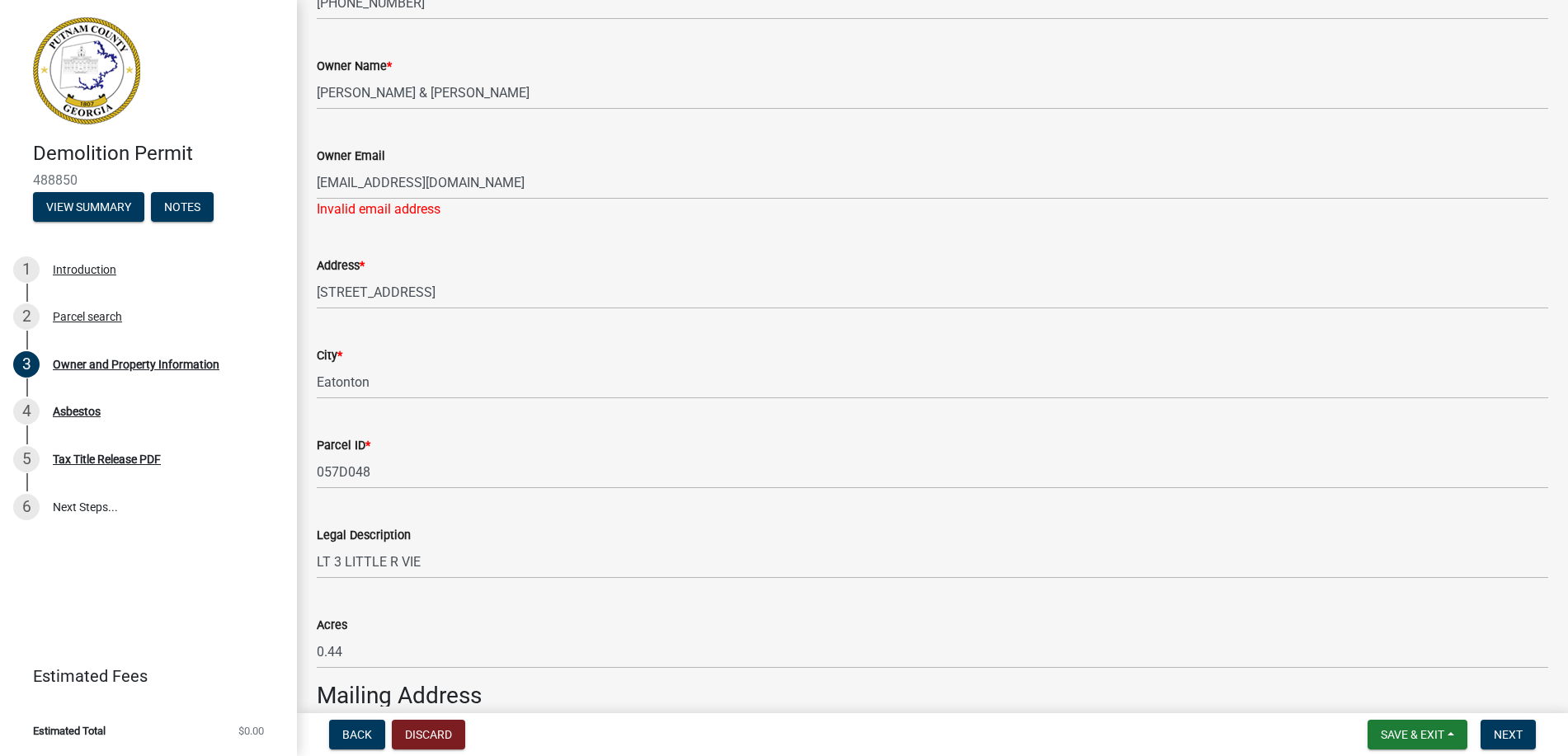
click at [353, 200] on div "Invalid email address" at bounding box center [932, 210] width 1231 height 20
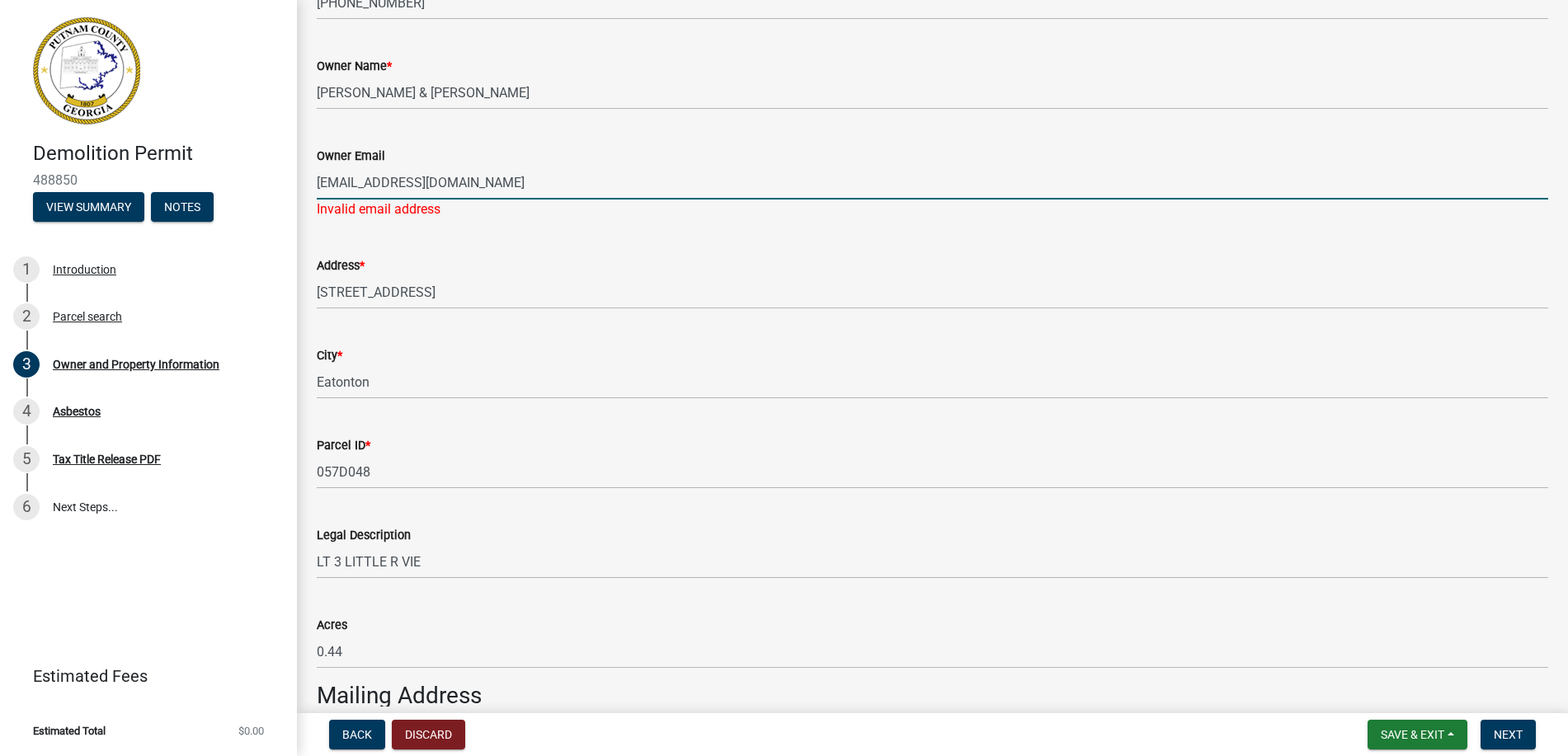
click at [458, 188] on input "[EMAIL_ADDRESS][DOMAIN_NAME]" at bounding box center [932, 182] width 1231 height 34
type input "j"
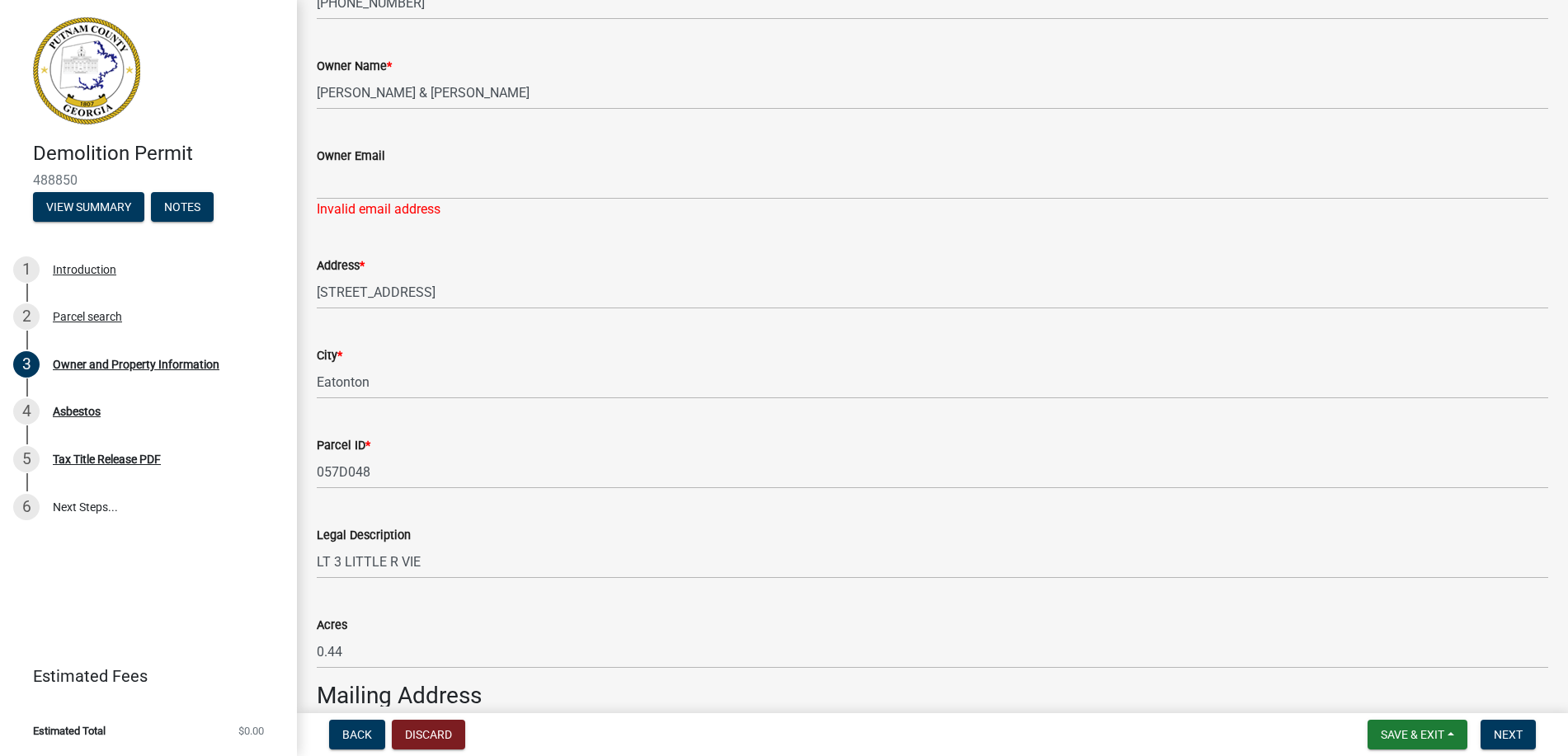
click at [424, 230] on wm-data-entity-input "Owner Email Invalid email address" at bounding box center [932, 177] width 1231 height 110
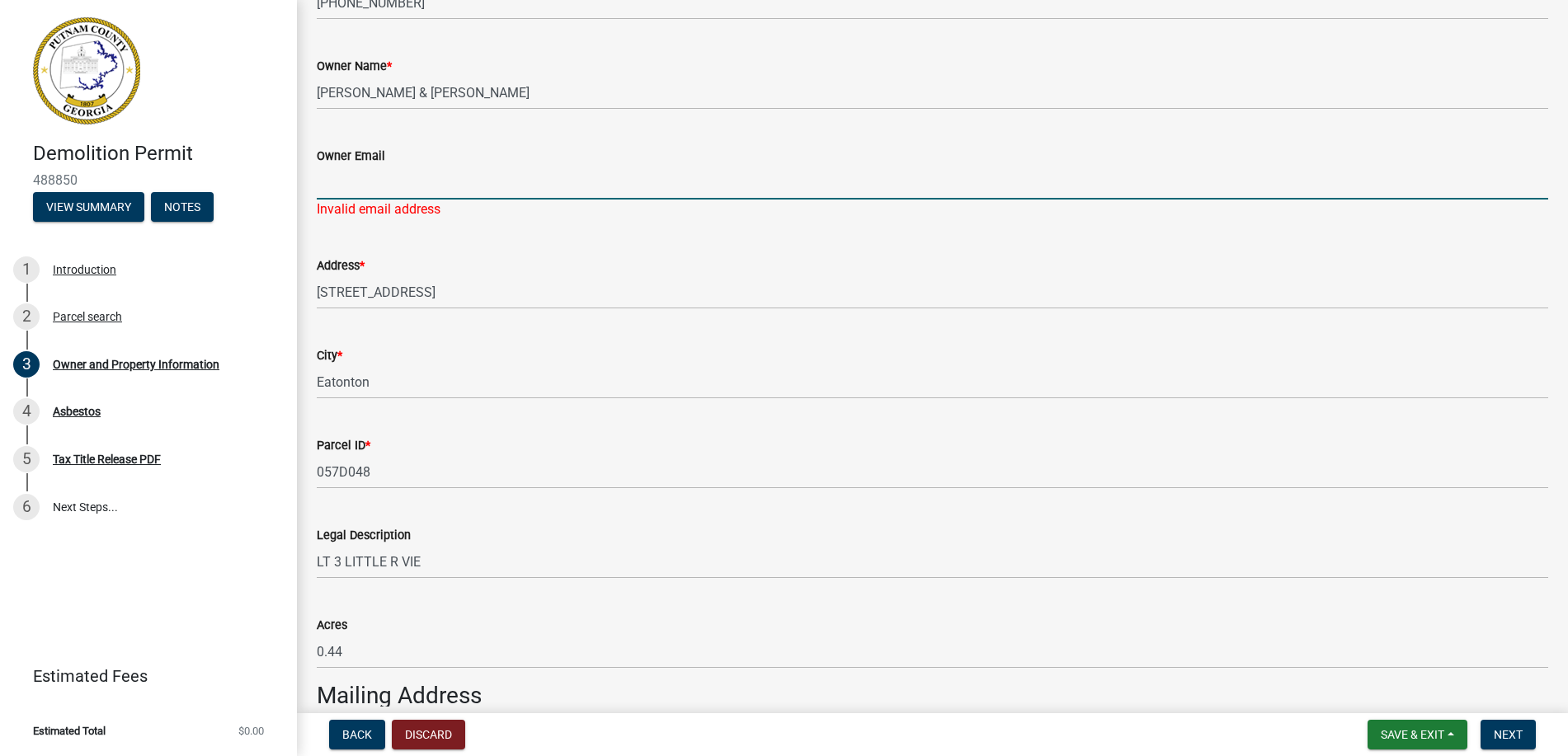
click at [441, 184] on input "Owner Email" at bounding box center [932, 182] width 1231 height 34
click at [1506, 730] on span "Next" at bounding box center [1508, 734] width 29 height 13
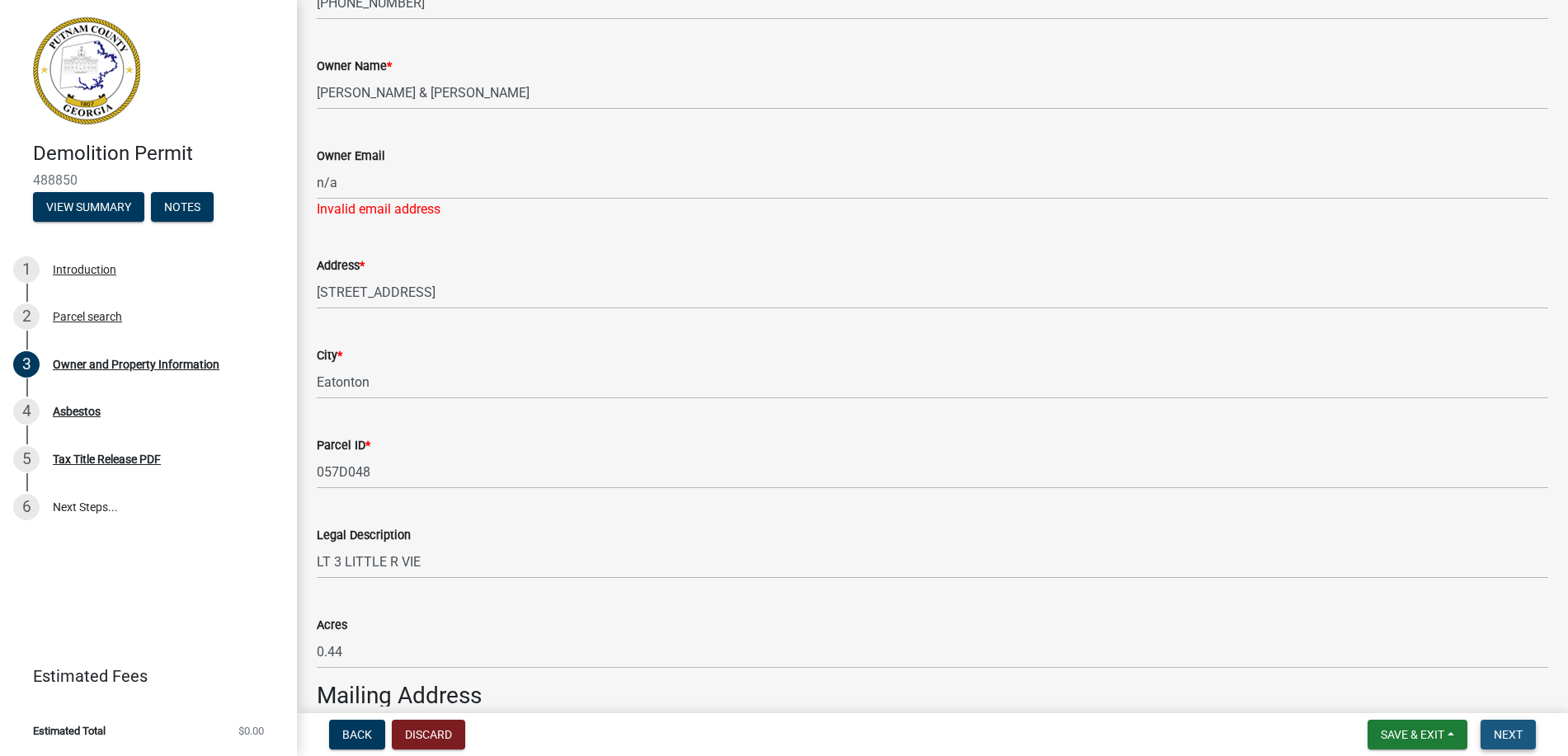
click at [1506, 730] on span "Next" at bounding box center [1508, 734] width 29 height 13
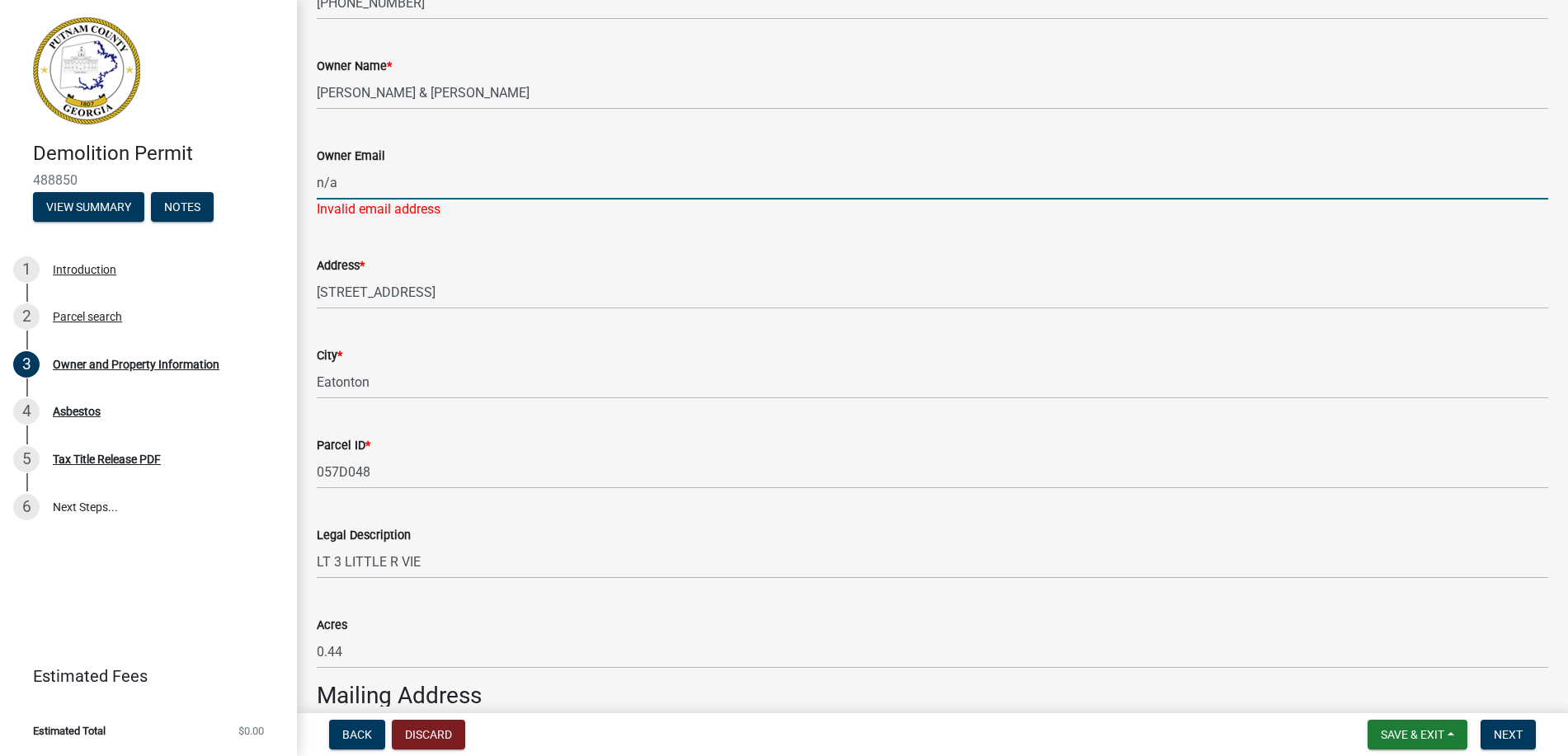
click at [546, 192] on input "n/a" at bounding box center [932, 182] width 1231 height 34
type input "n"
type input "[EMAIL_ADDRESS][DOMAIN_NAME]"
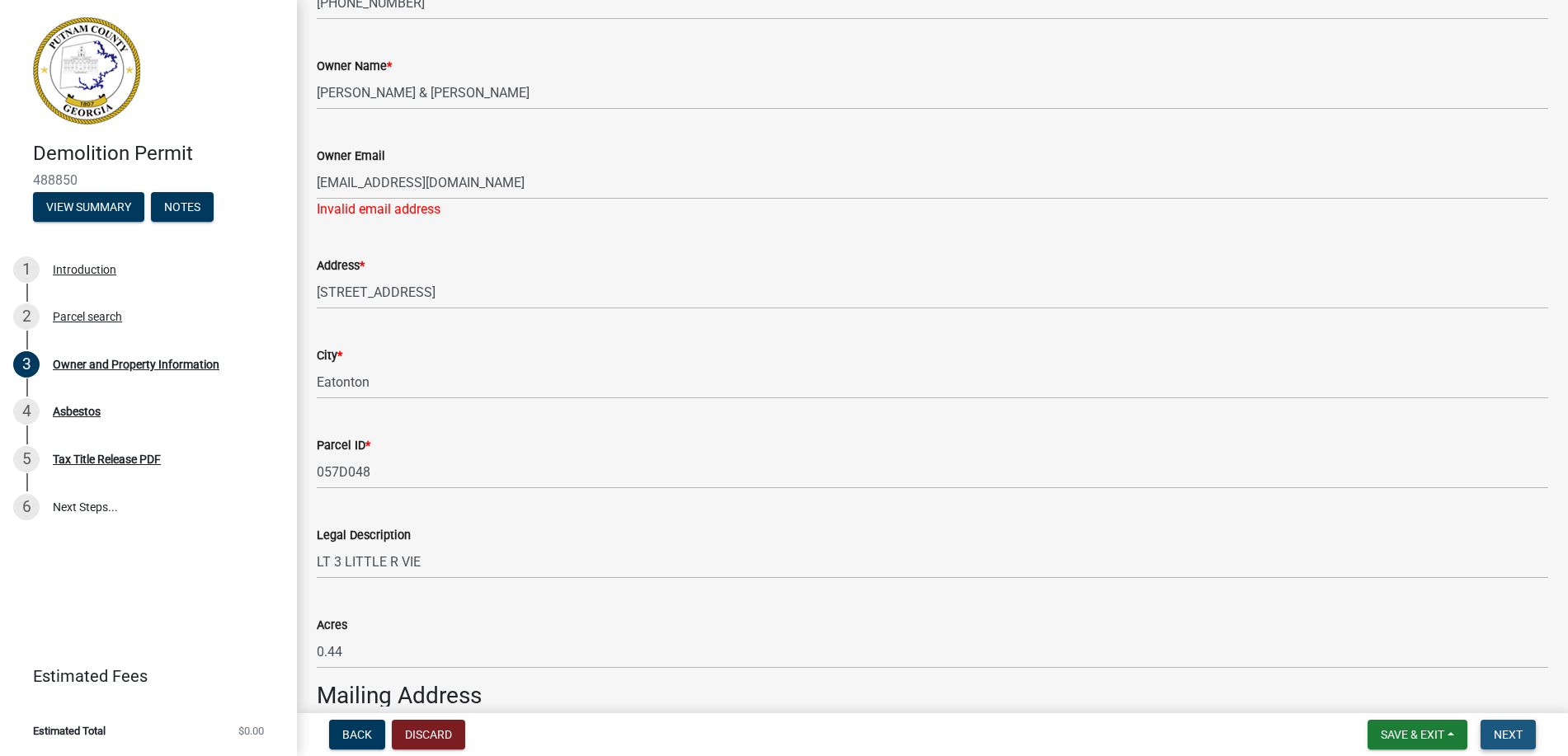
click at [1515, 734] on span "Next" at bounding box center [1508, 734] width 29 height 13
click at [1439, 736] on span "Save & Exit" at bounding box center [1413, 734] width 63 height 13
click at [1402, 647] on button "Save" at bounding box center [1401, 652] width 132 height 40
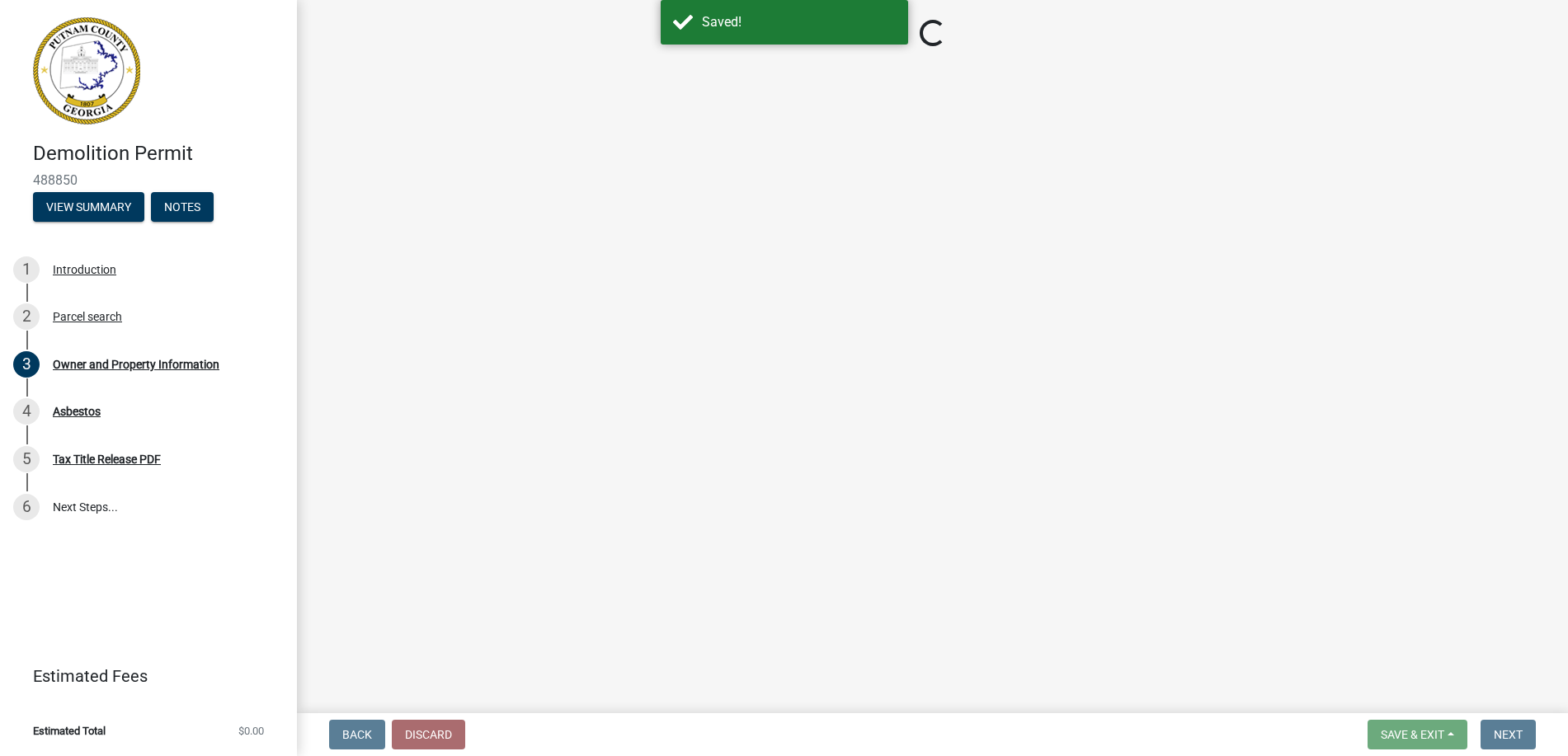
select select "78bfdc44-73ff-456e-a557-d4c99b9c08be"
select select "295c155f-de53-4b68-9fdd-08c8883e9b6f"
select select "6f1acead-4b1a-4680-ba5d-beeb03d30465"
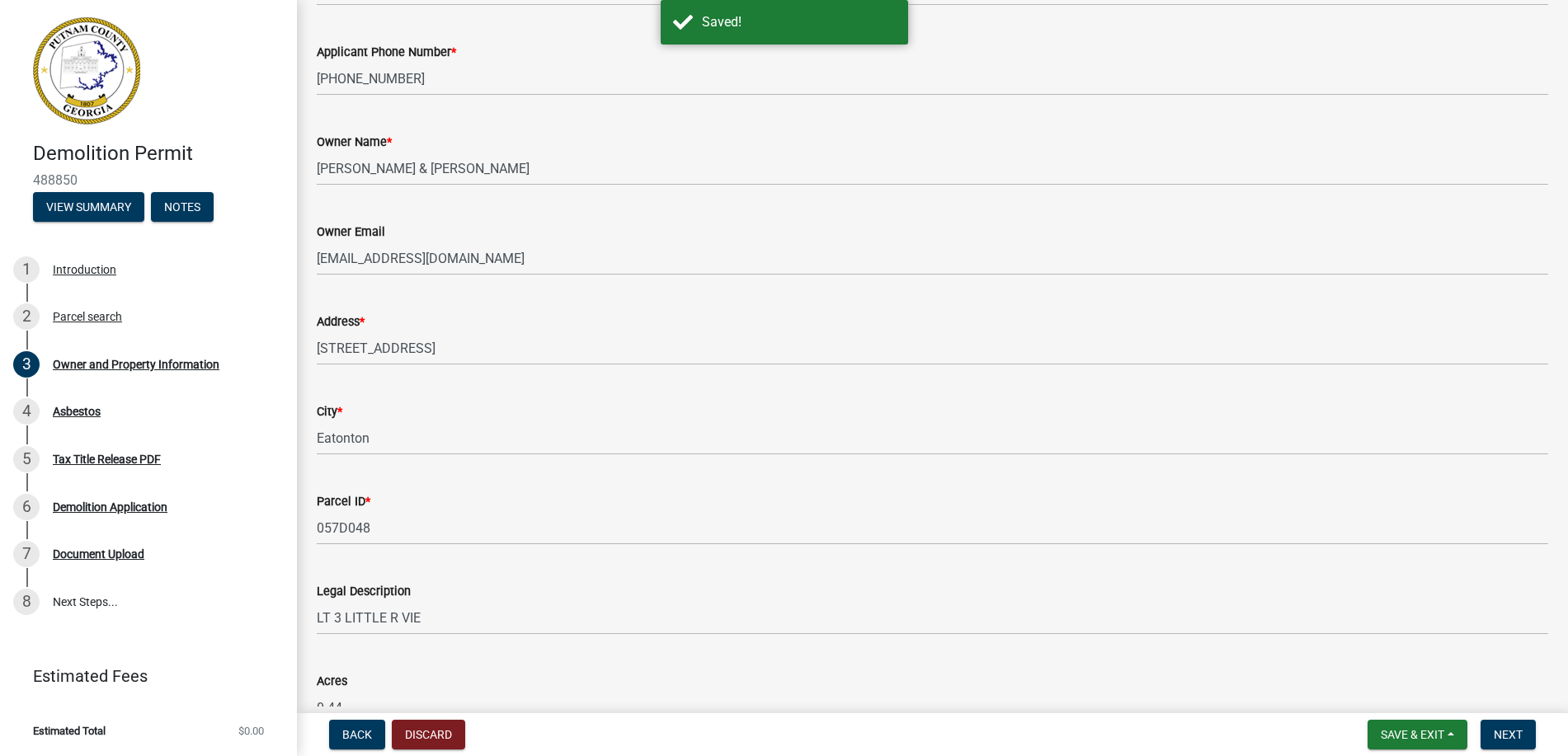
scroll to position [330, 0]
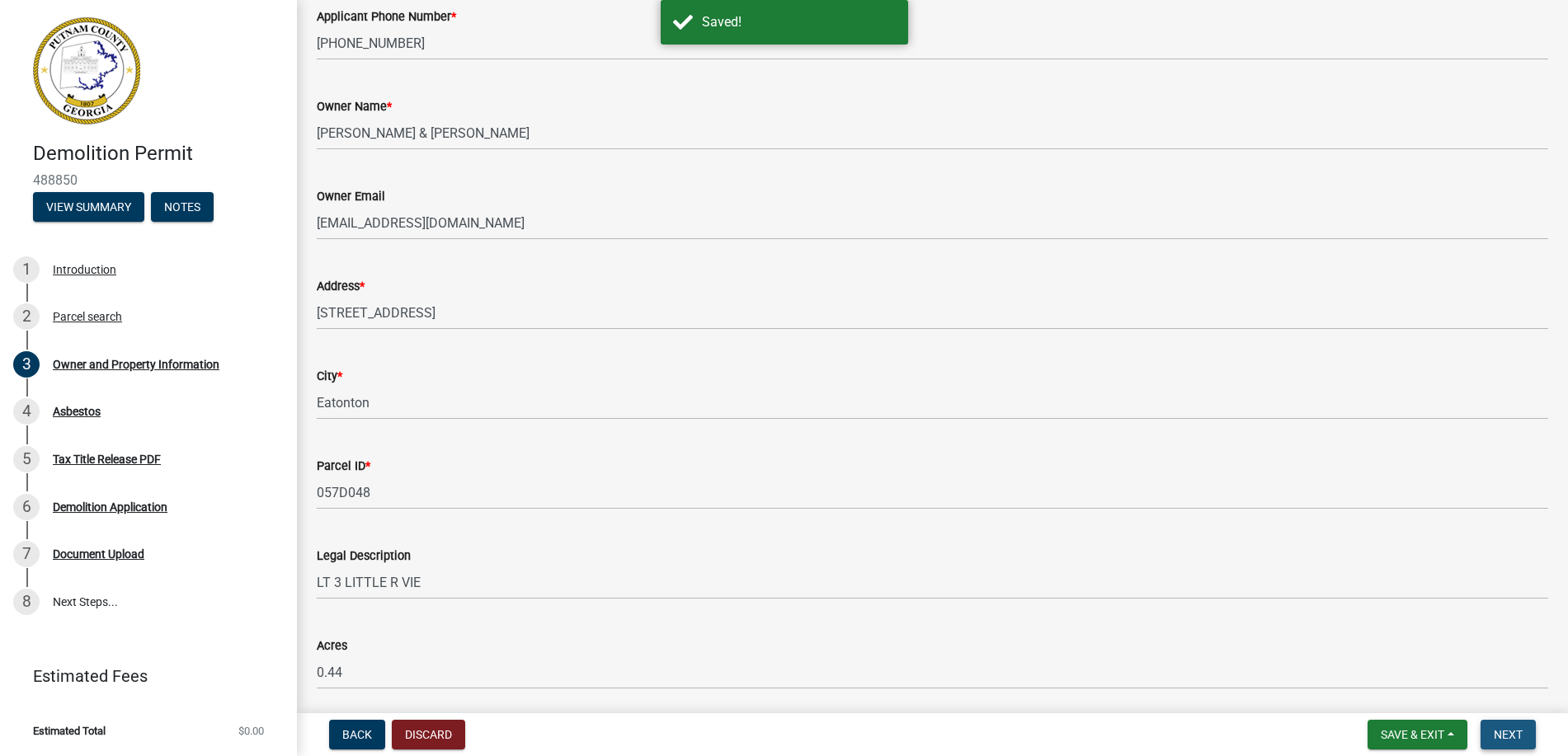
click at [1506, 736] on span "Next" at bounding box center [1508, 734] width 29 height 13
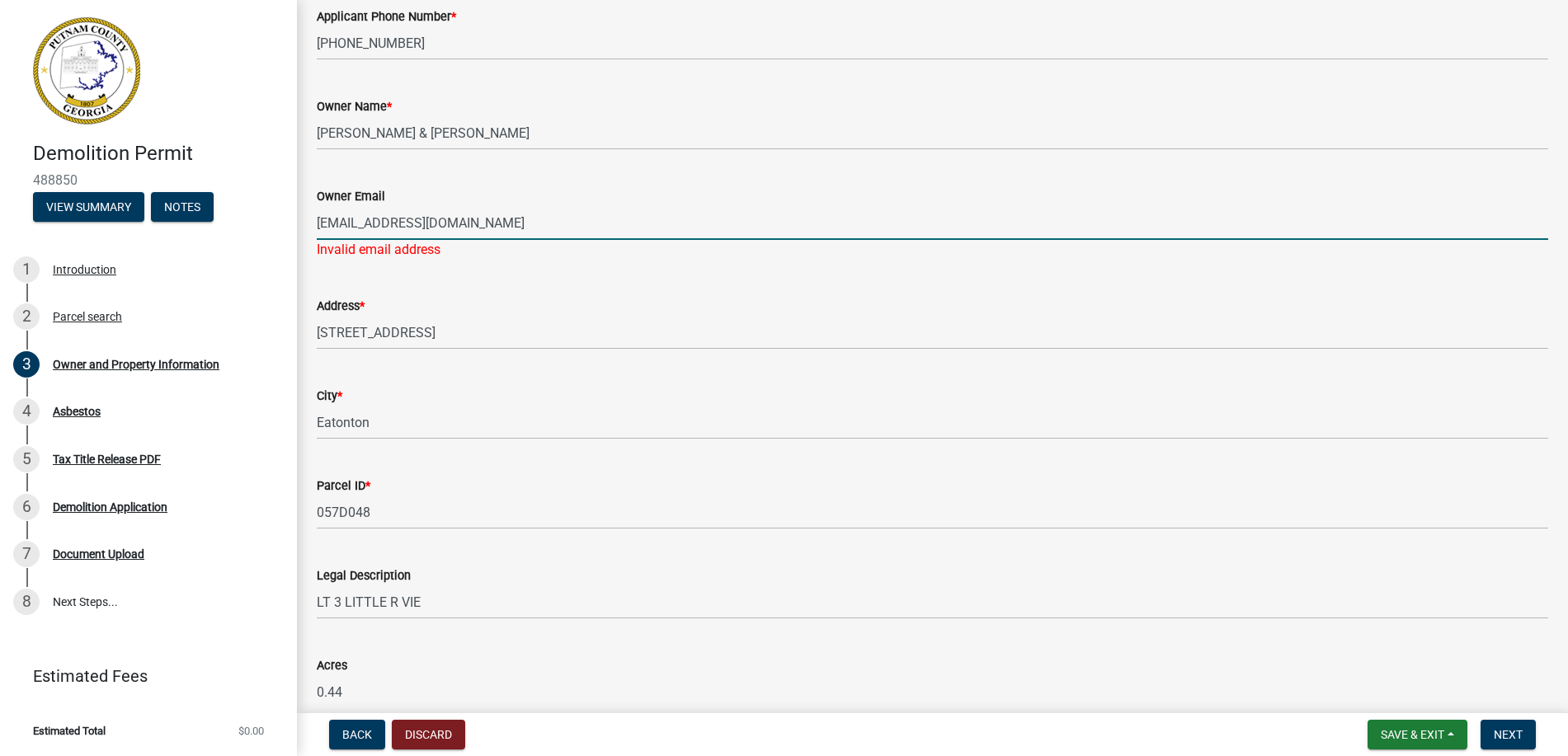
click at [527, 225] on input "[EMAIL_ADDRESS][DOMAIN_NAME]" at bounding box center [932, 223] width 1231 height 34
type input "d"
type input "[EMAIL_ADDRESS][DOMAIN_NAME]"
click at [1452, 732] on button "Save & Exit" at bounding box center [1417, 734] width 100 height 30
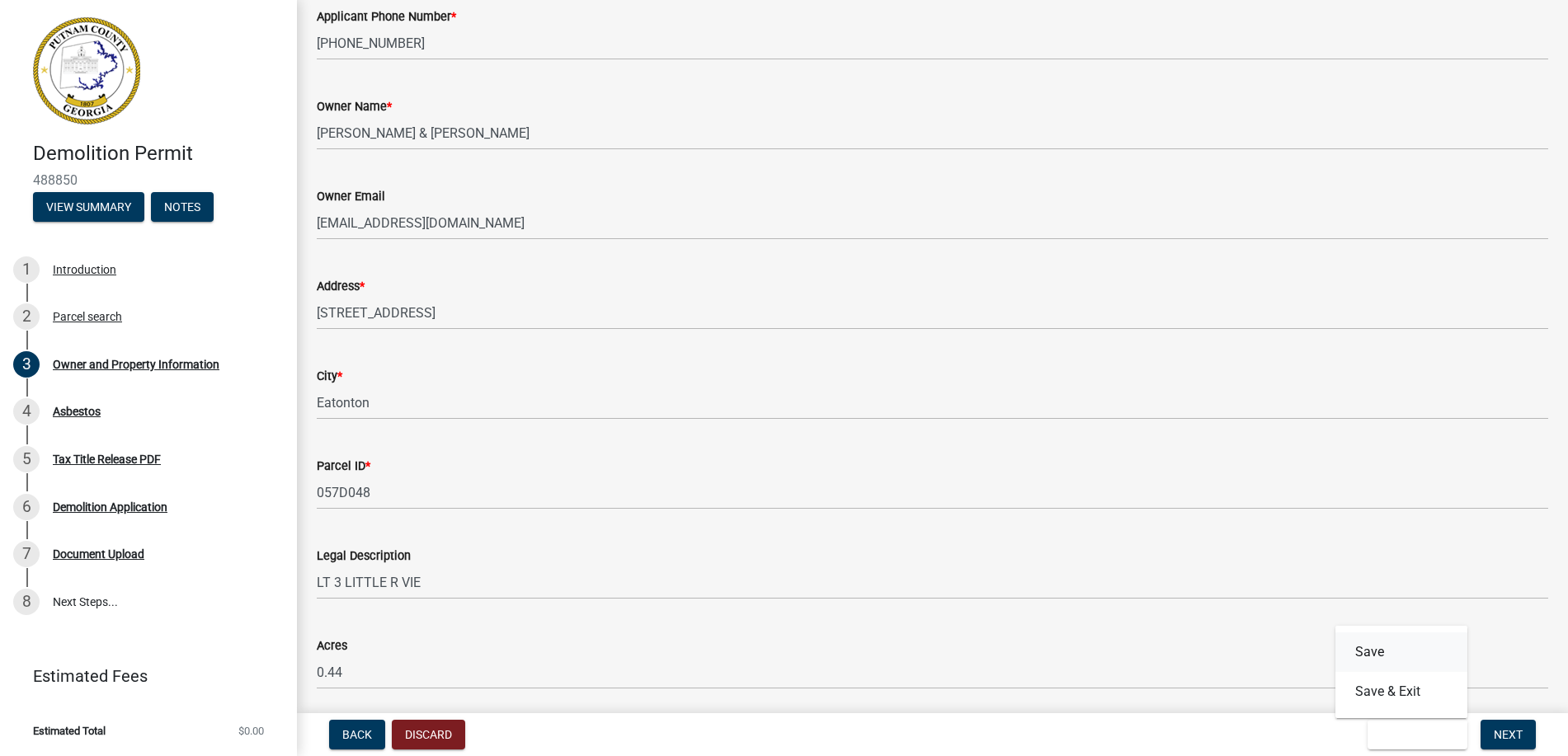
click at [1411, 644] on button "Save" at bounding box center [1401, 652] width 132 height 40
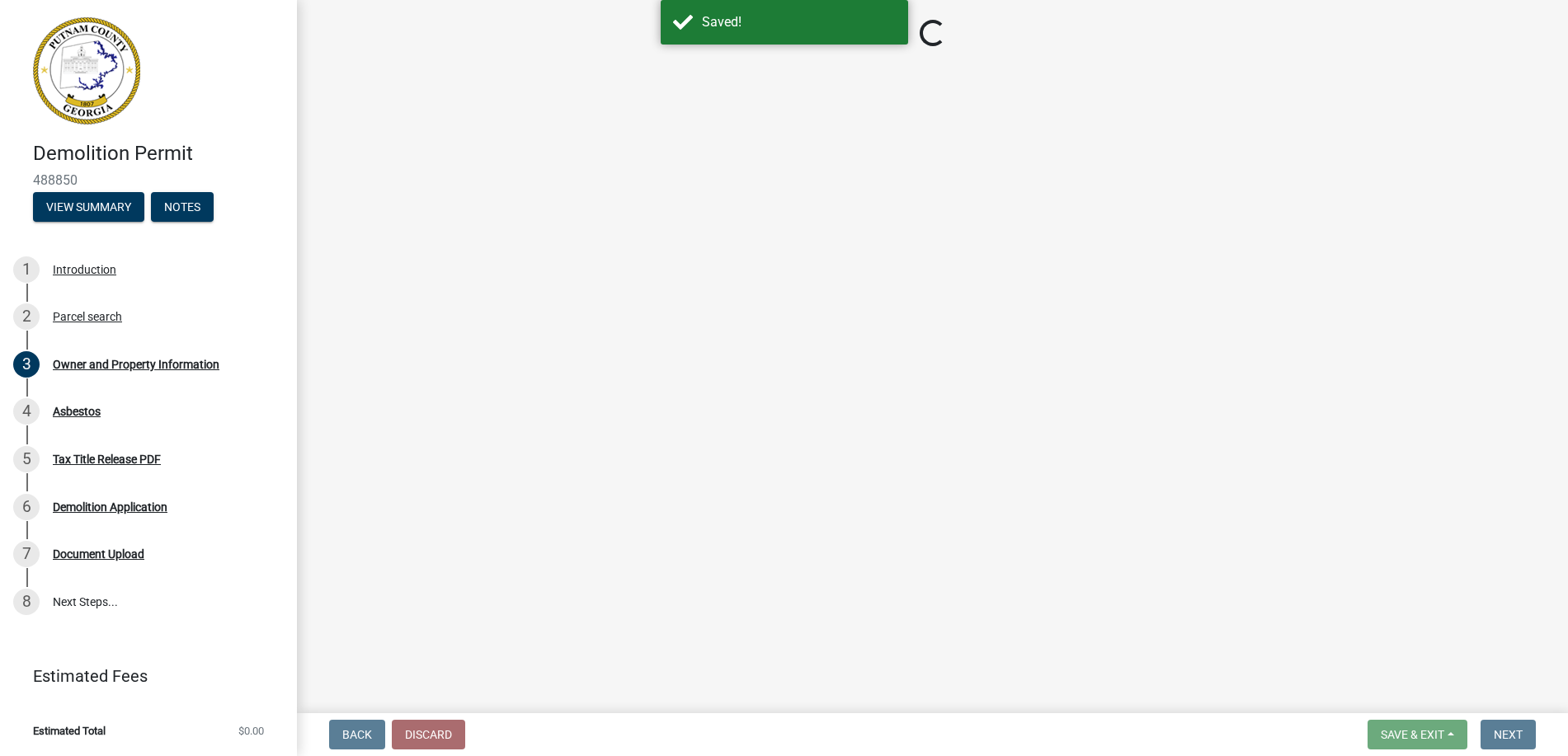
select select "78bfdc44-73ff-456e-a557-d4c99b9c08be"
select select "295c155f-de53-4b68-9fdd-08c8883e9b6f"
select select "6f1acead-4b1a-4680-ba5d-beeb03d30465"
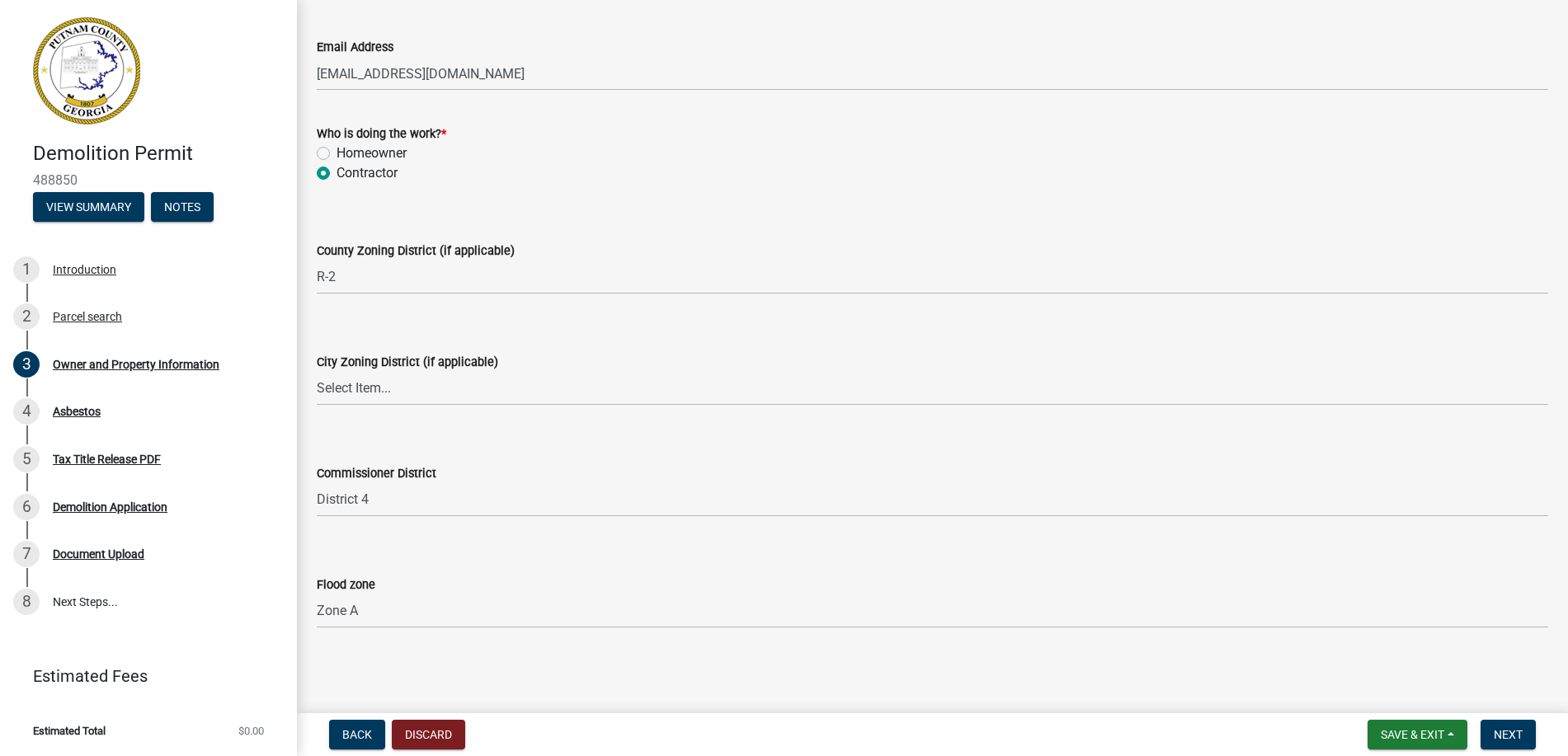
scroll to position [1999, 0]
click at [1517, 739] on span "Next" at bounding box center [1508, 734] width 29 height 13
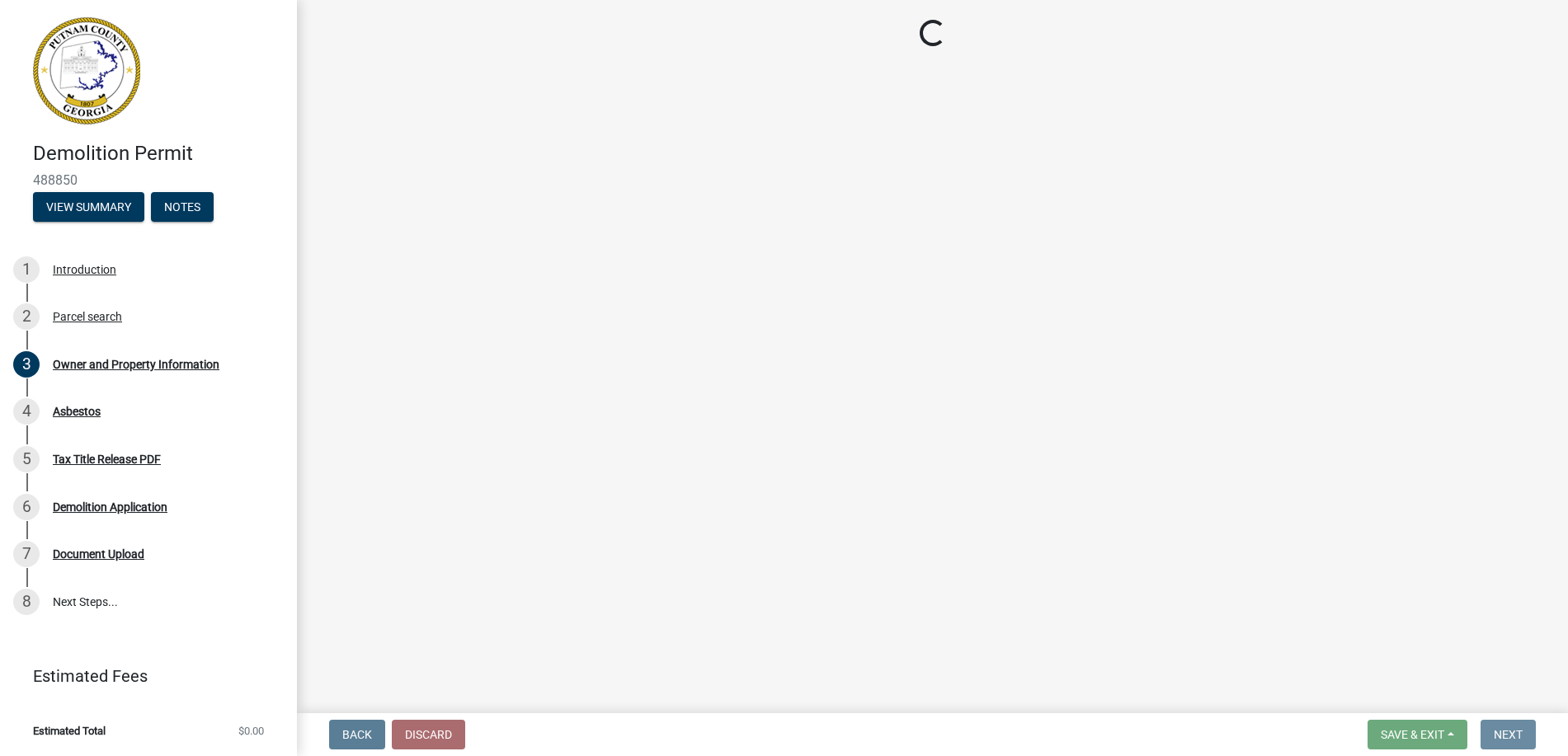
scroll to position [0, 0]
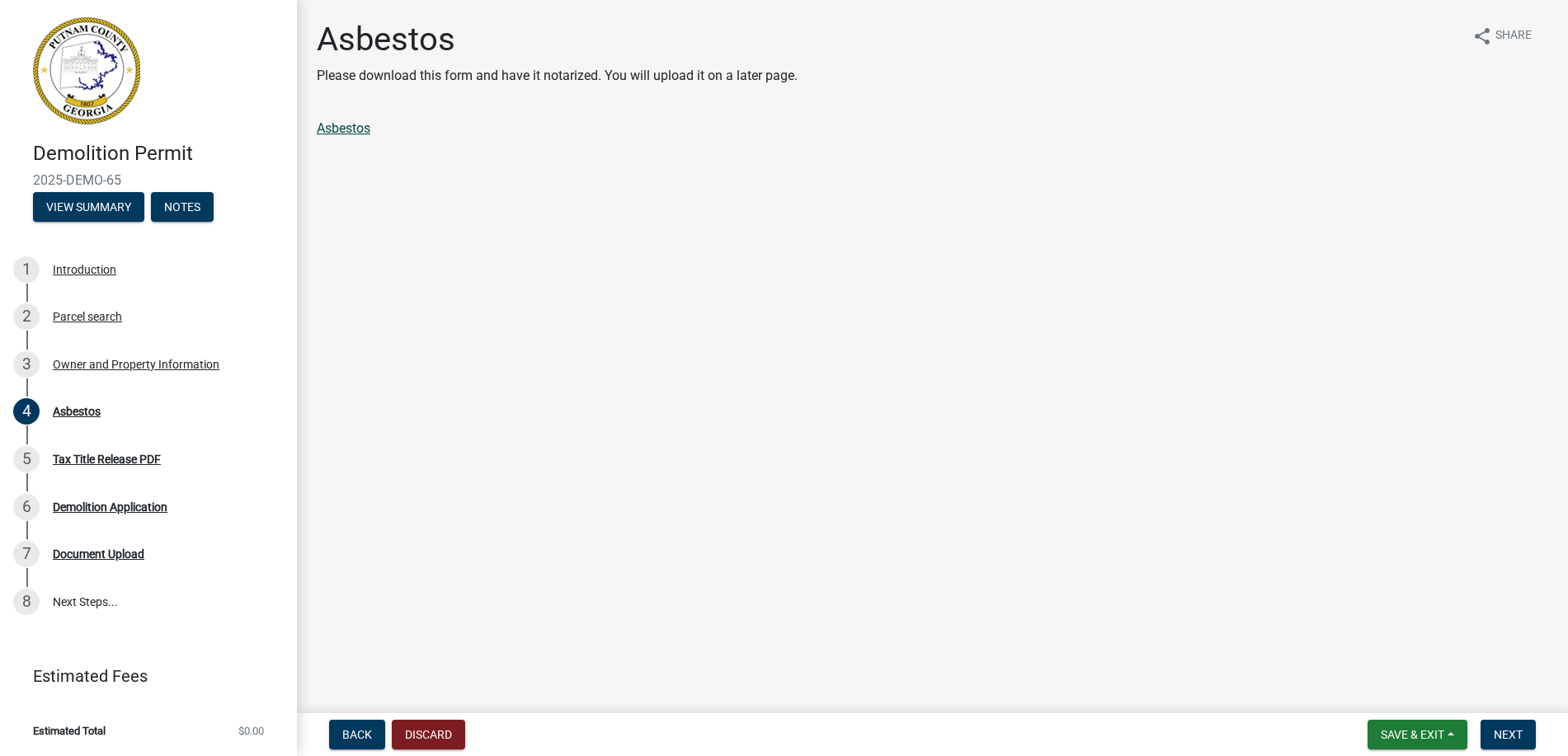
click at [344, 131] on link "Asbestos" at bounding box center [343, 129] width 53 height 16
click at [1525, 732] on button "Next" at bounding box center [1508, 734] width 55 height 30
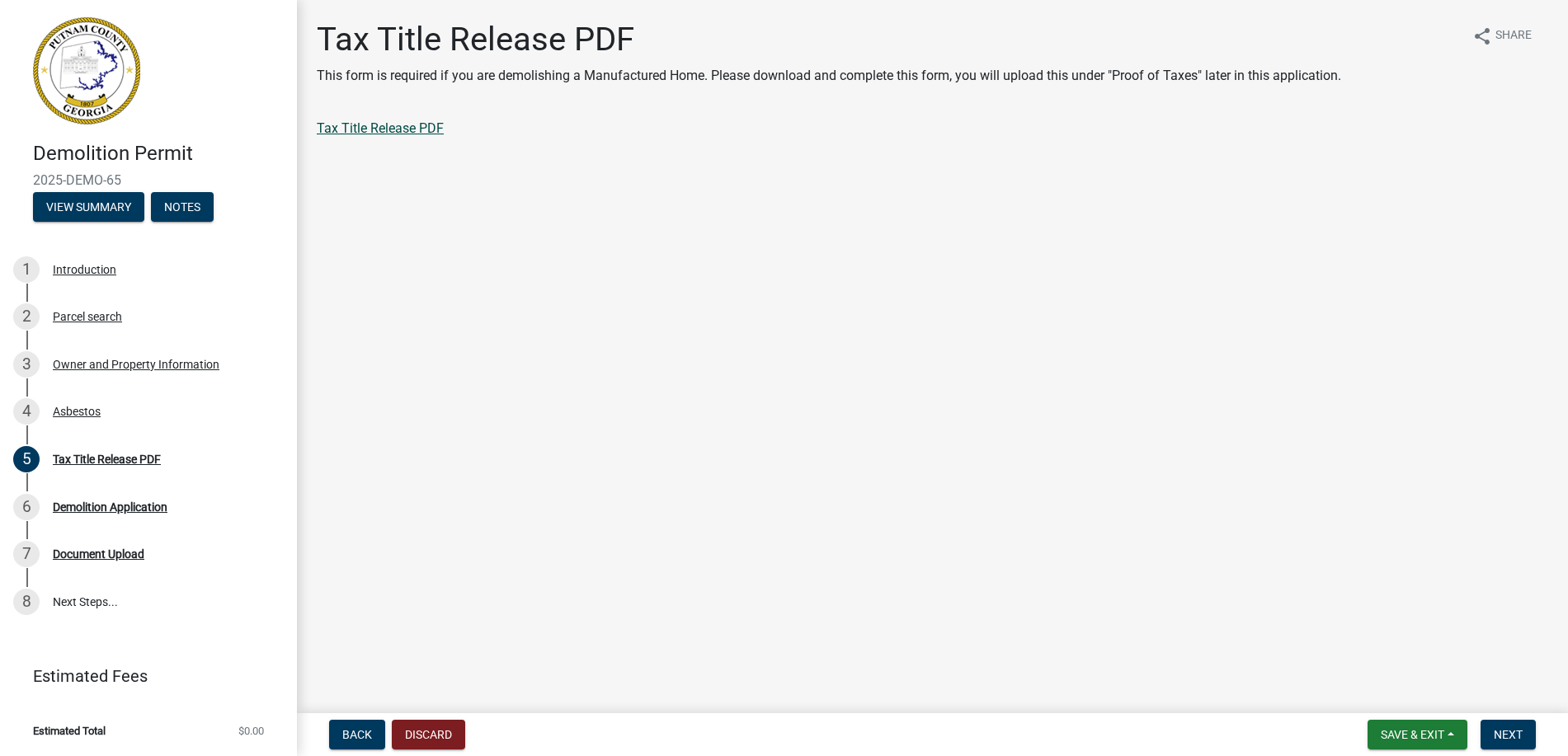
click at [349, 124] on link "Tax Title Release PDF" at bounding box center [380, 129] width 127 height 16
click at [1522, 733] on span "Next" at bounding box center [1508, 734] width 29 height 13
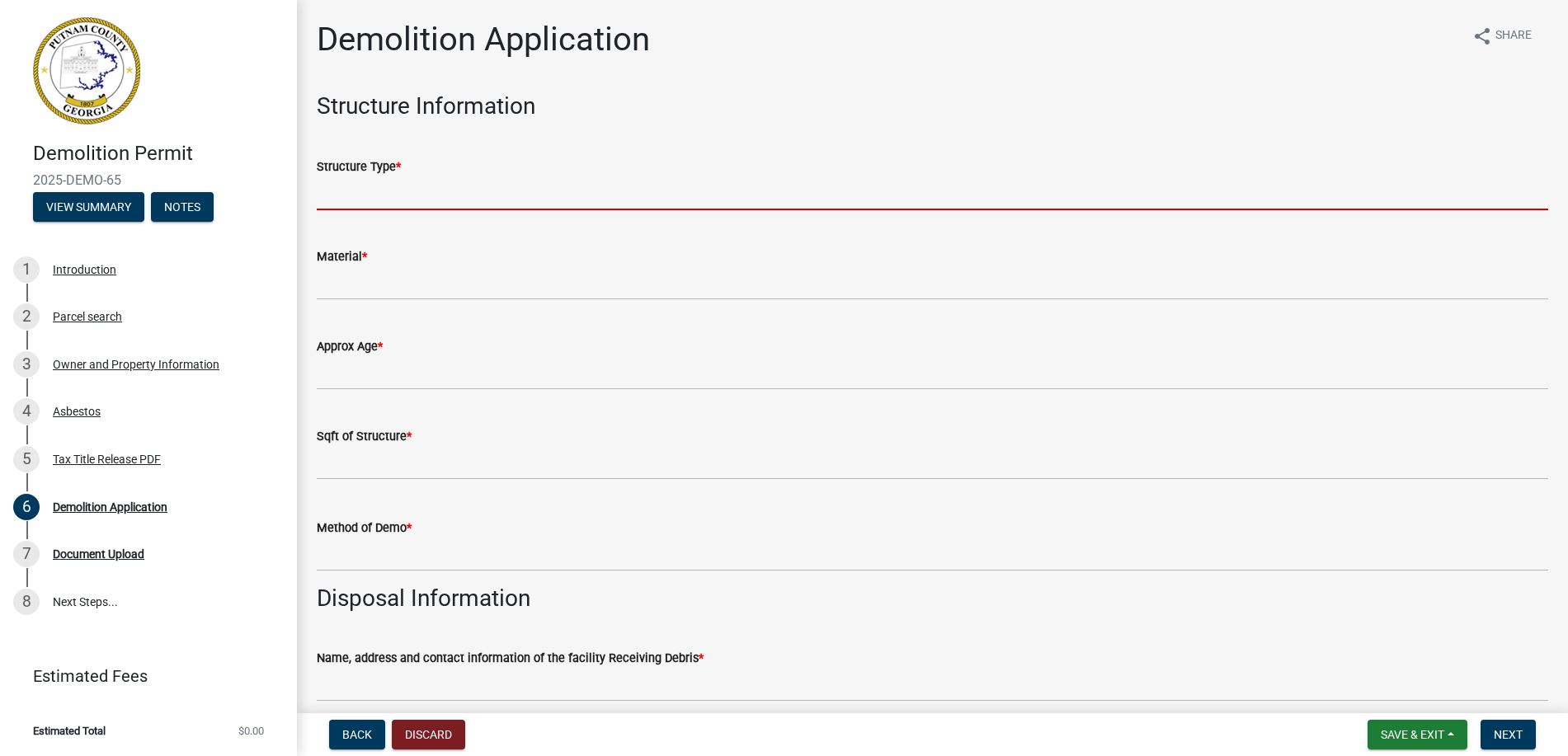
click at [396, 193] on input "Structure Type *" at bounding box center [932, 193] width 1231 height 34
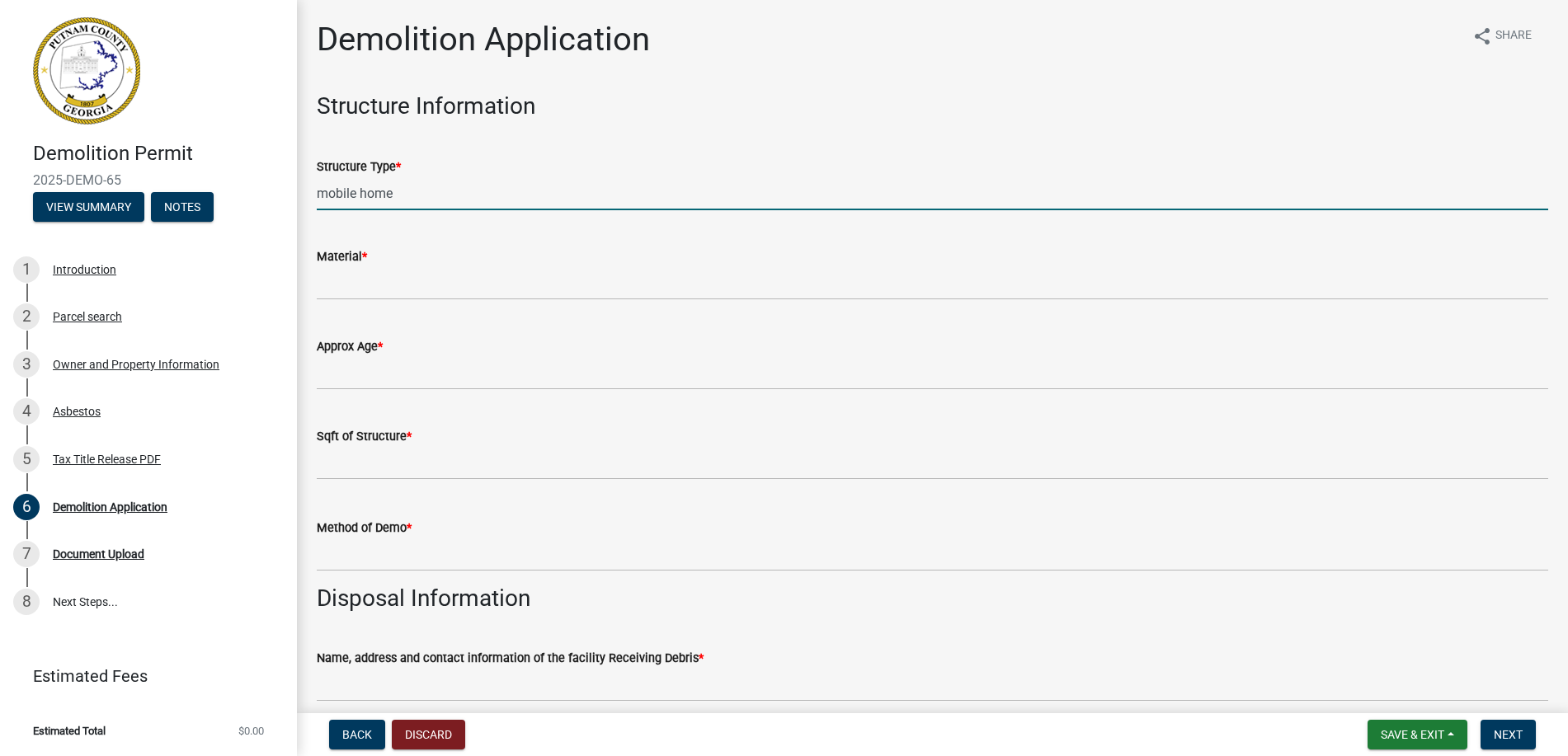
type input "mobile home"
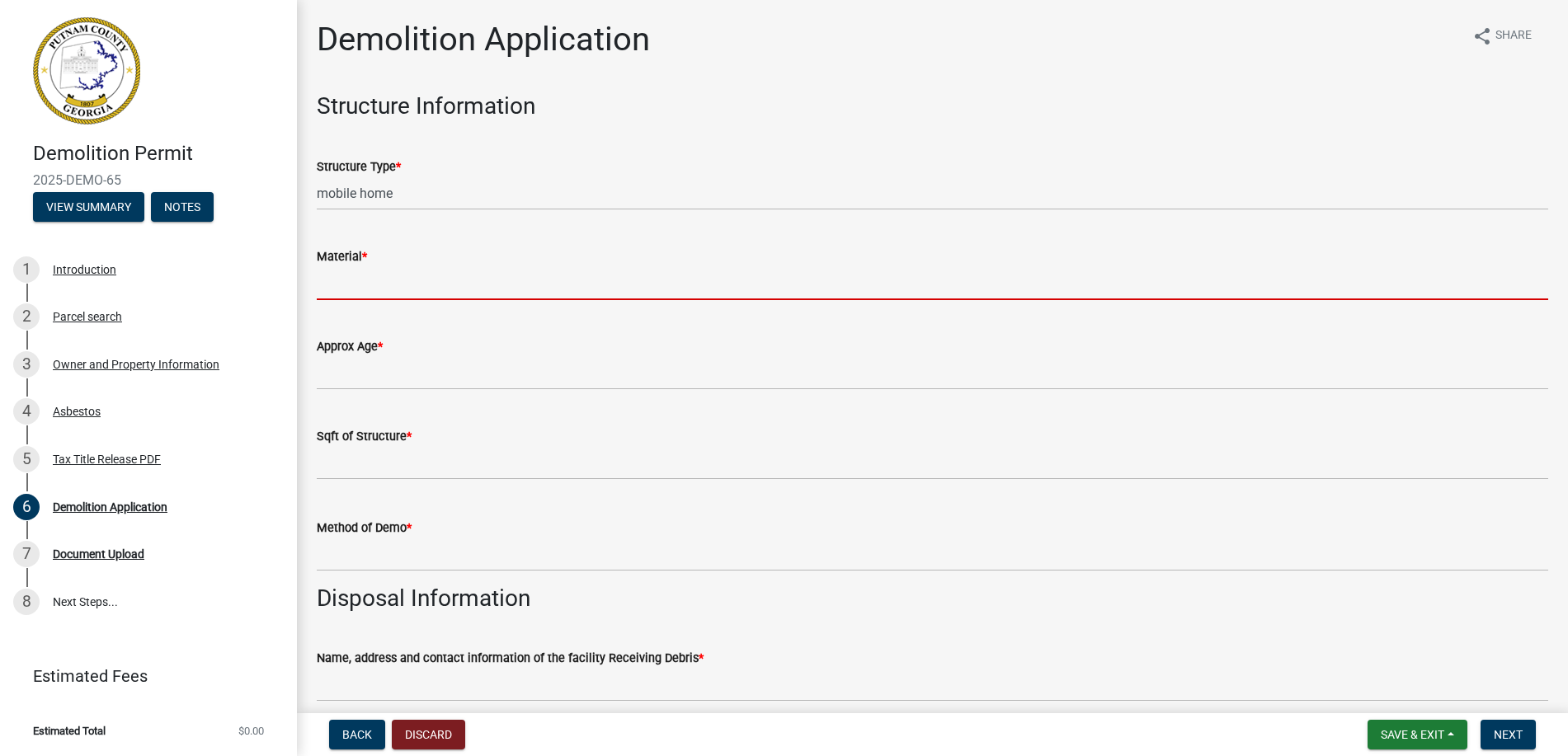
click at [378, 277] on input "Material *" at bounding box center [932, 283] width 1231 height 34
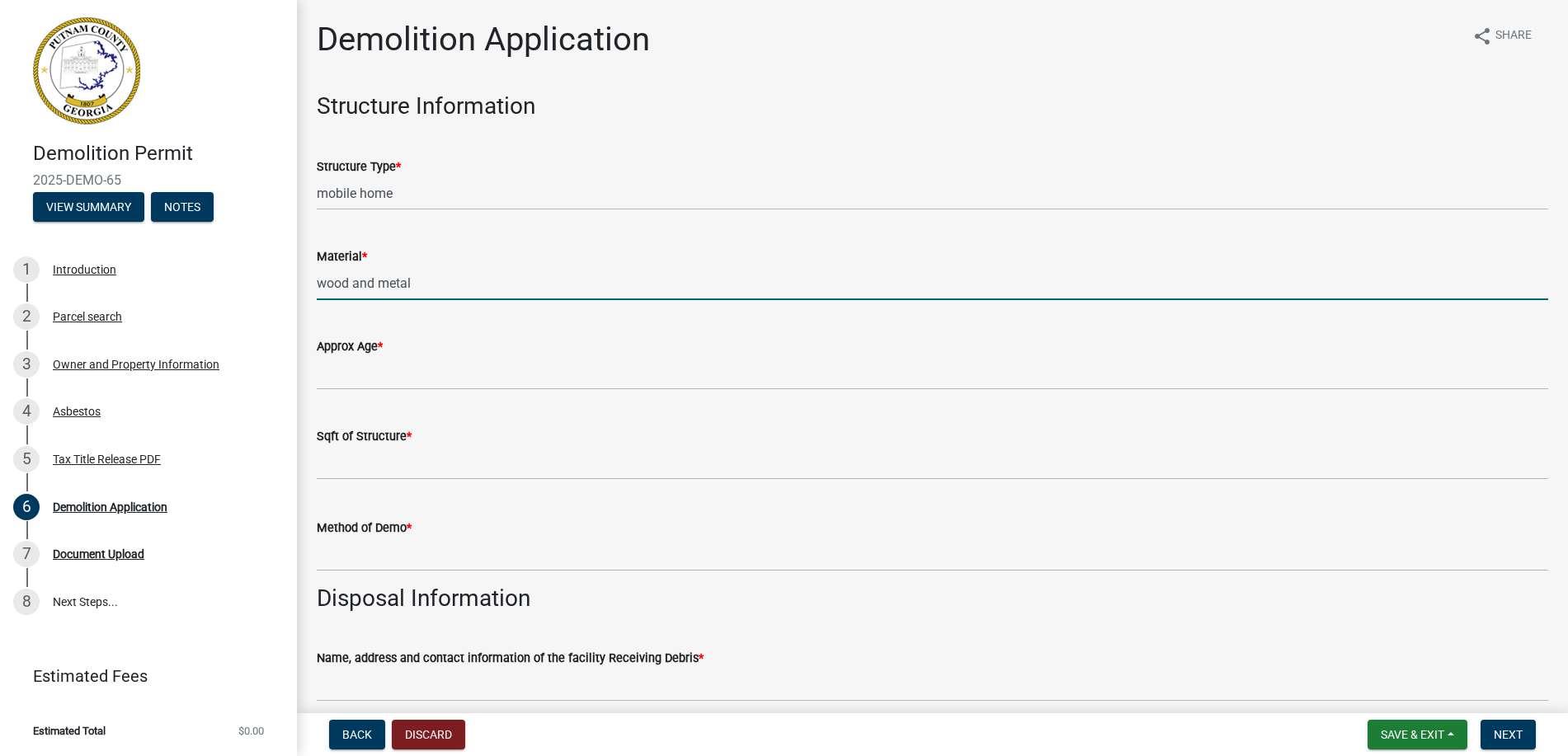
type input "wood and metal"
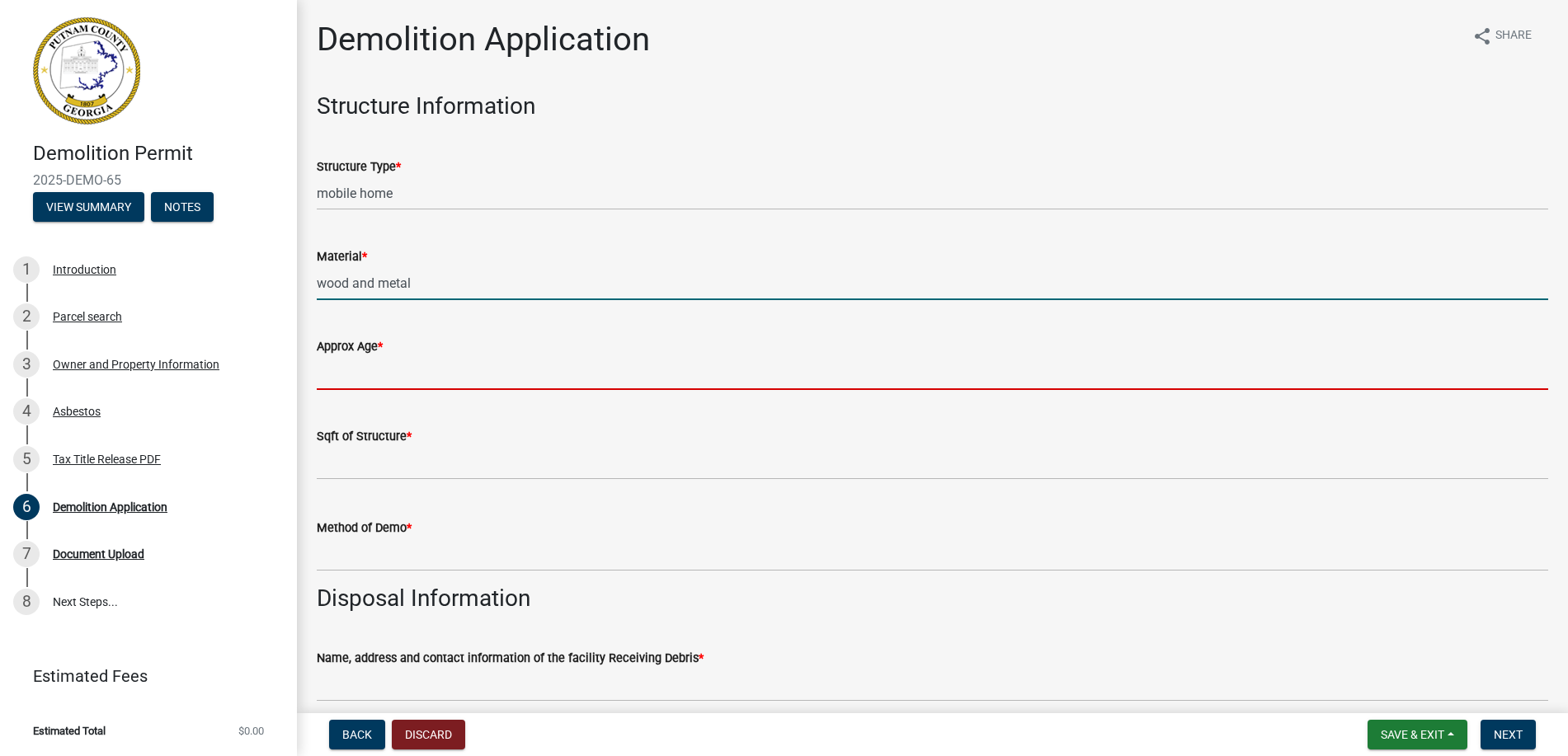
click at [398, 378] on input "Approx Age *" at bounding box center [932, 373] width 1231 height 34
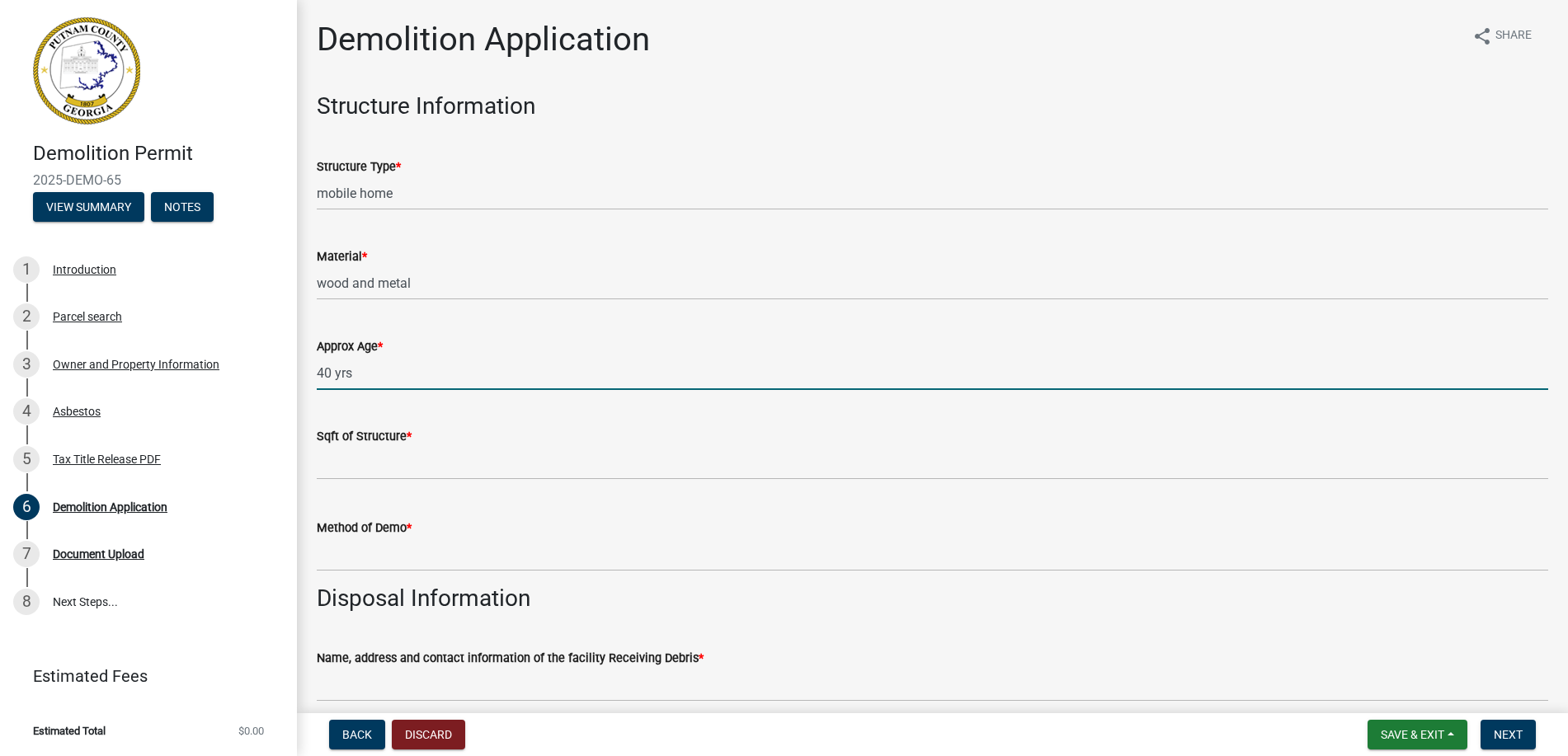
type input "40 yrs"
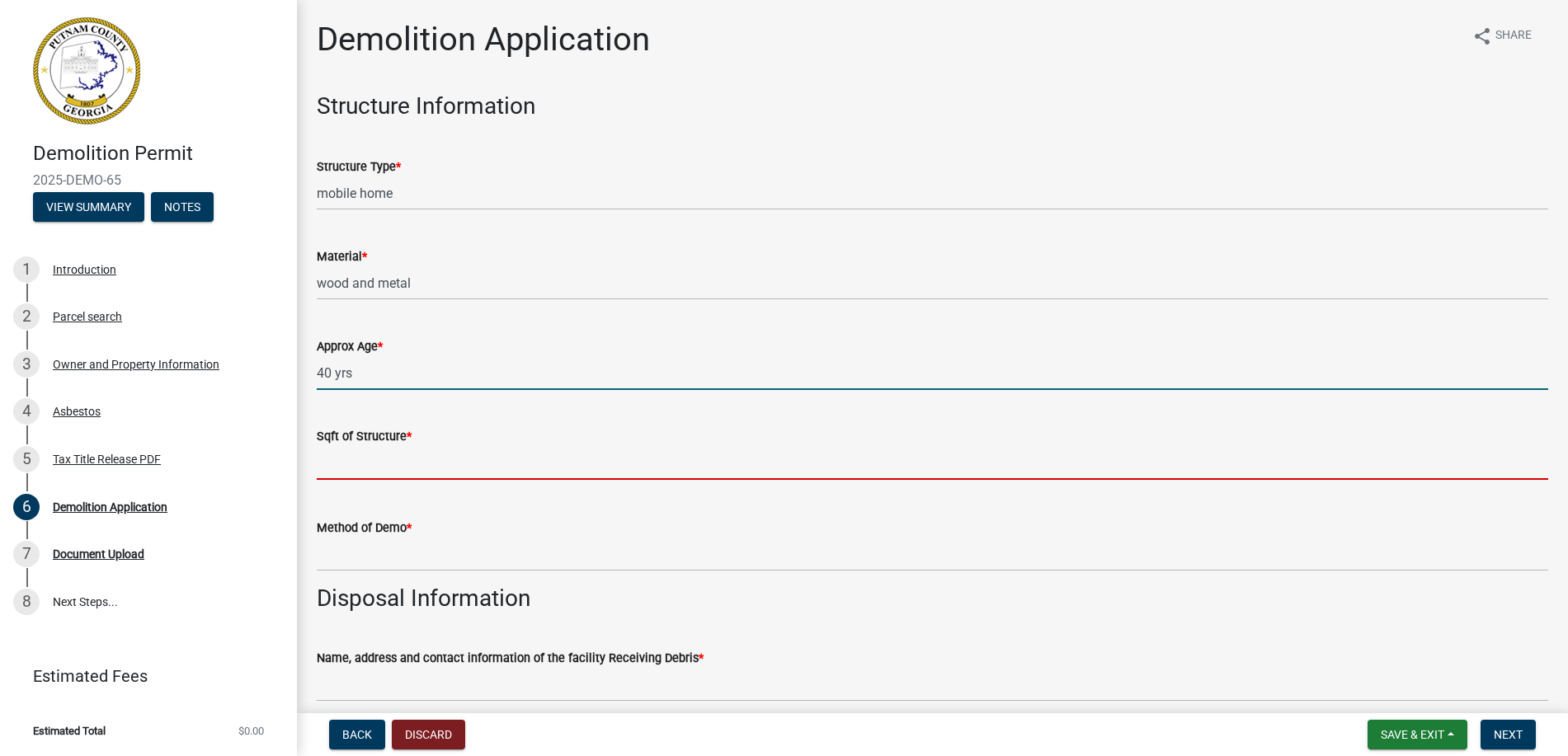
click at [392, 461] on input "text" at bounding box center [932, 463] width 1231 height 34
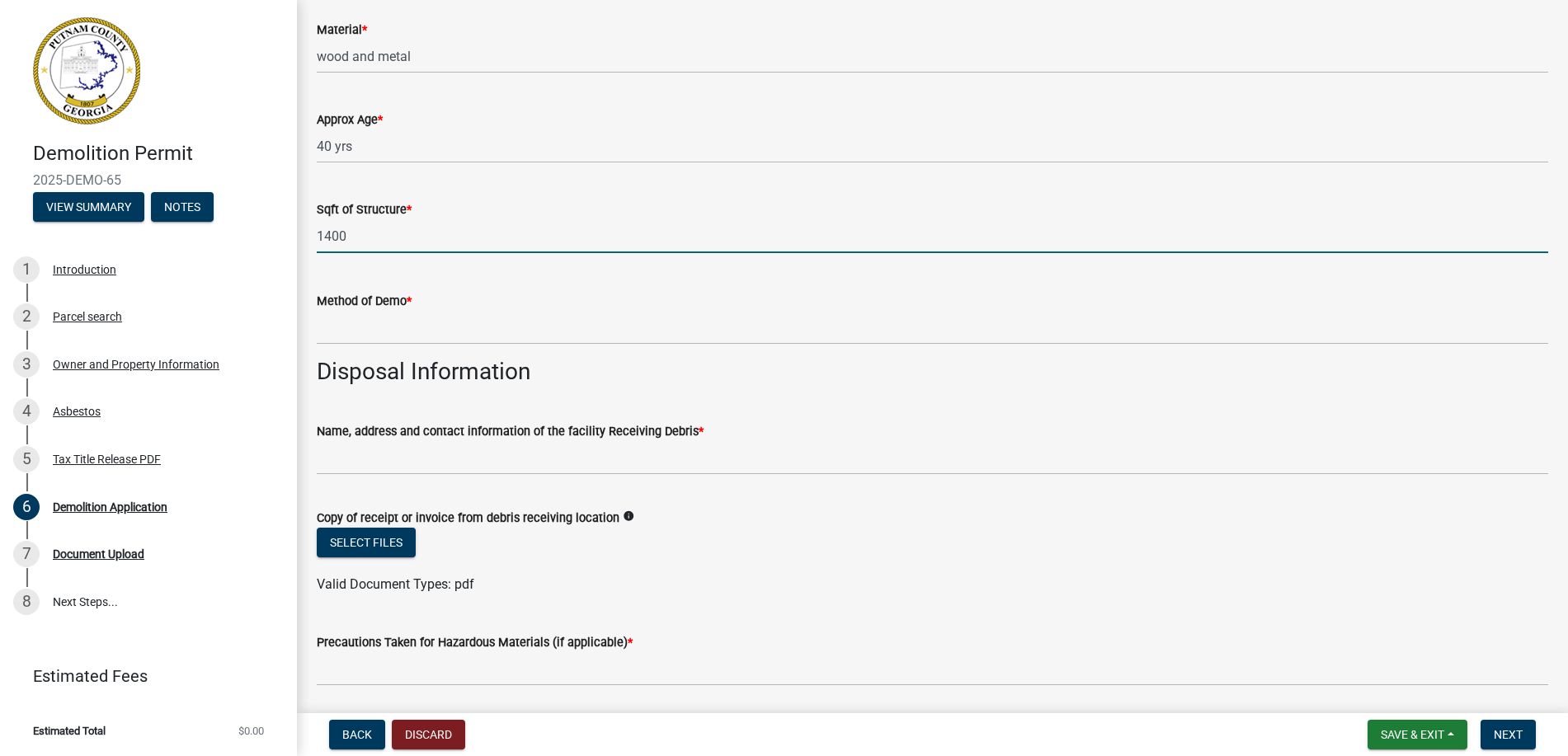
scroll to position [247, 0]
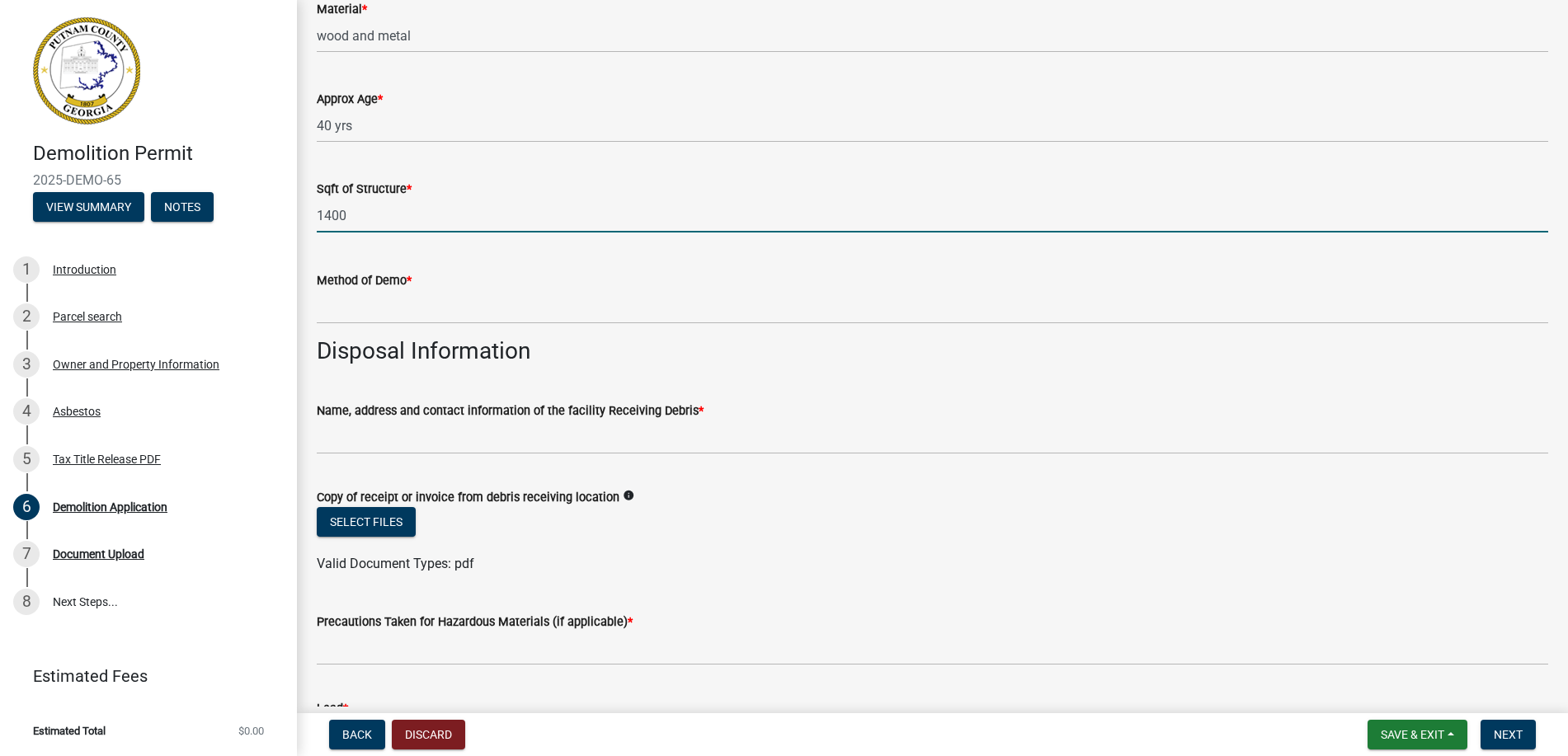
type input "1400"
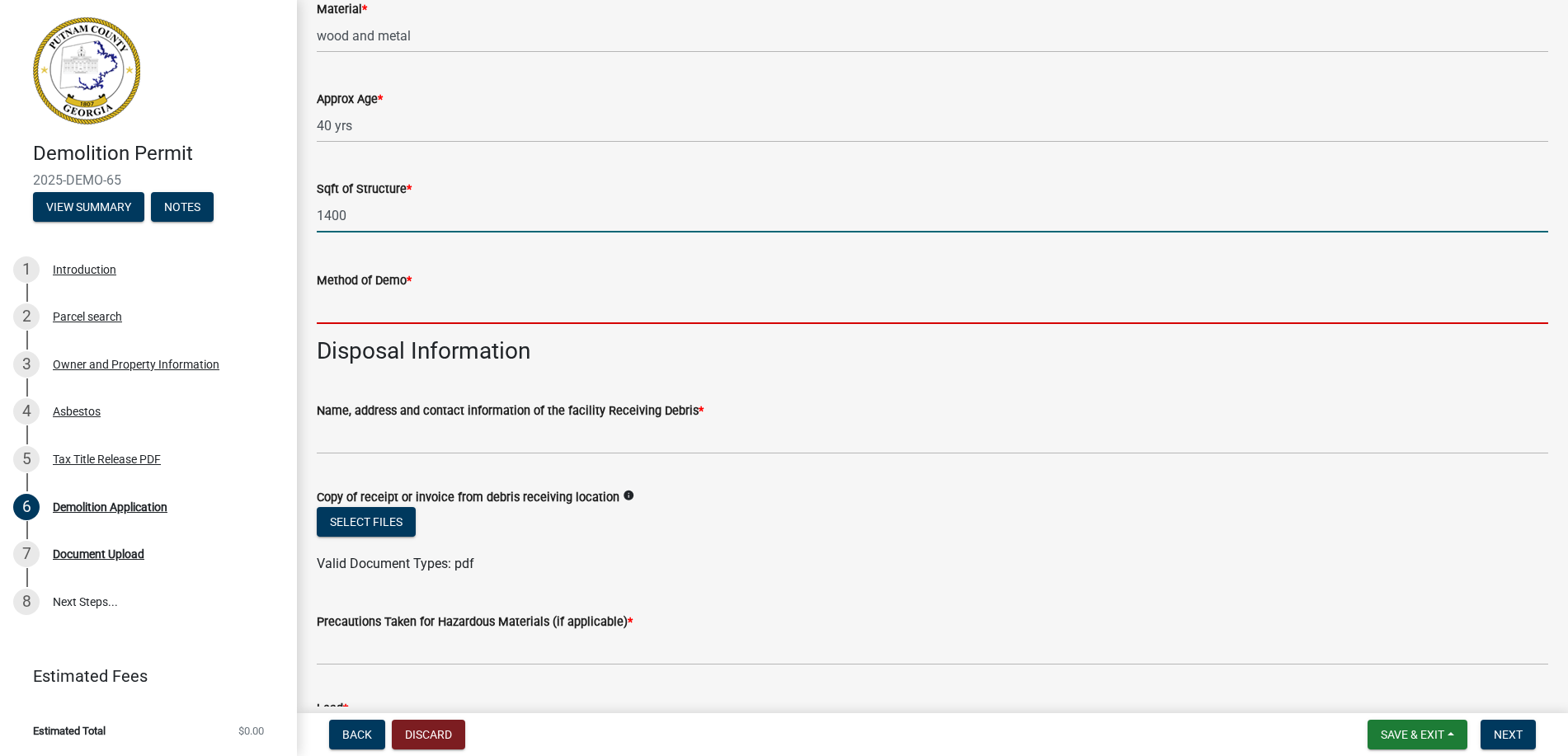
click at [360, 312] on input "Method of Demo *" at bounding box center [932, 307] width 1231 height 34
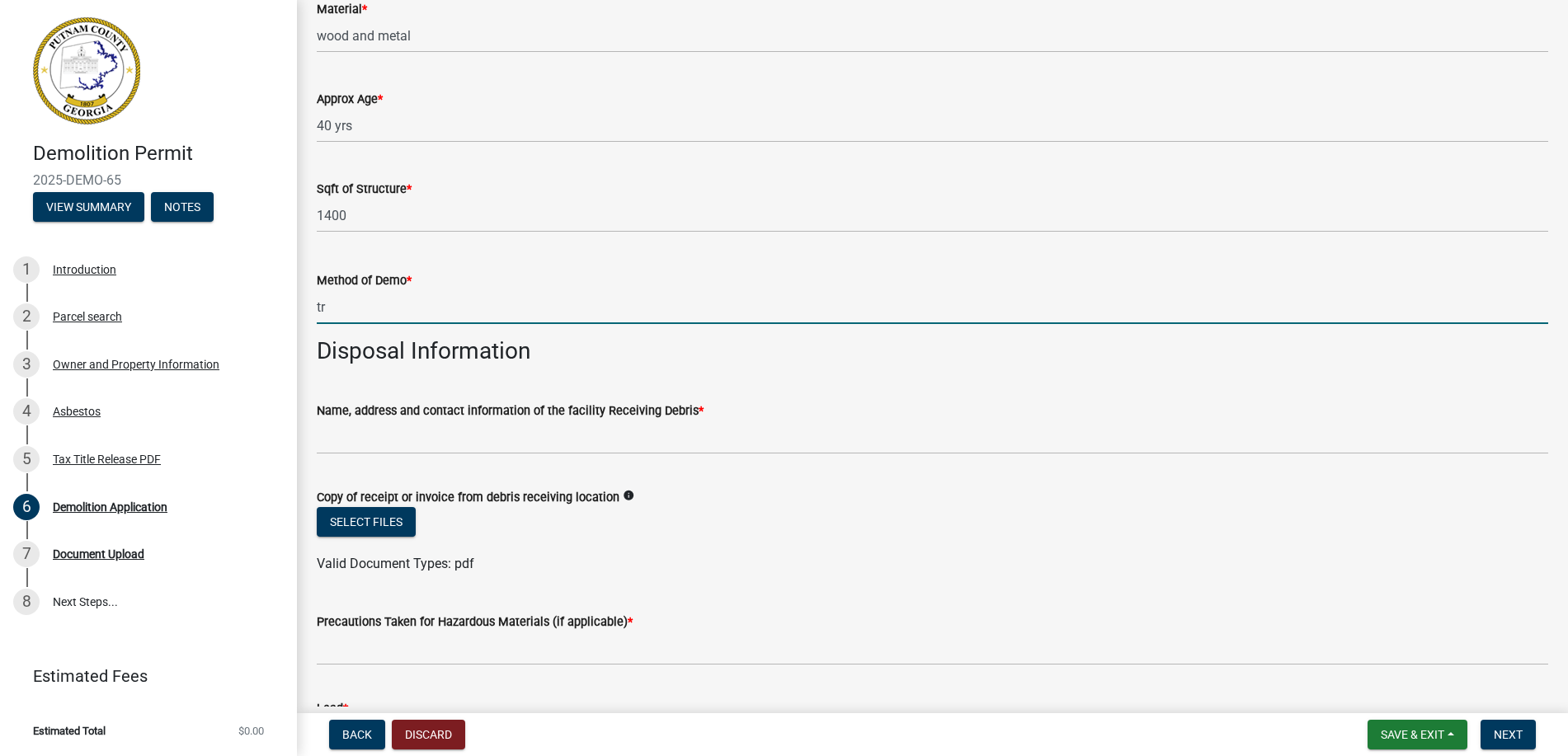
type input "t"
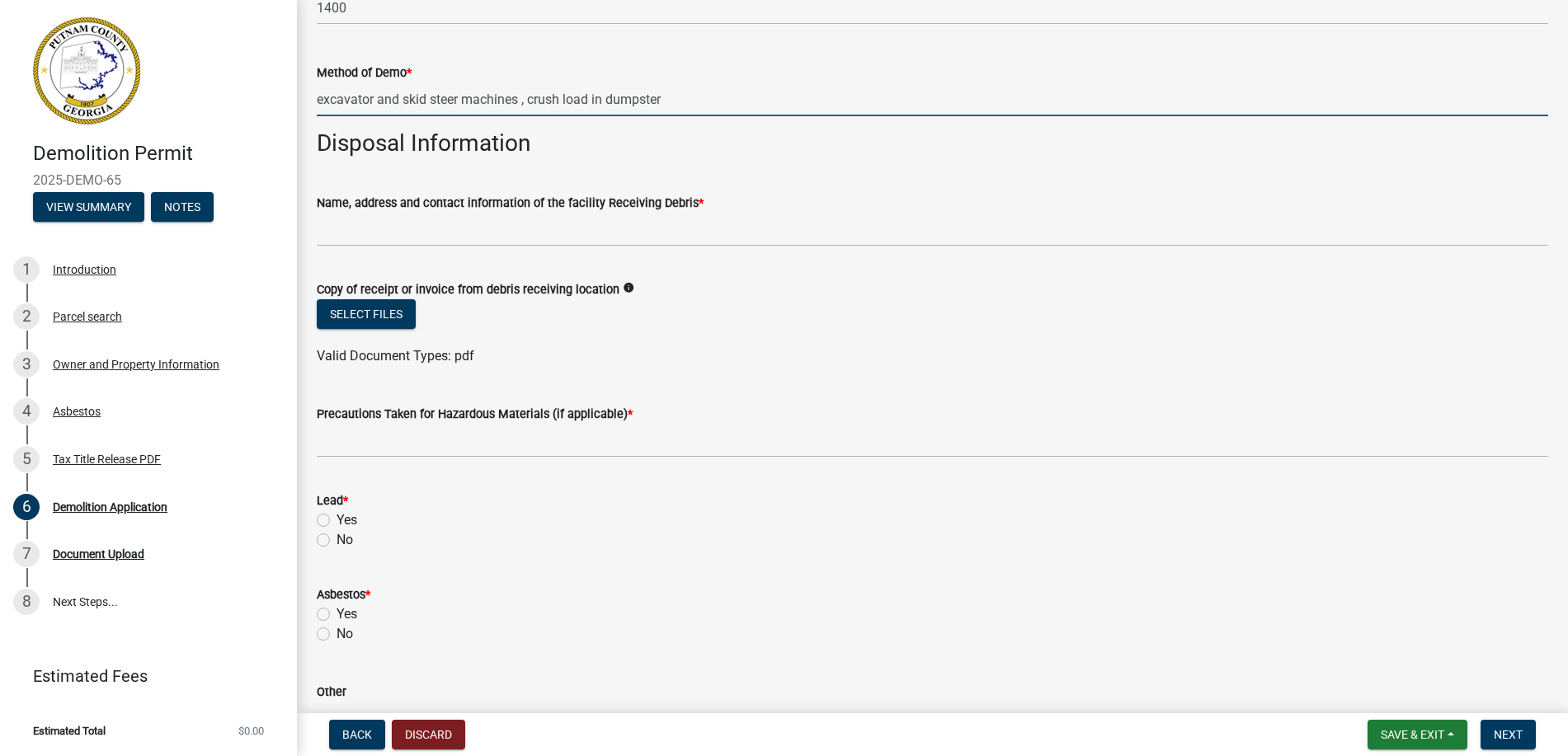
scroll to position [495, 0]
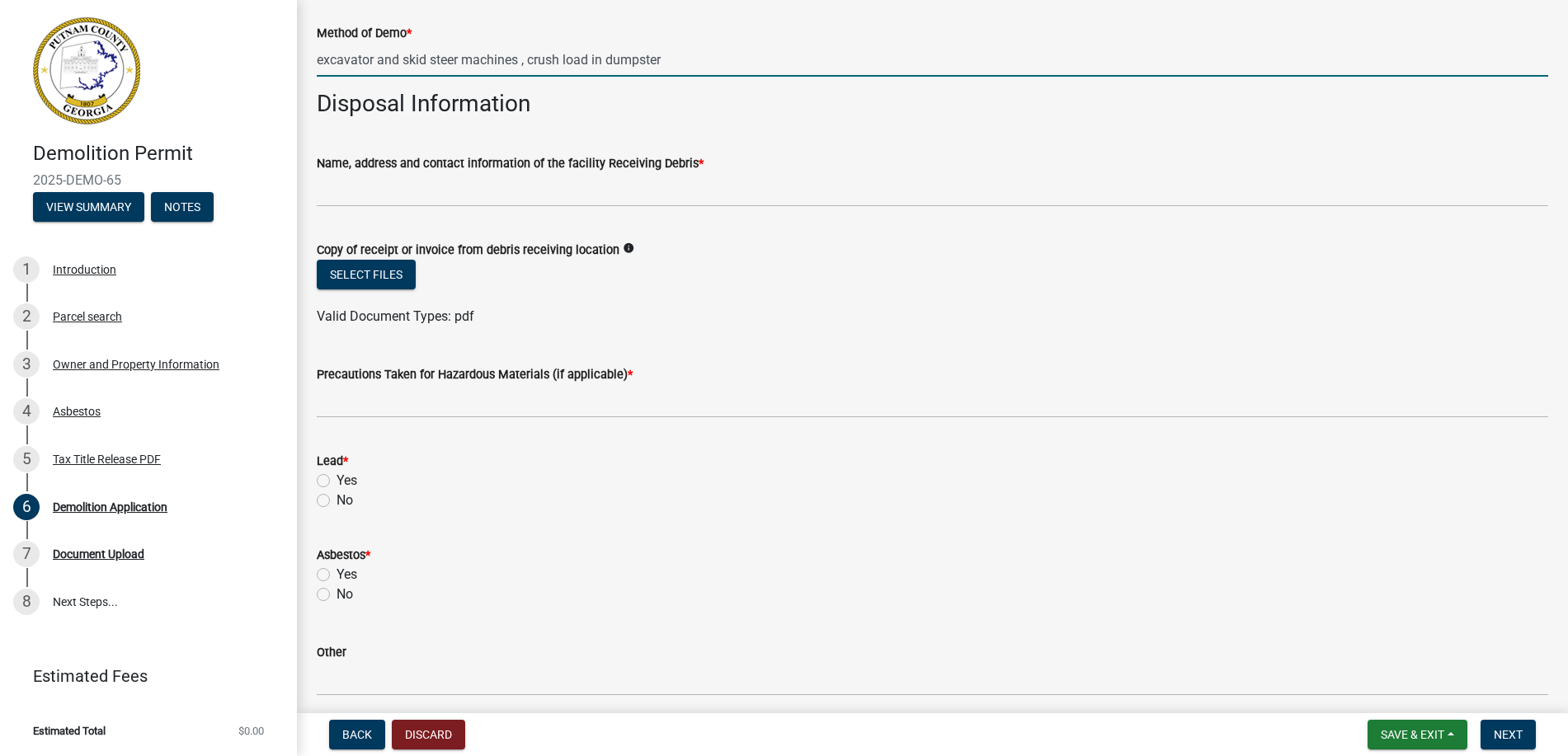
type input "excavator and skid steer machines , crush load in dumpster"
click at [337, 501] on label "No" at bounding box center [344, 501] width 17 height 20
click at [337, 501] on input "No" at bounding box center [342, 496] width 11 height 11
radio input "true"
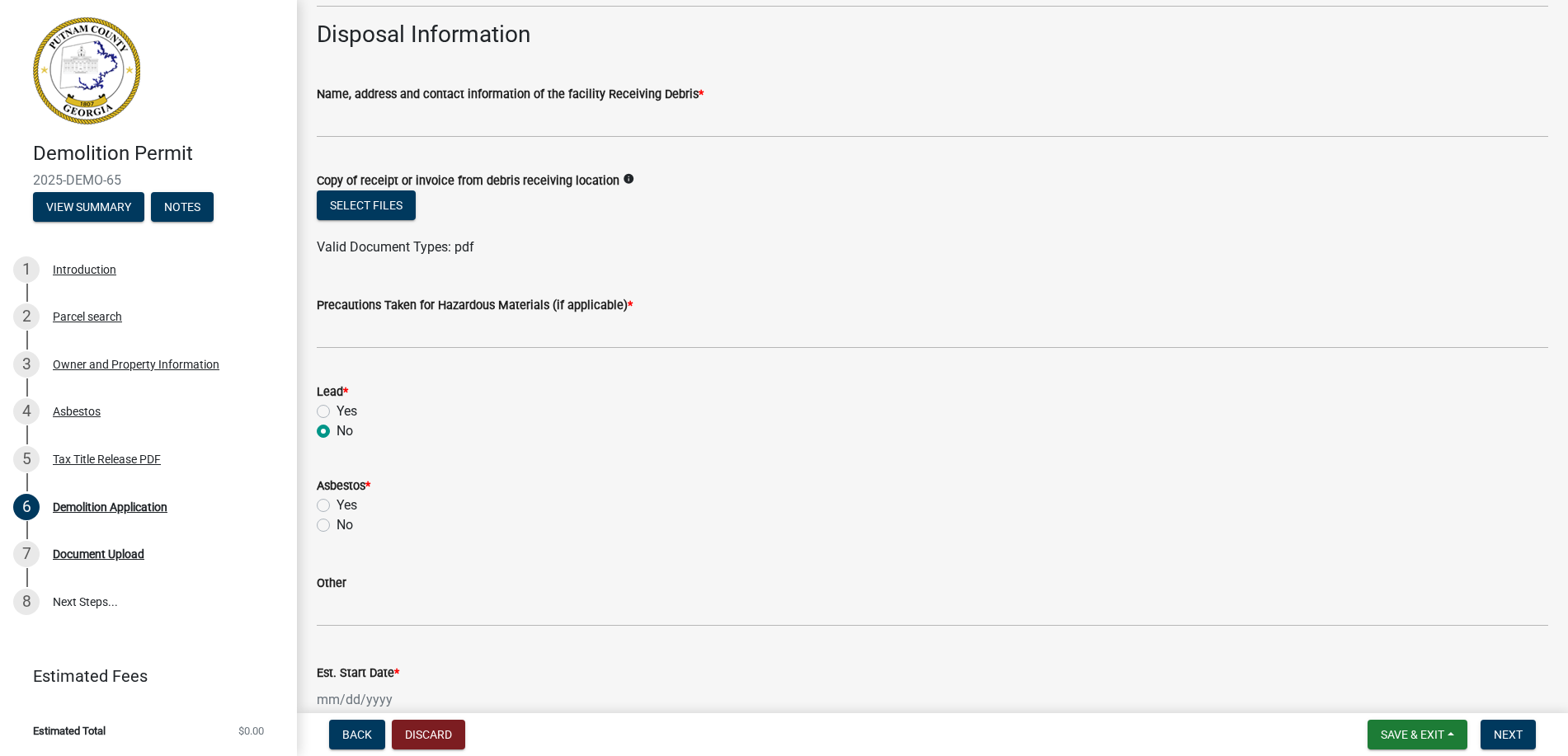
scroll to position [659, 0]
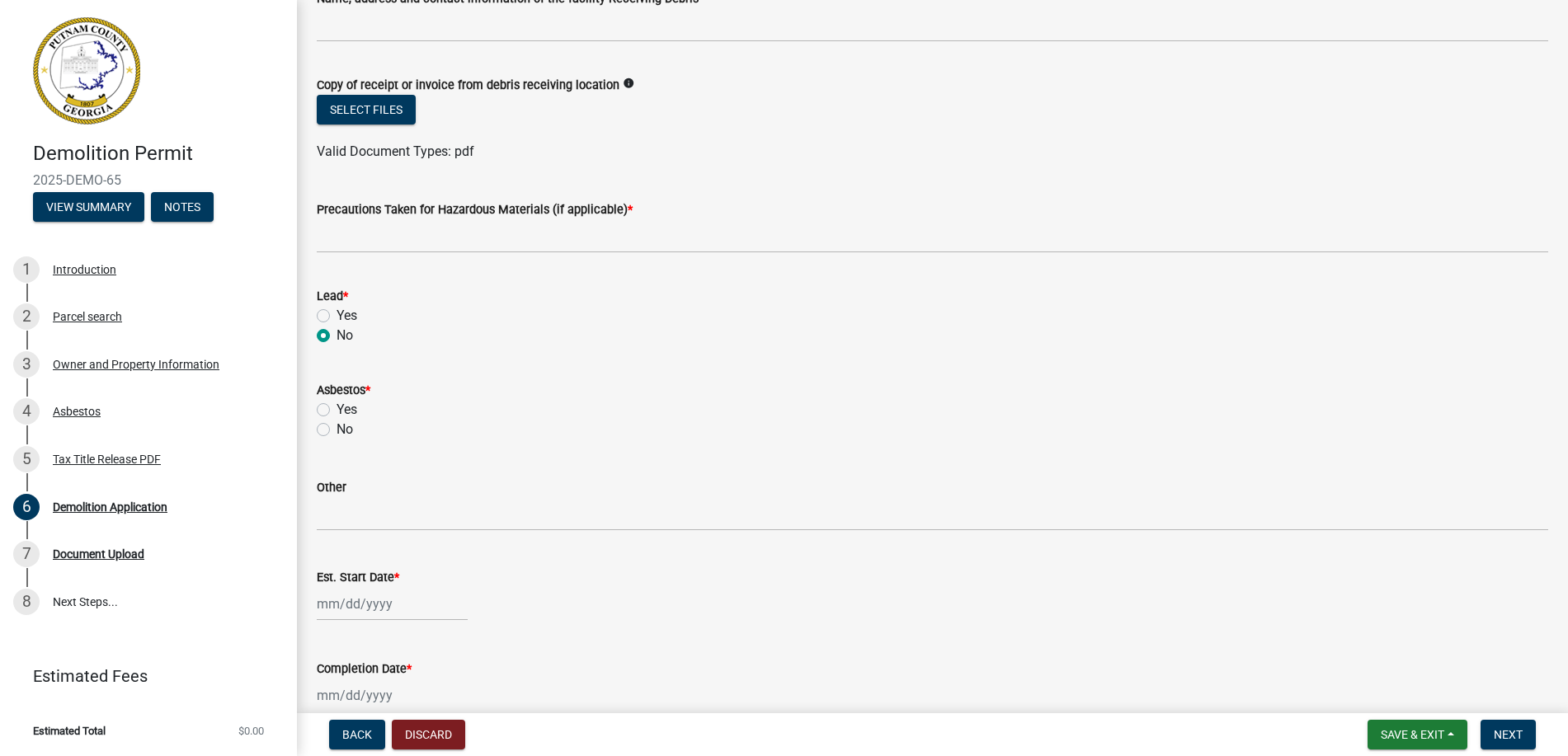
click at [337, 432] on label "No" at bounding box center [344, 429] width 17 height 20
click at [337, 430] on input "No" at bounding box center [342, 425] width 11 height 11
radio input "true"
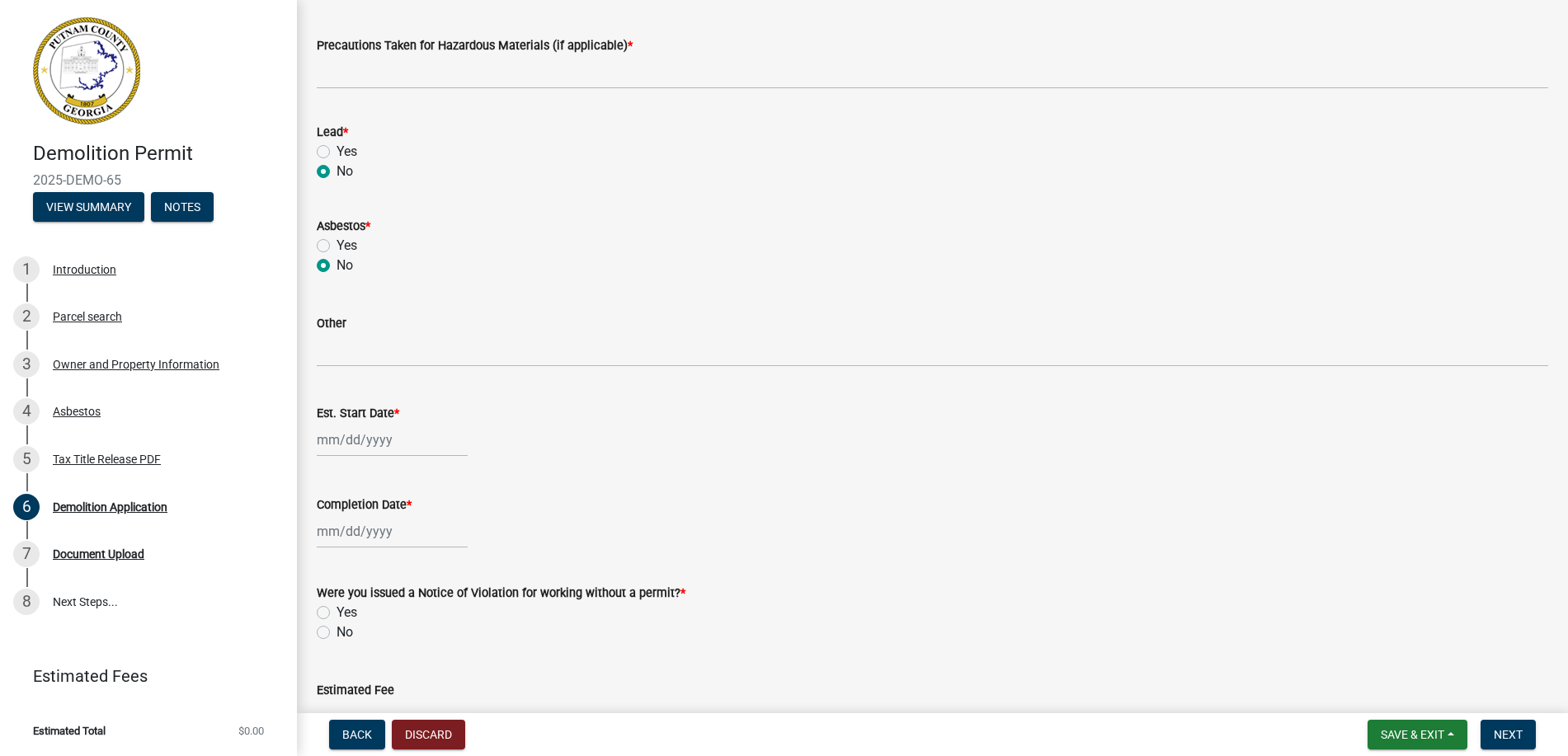
scroll to position [824, 0]
click at [403, 432] on div at bounding box center [392, 439] width 150 height 34
select select "10"
select select "2025"
click at [358, 580] on div "14" at bounding box center [359, 579] width 27 height 27
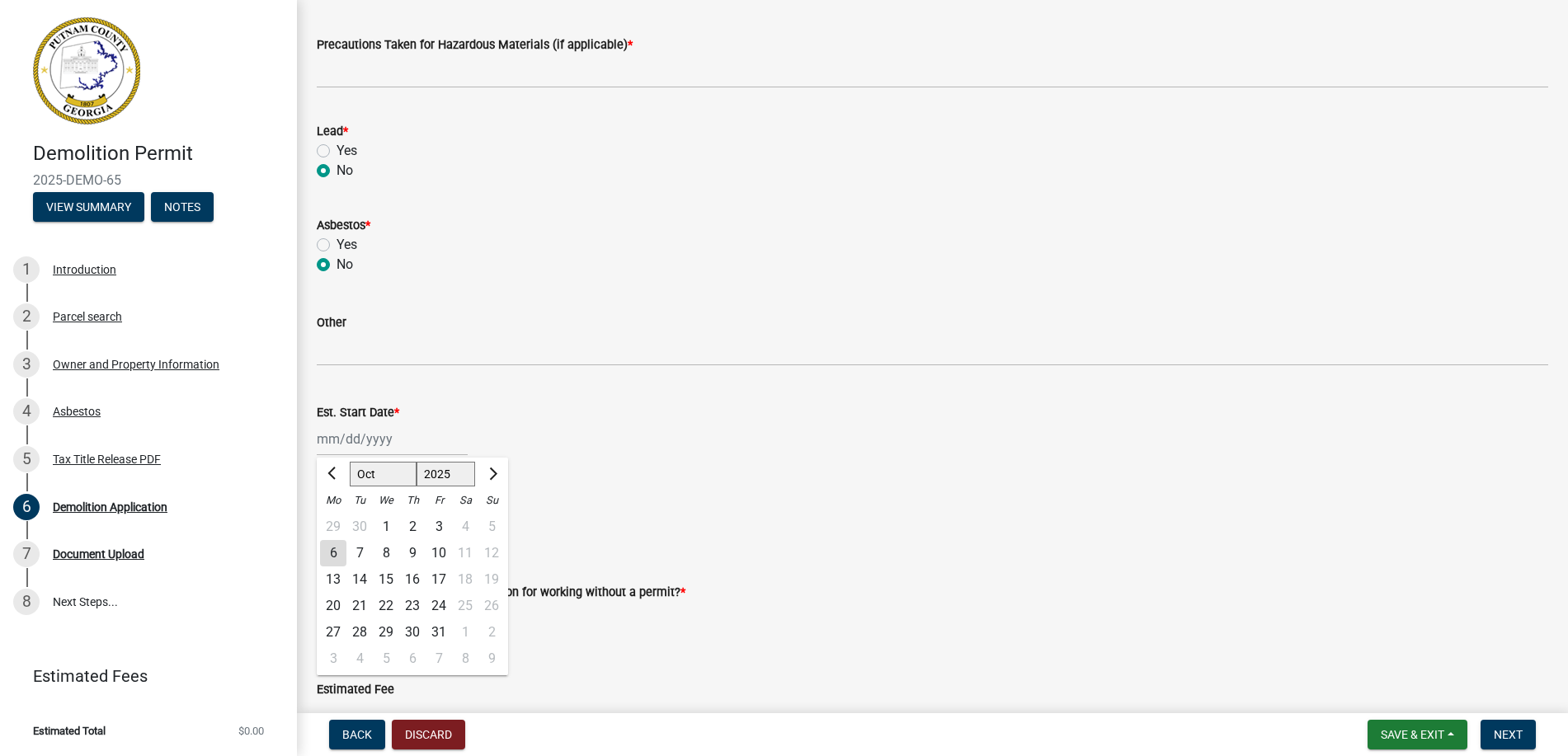
type input "[DATE]"
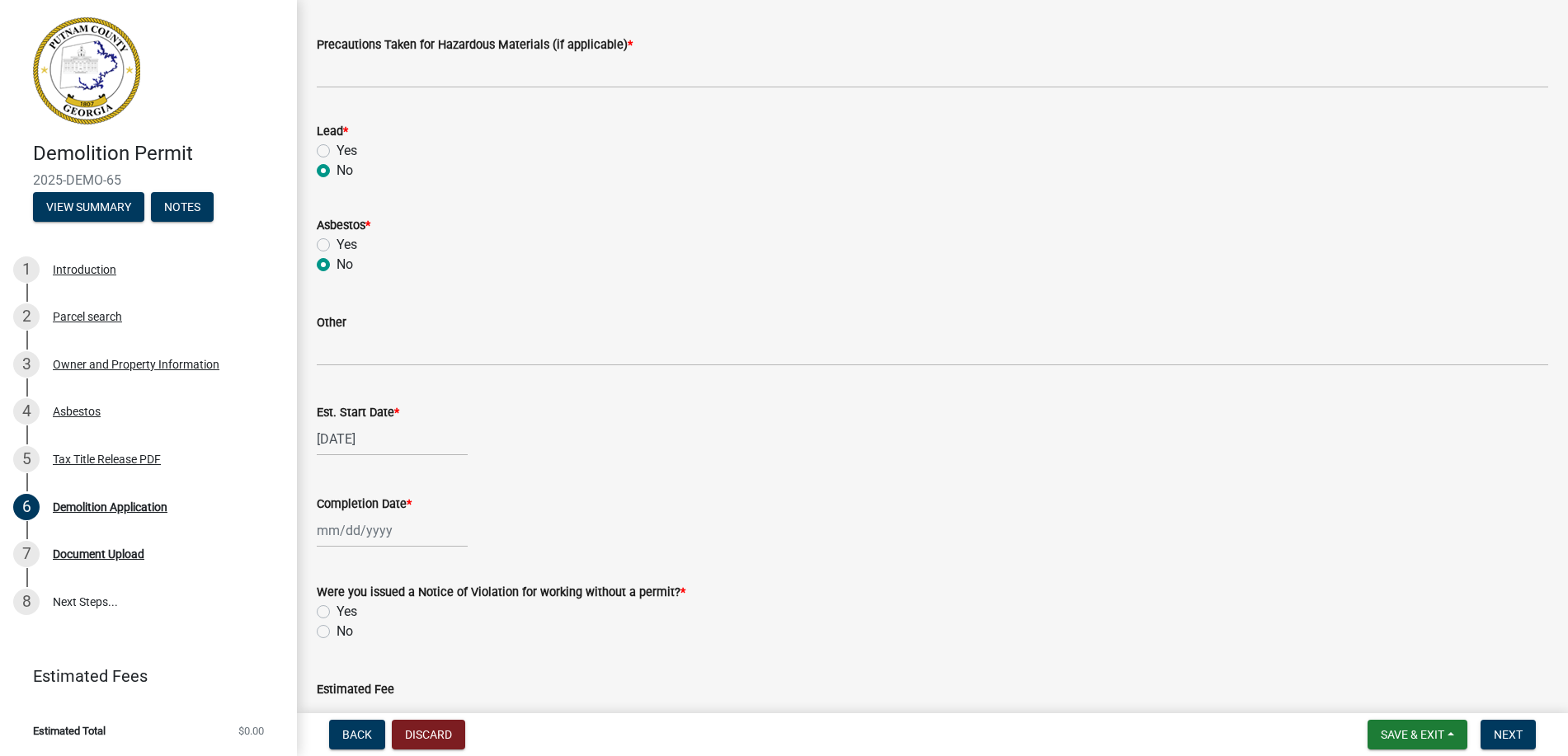
select select "10"
select select "2025"
click at [373, 516] on div "[PERSON_NAME] Feb Mar Apr [PERSON_NAME][DATE] Oct Nov [DATE] 1526 1527 1528 152…" at bounding box center [392, 530] width 150 height 34
click at [439, 470] on div "31" at bounding box center [439, 469] width 27 height 27
type input "[DATE]"
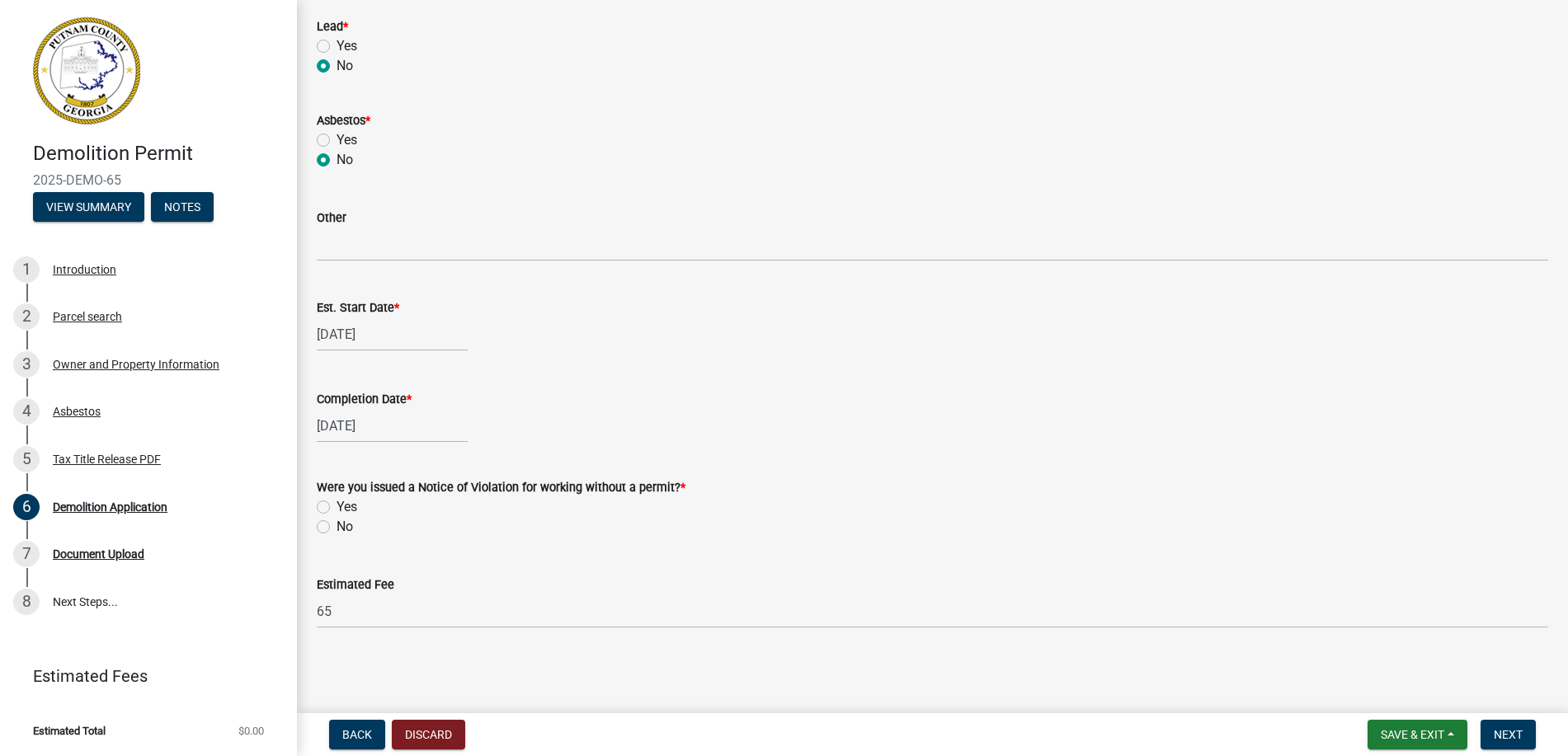
scroll to position [930, 0]
click at [337, 525] on label "No" at bounding box center [344, 525] width 17 height 20
click at [337, 525] on input "No" at bounding box center [342, 520] width 11 height 11
radio input "true"
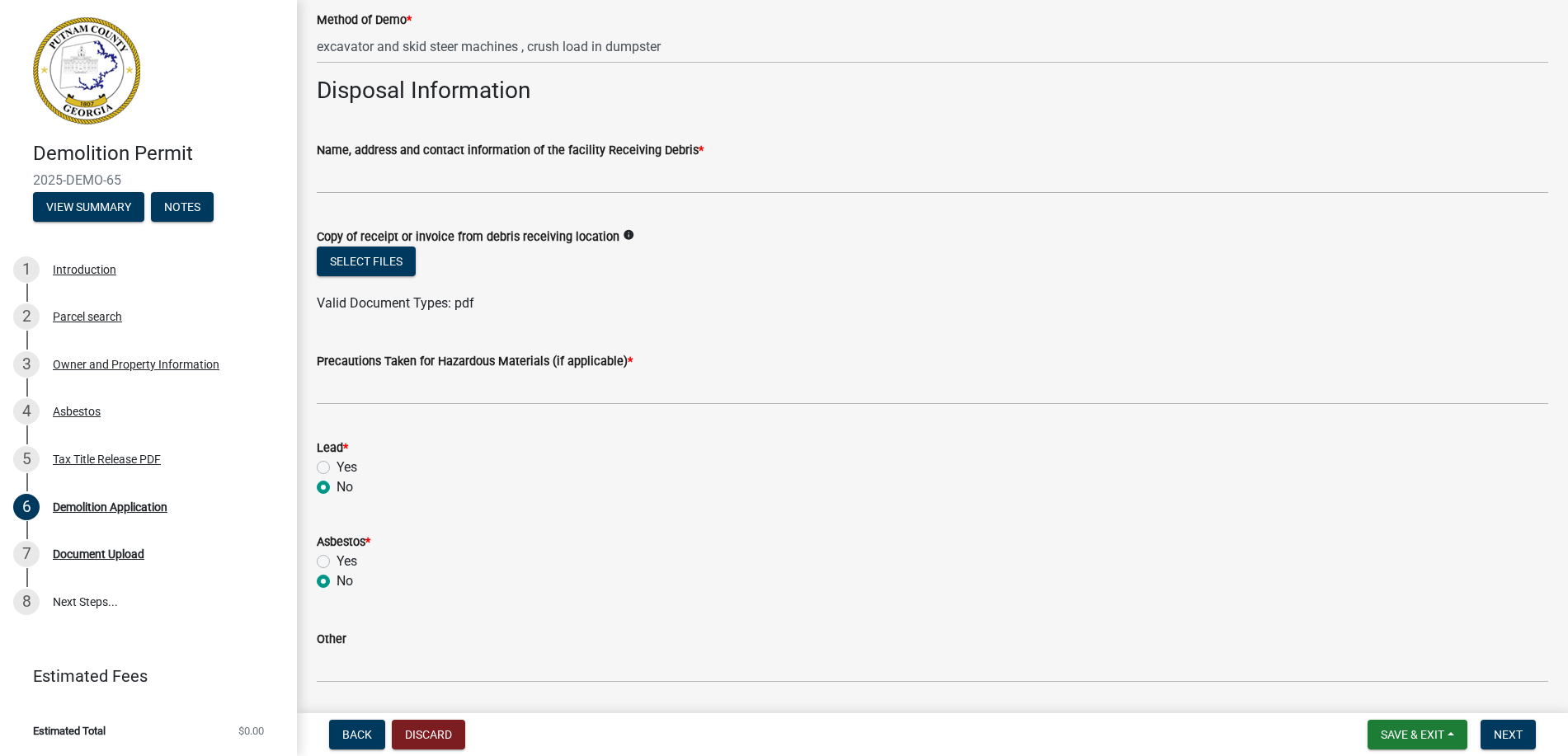
scroll to position [435, 0]
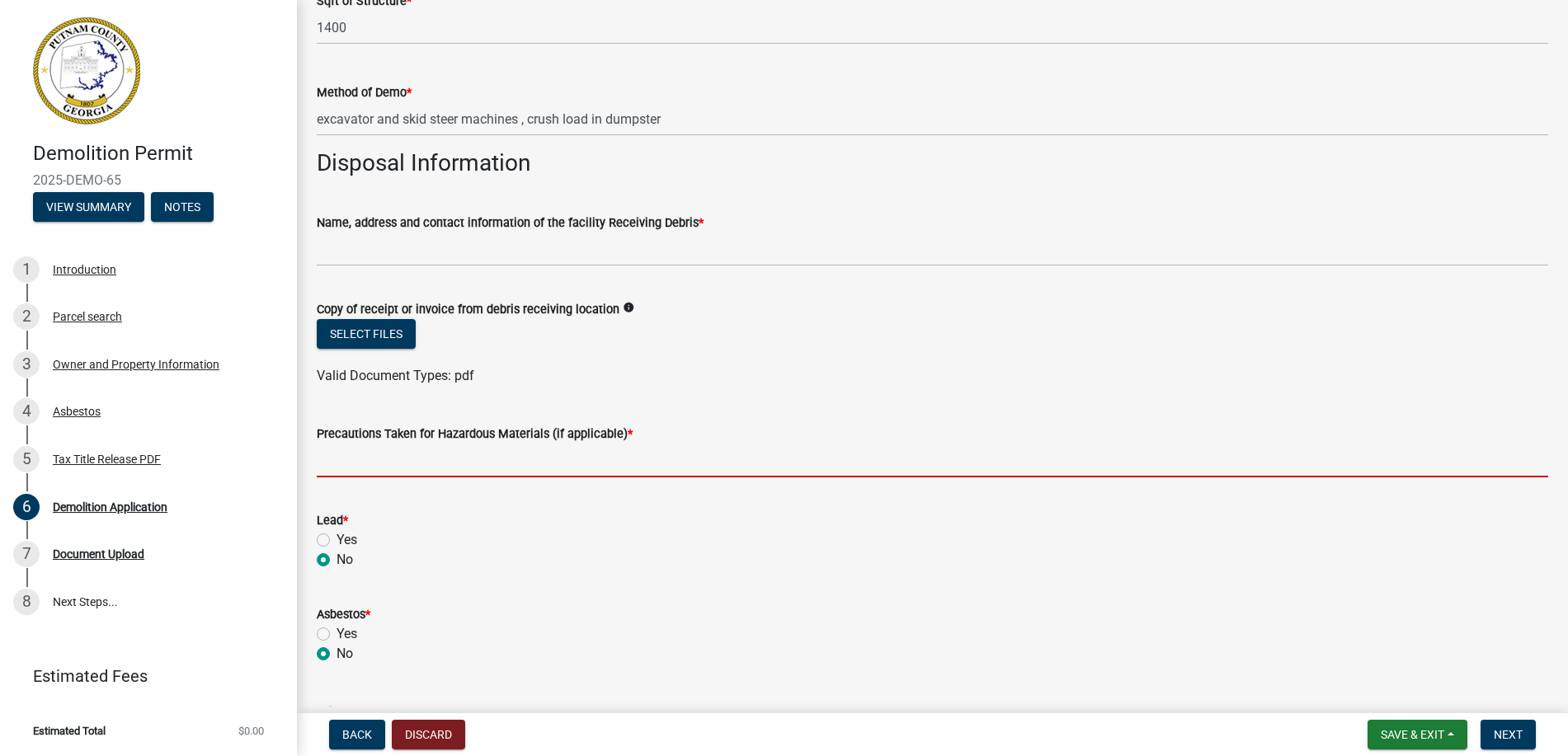
click at [516, 458] on input "Precautions Taken for Hazardous Materials (if applicable) *" at bounding box center [932, 460] width 1231 height 34
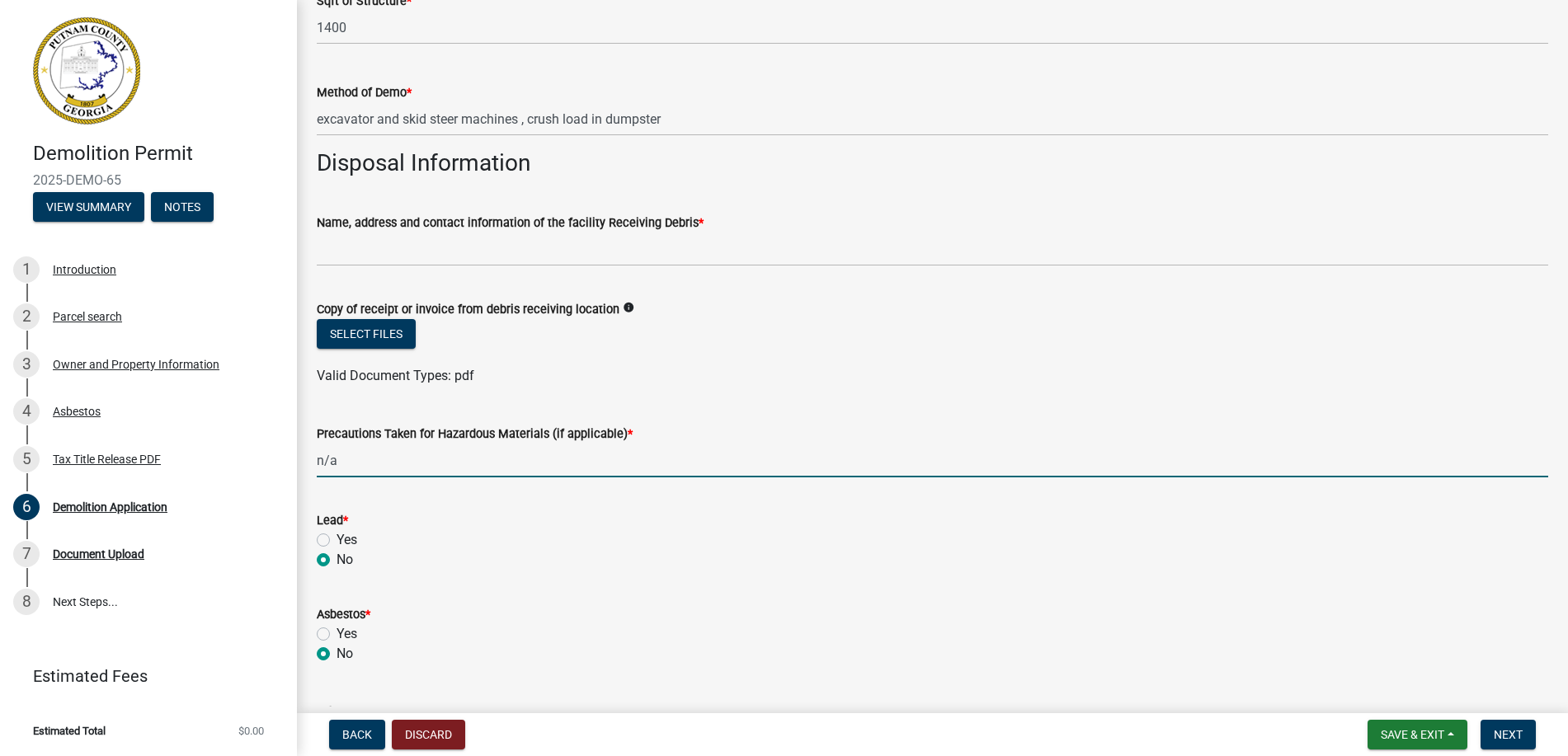
type input "n/a"
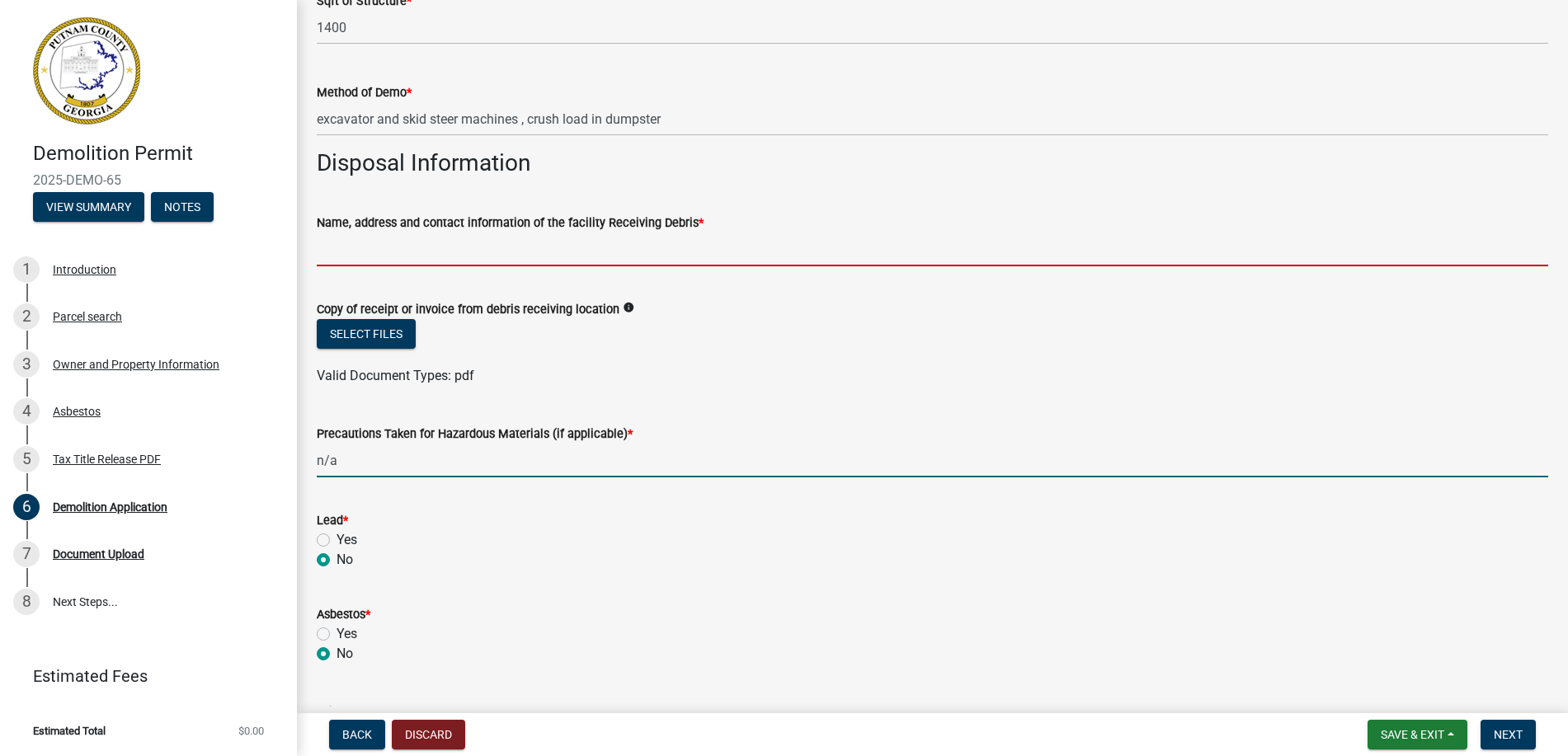
click at [411, 244] on input "Name, address and contact information of the facility Receiving Debris *" at bounding box center [932, 249] width 1231 height 34
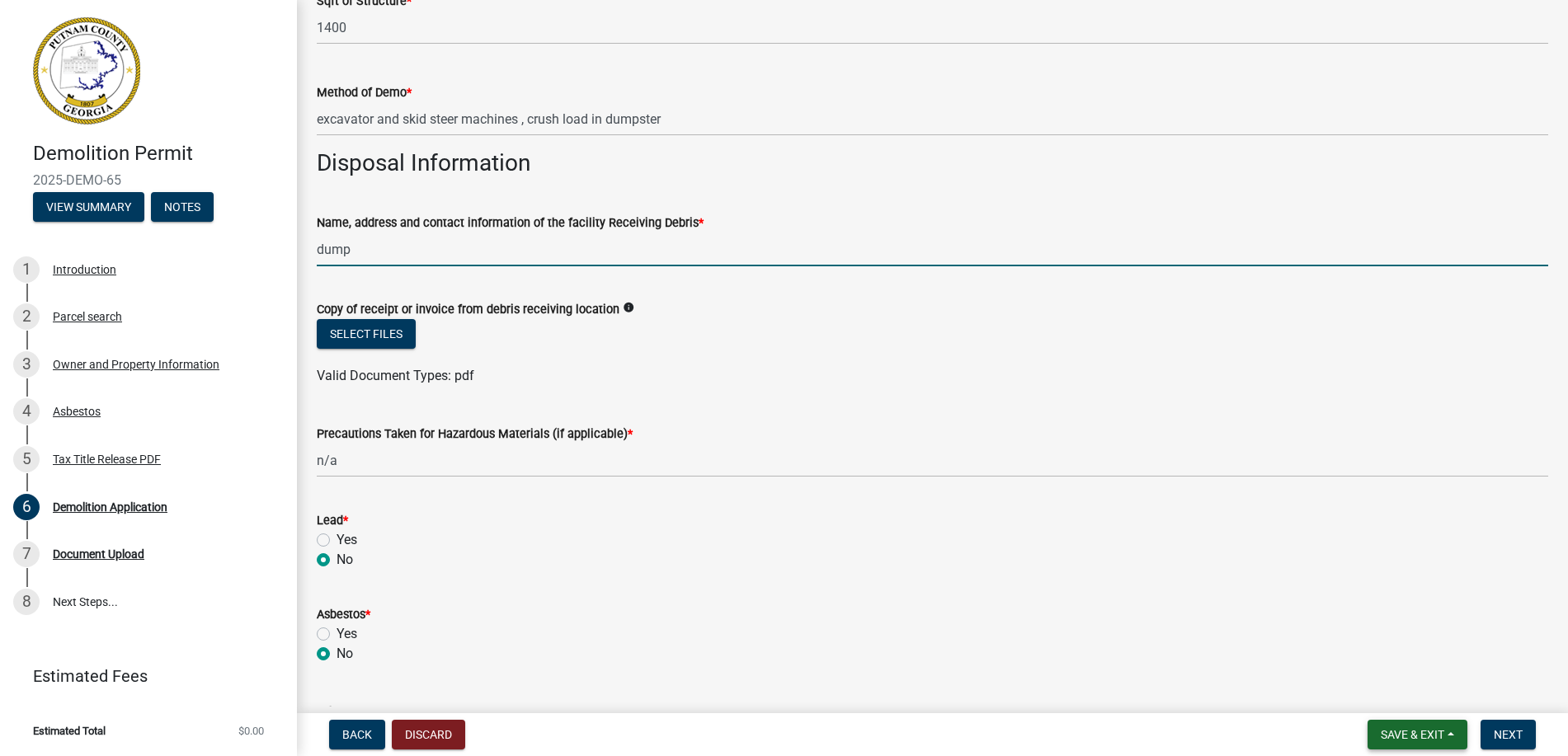
type input "dump"
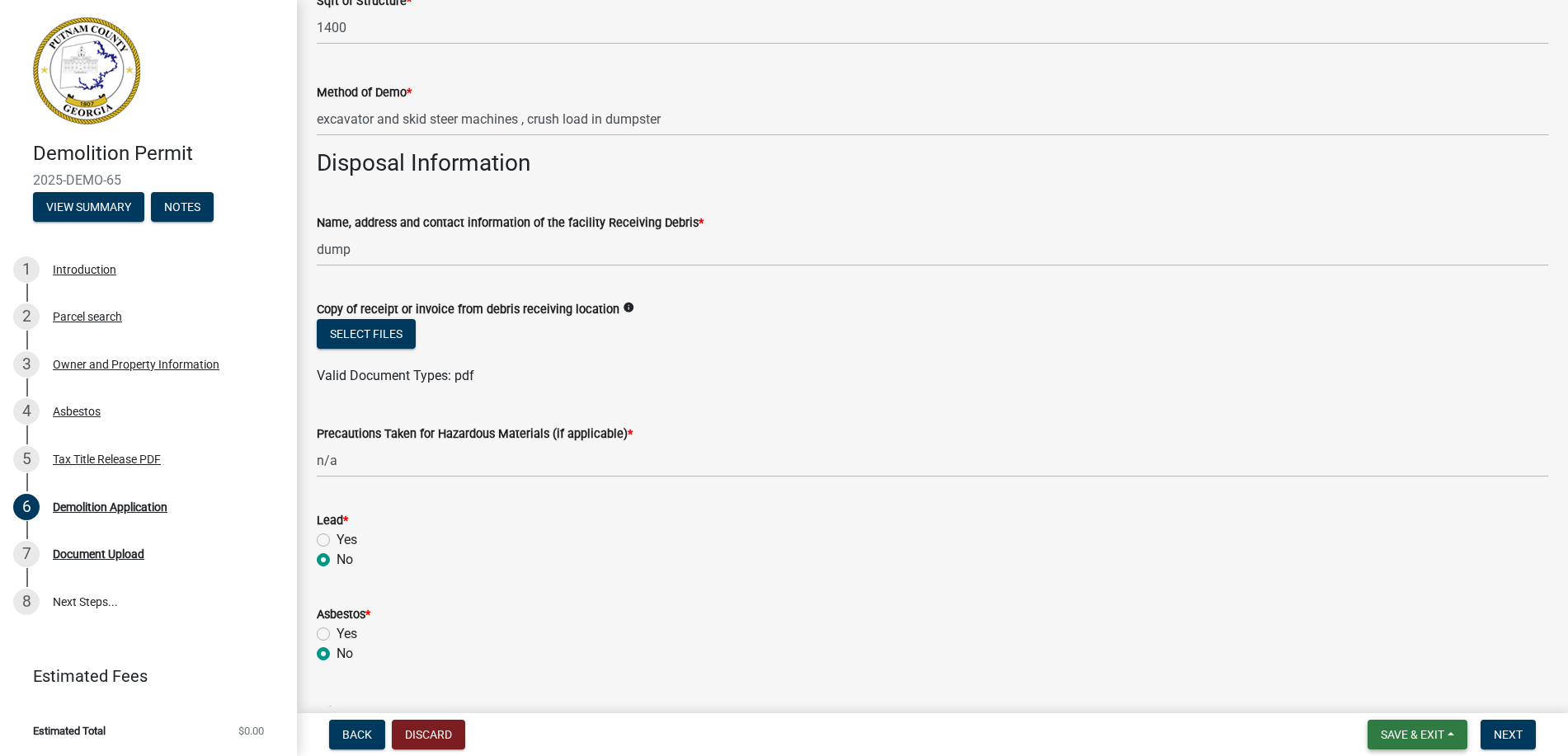
click at [1396, 728] on span "Save & Exit" at bounding box center [1413, 734] width 63 height 13
click at [1399, 645] on button "Save" at bounding box center [1401, 652] width 132 height 40
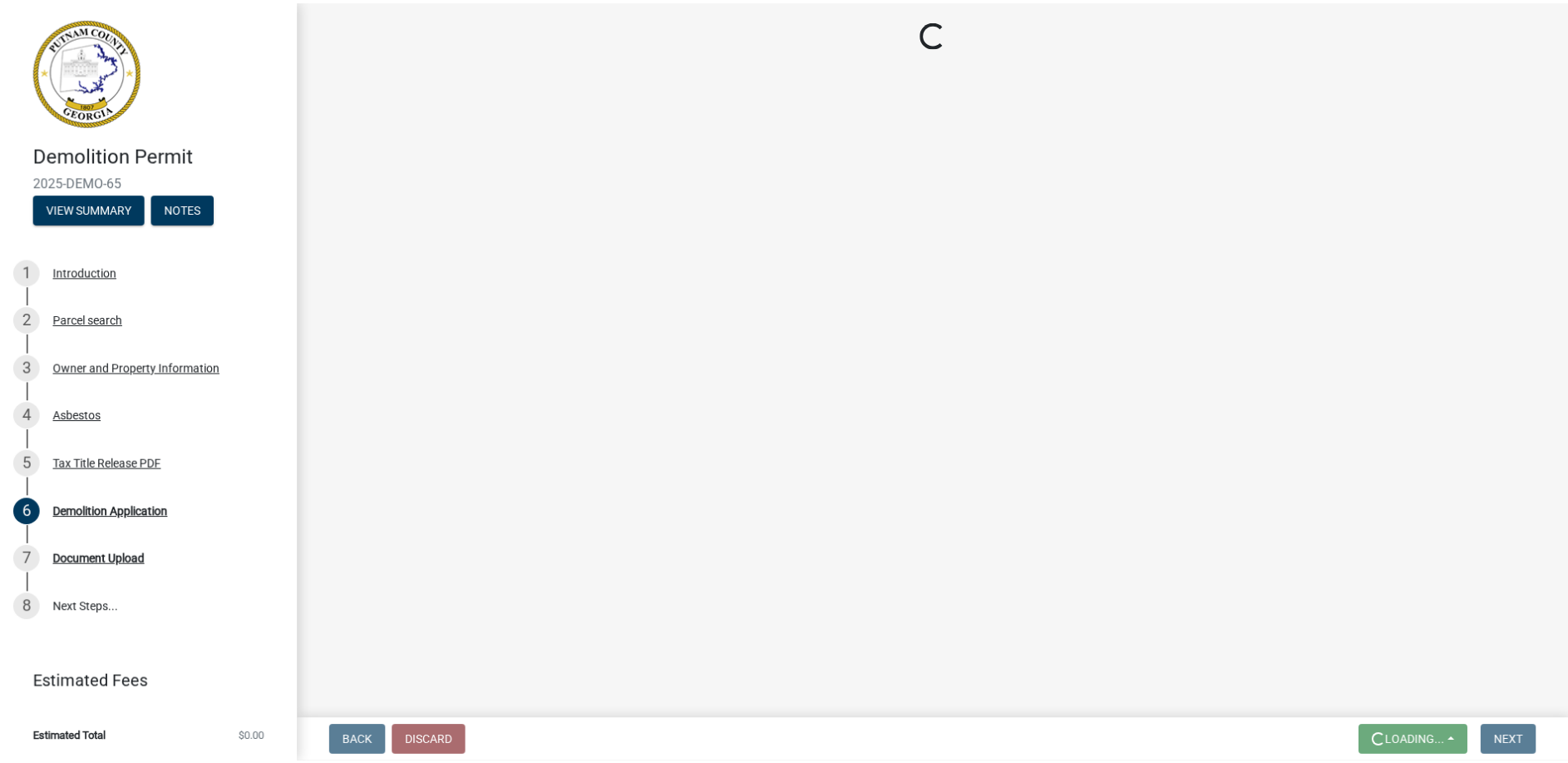
scroll to position [0, 0]
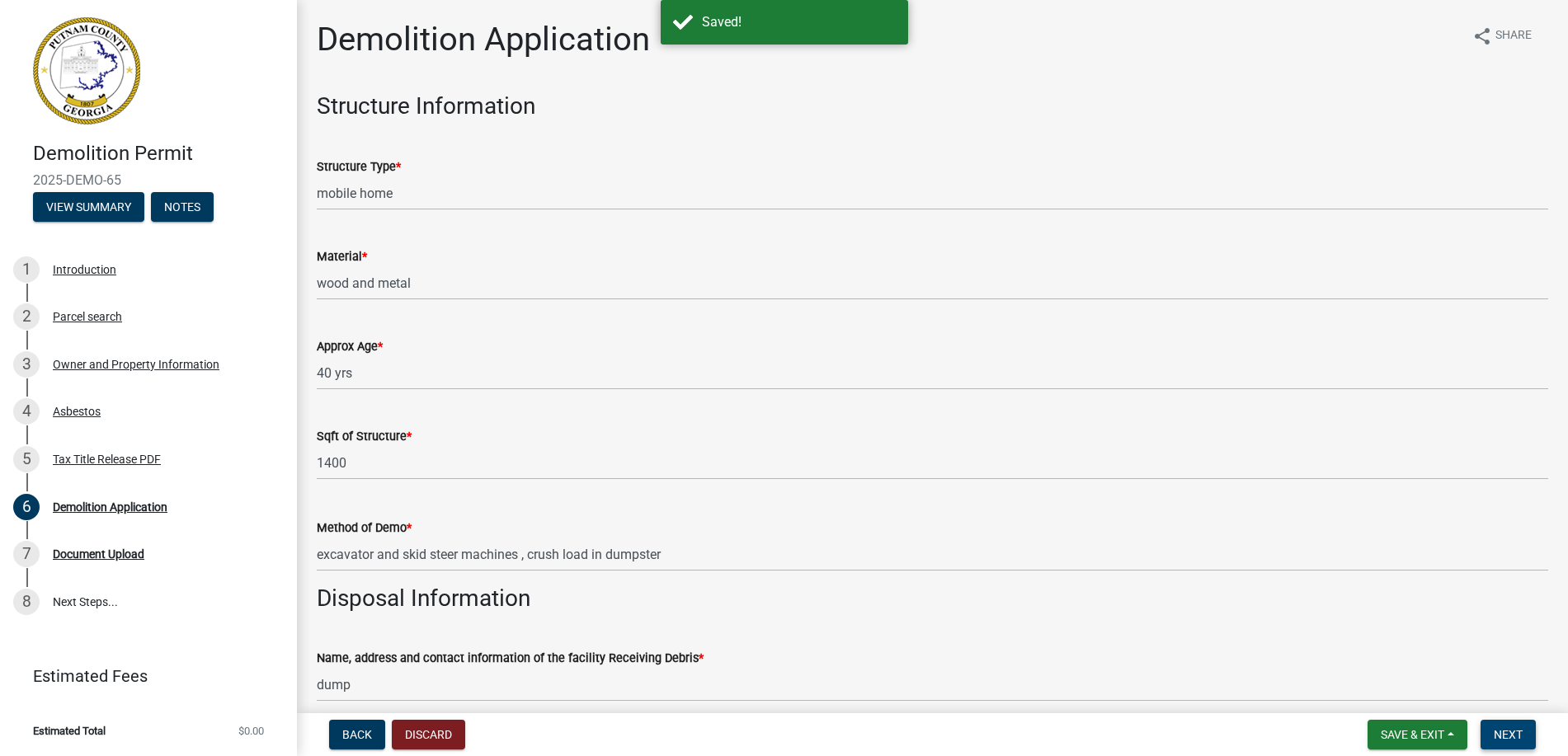
click at [1523, 730] on button "Next" at bounding box center [1508, 734] width 55 height 30
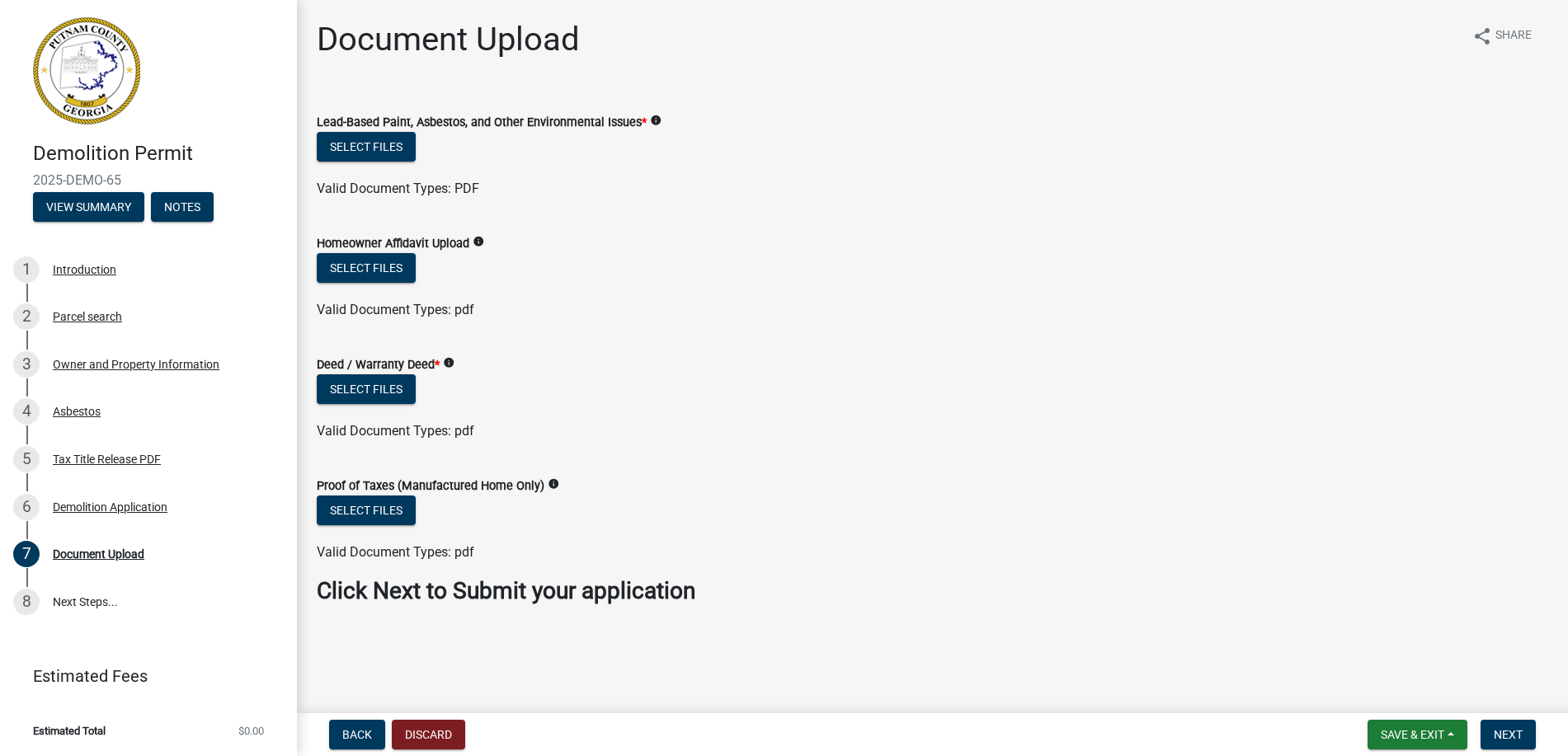
click at [477, 243] on icon "info" at bounding box center [478, 241] width 12 height 12
click at [1411, 730] on span "Save & Exit" at bounding box center [1413, 734] width 63 height 13
click at [1437, 680] on button "Save & Exit" at bounding box center [1401, 692] width 132 height 40
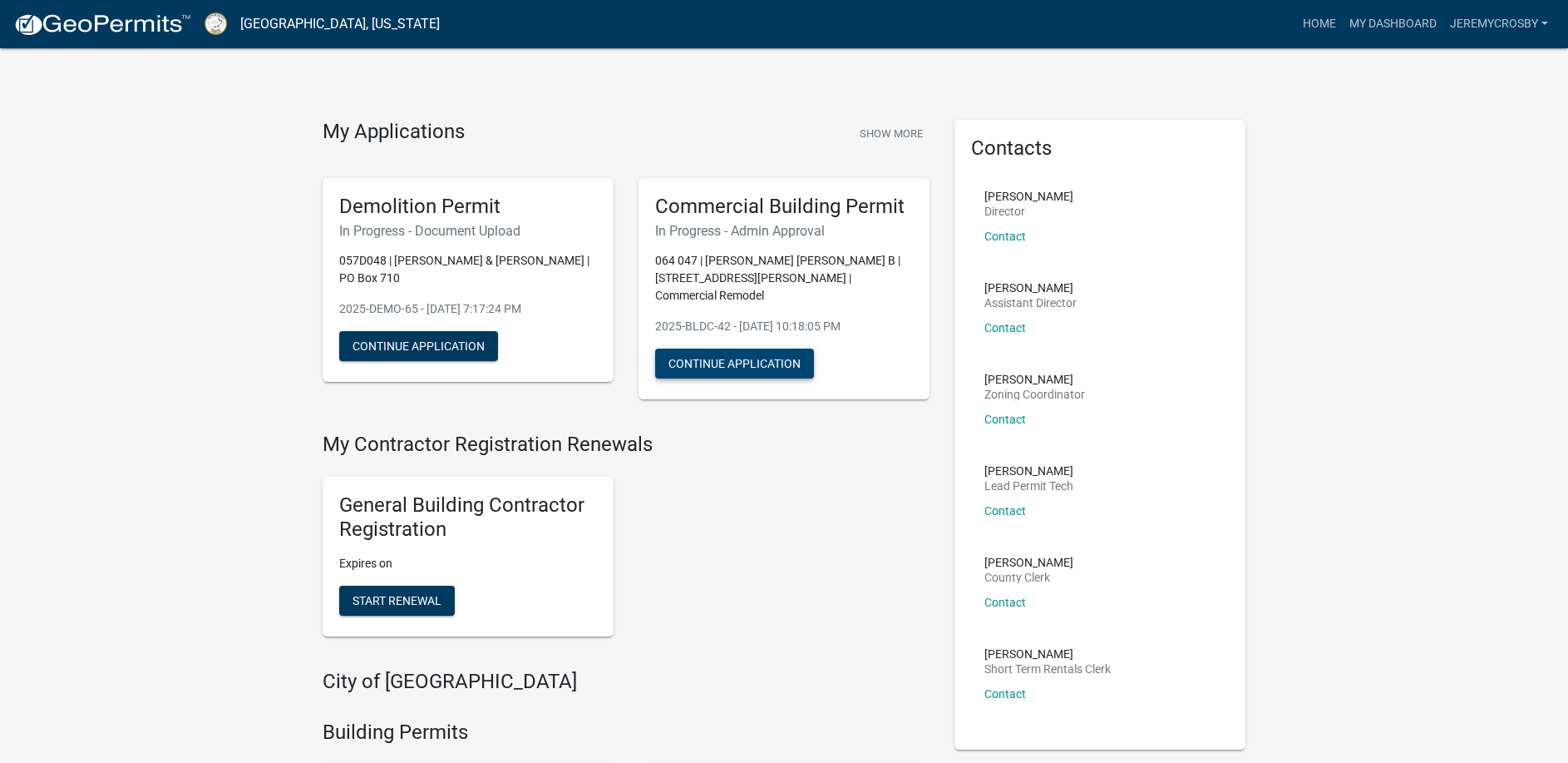
click at [721, 349] on button "Continue Application" at bounding box center [734, 364] width 159 height 30
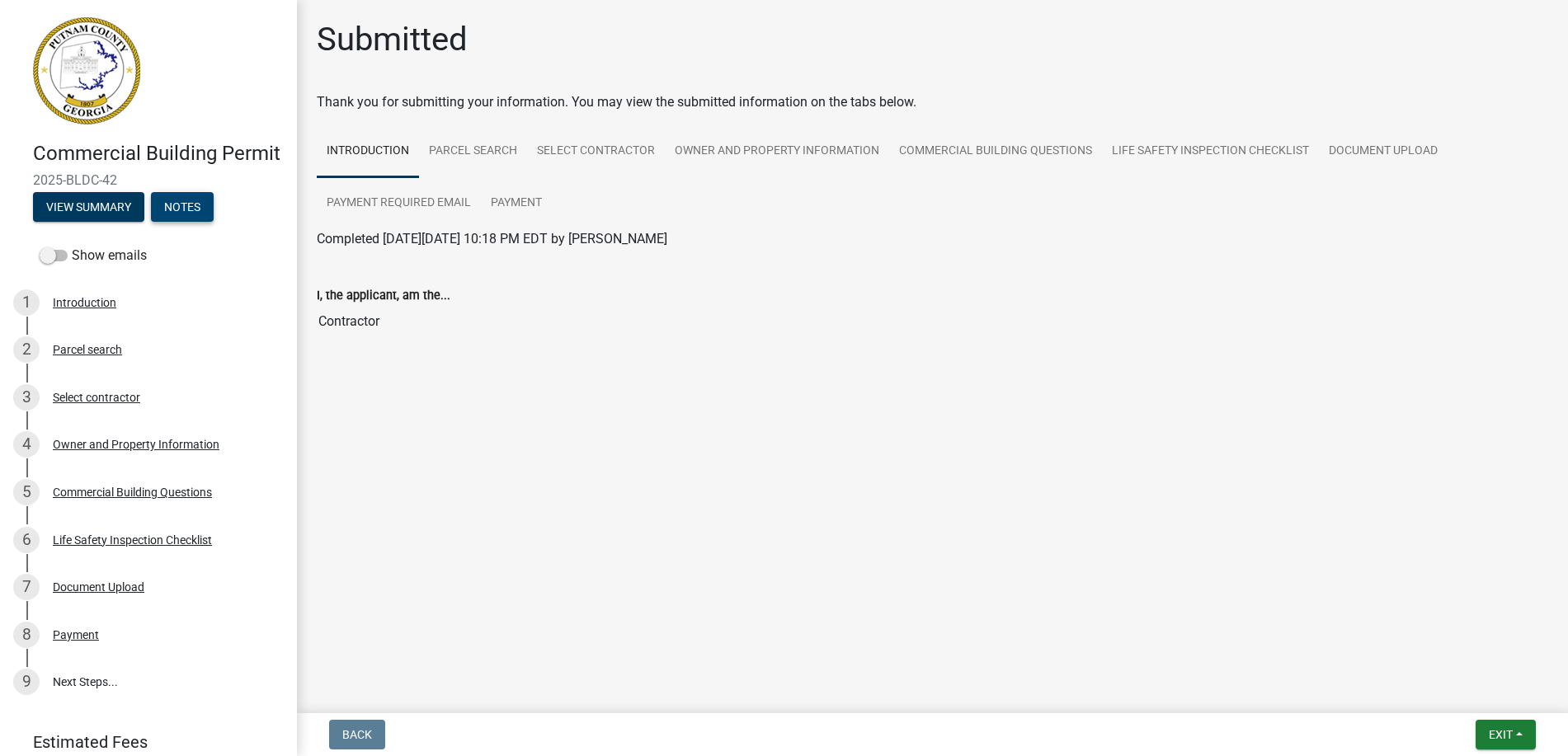
click at [195, 222] on button "Notes" at bounding box center [181, 207] width 62 height 30
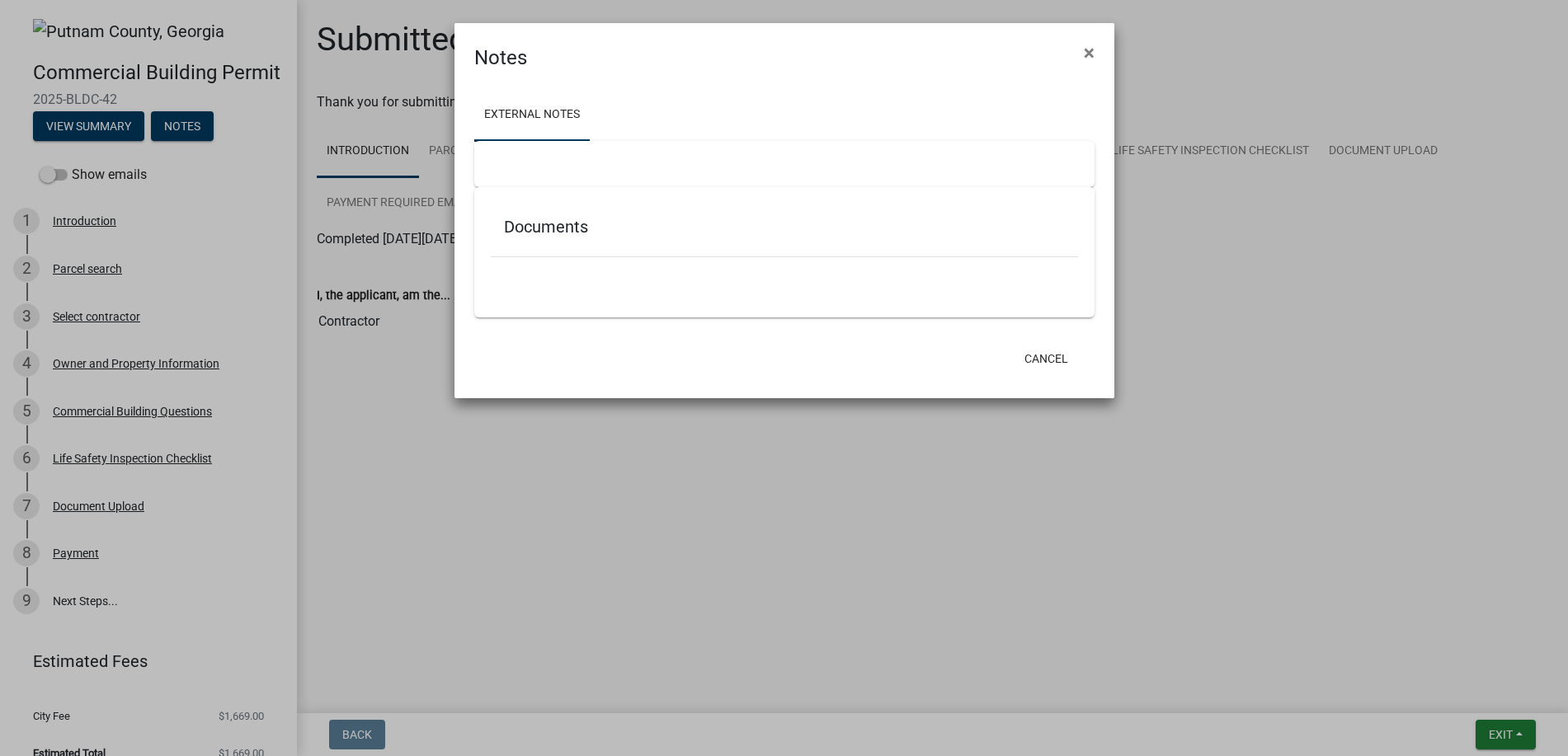
click at [83, 152] on ngb-modal-window "Notes × External Notes Documents Cancel" at bounding box center [784, 378] width 1568 height 756
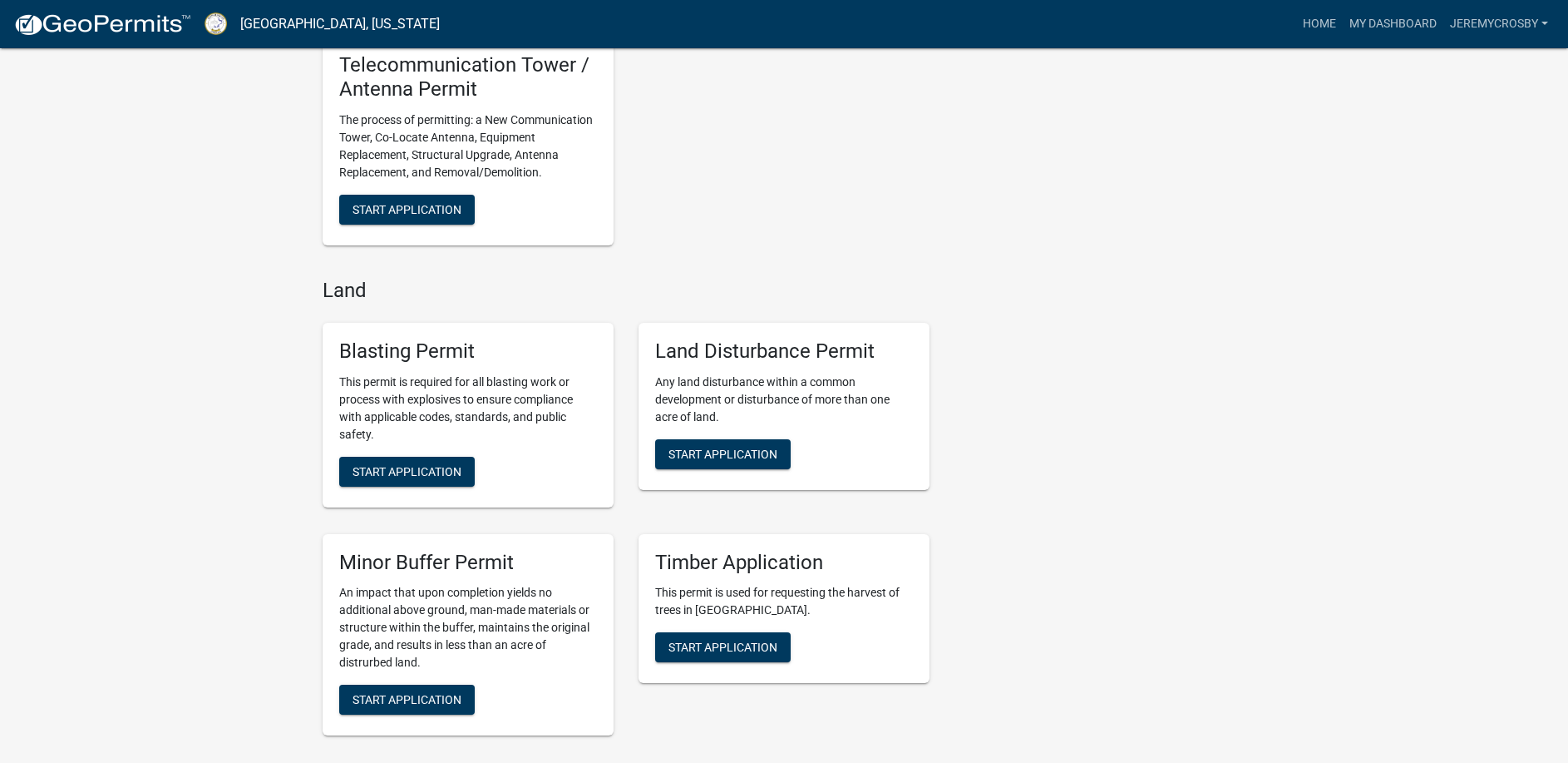
scroll to position [2828, 0]
